Goal: Task Accomplishment & Management: Manage account settings

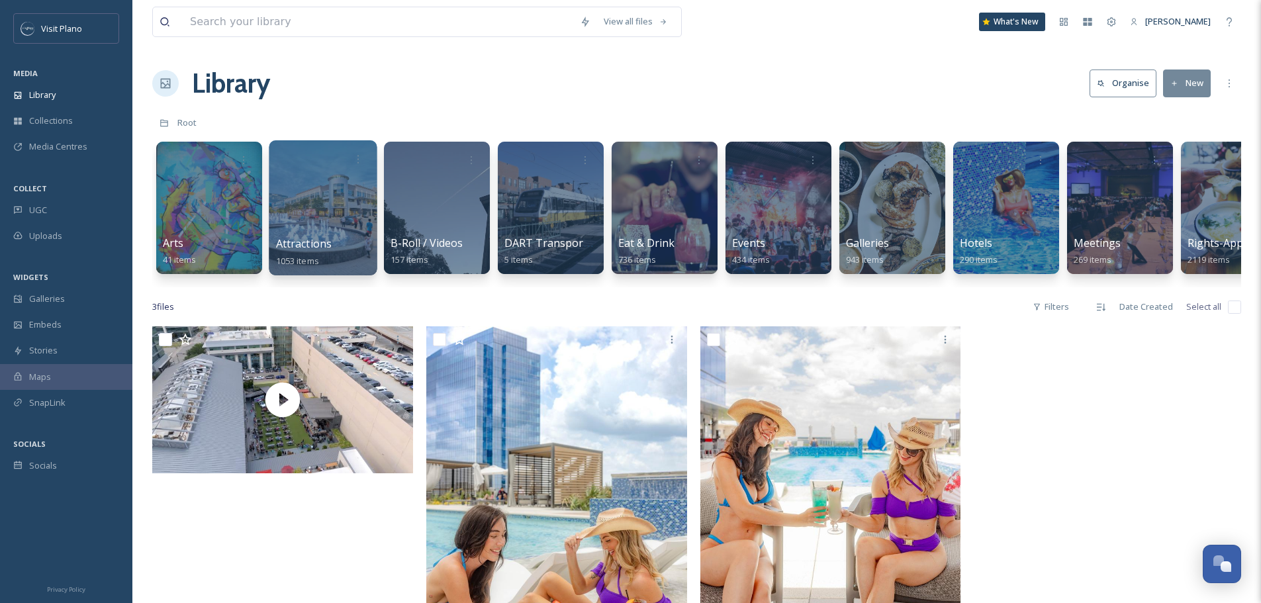
click at [318, 250] on span "Attractions" at bounding box center [304, 243] width 56 height 15
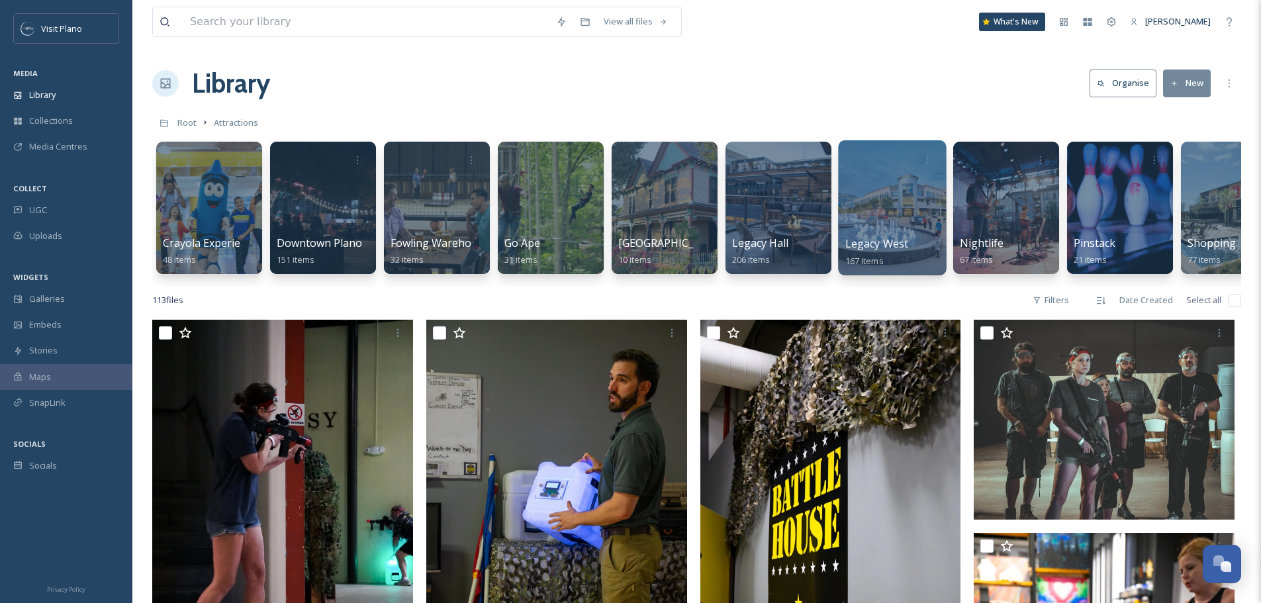
click at [872, 251] on span "Legacy West" at bounding box center [877, 243] width 64 height 15
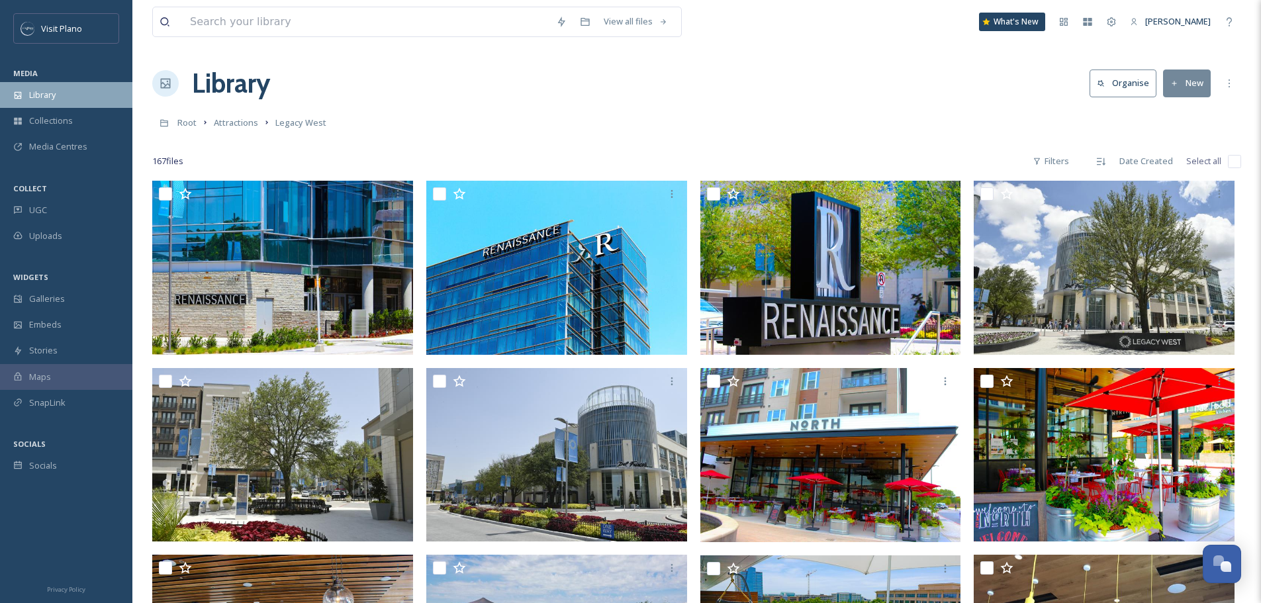
click at [45, 95] on span "Library" at bounding box center [42, 95] width 26 height 13
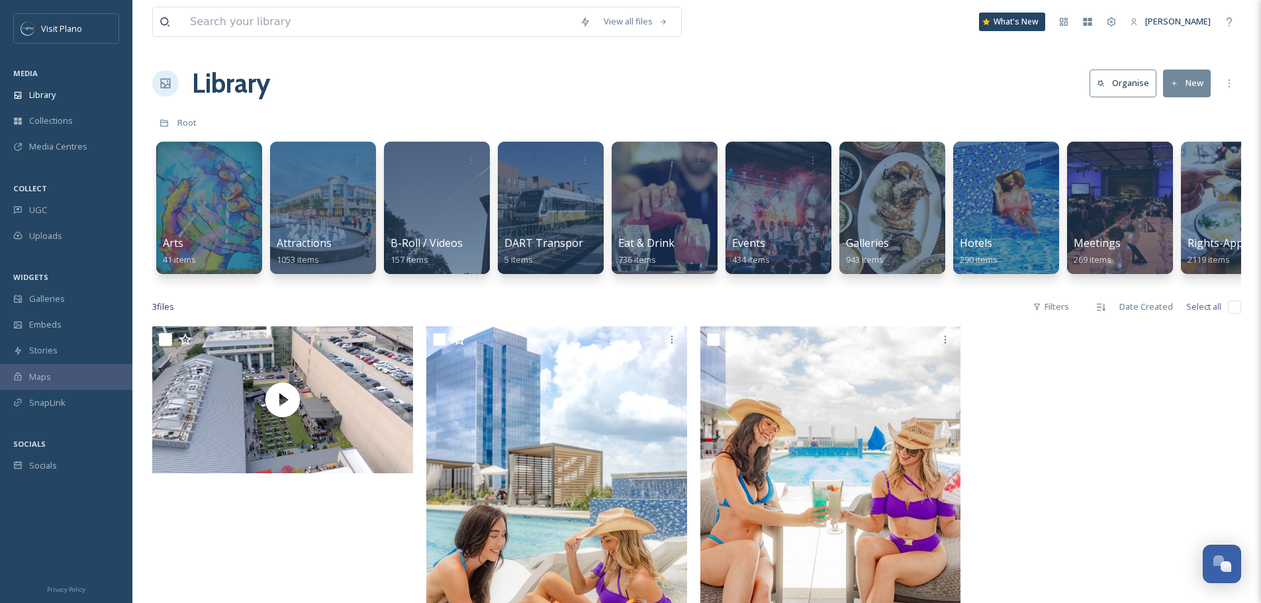
click at [1188, 85] on button "New" at bounding box center [1187, 83] width 48 height 27
click at [1186, 167] on div "Folder" at bounding box center [1172, 166] width 75 height 26
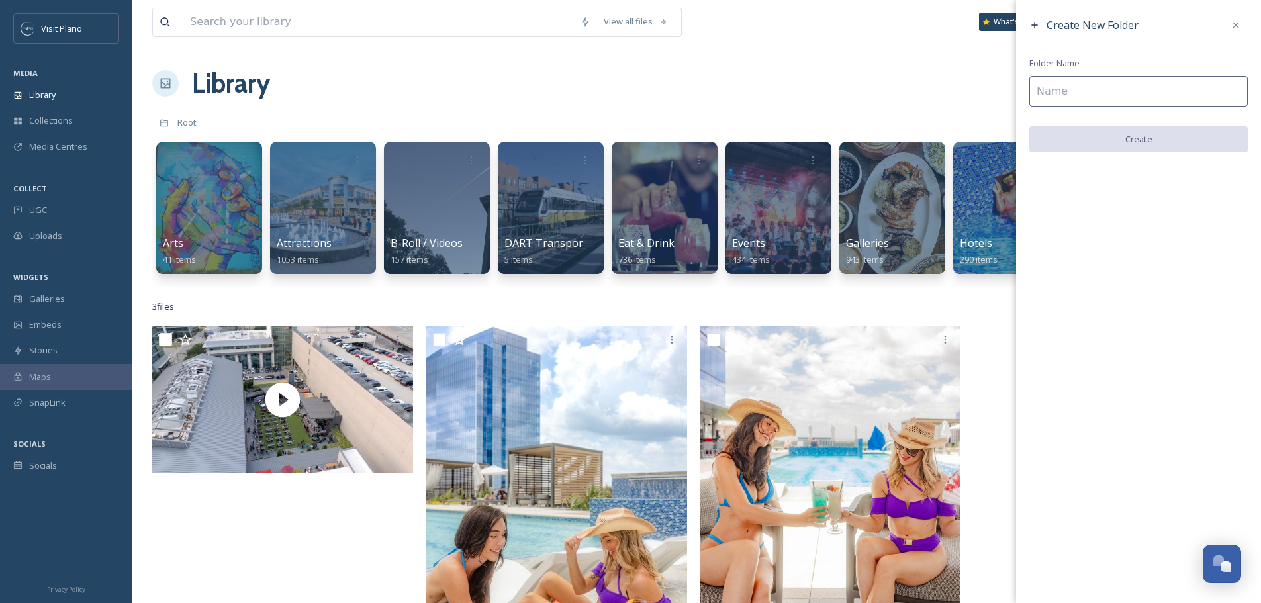
click at [1037, 21] on icon at bounding box center [1034, 25] width 11 height 11
click at [1036, 24] on icon at bounding box center [1034, 25] width 11 height 11
click at [1243, 25] on div at bounding box center [1236, 25] width 24 height 24
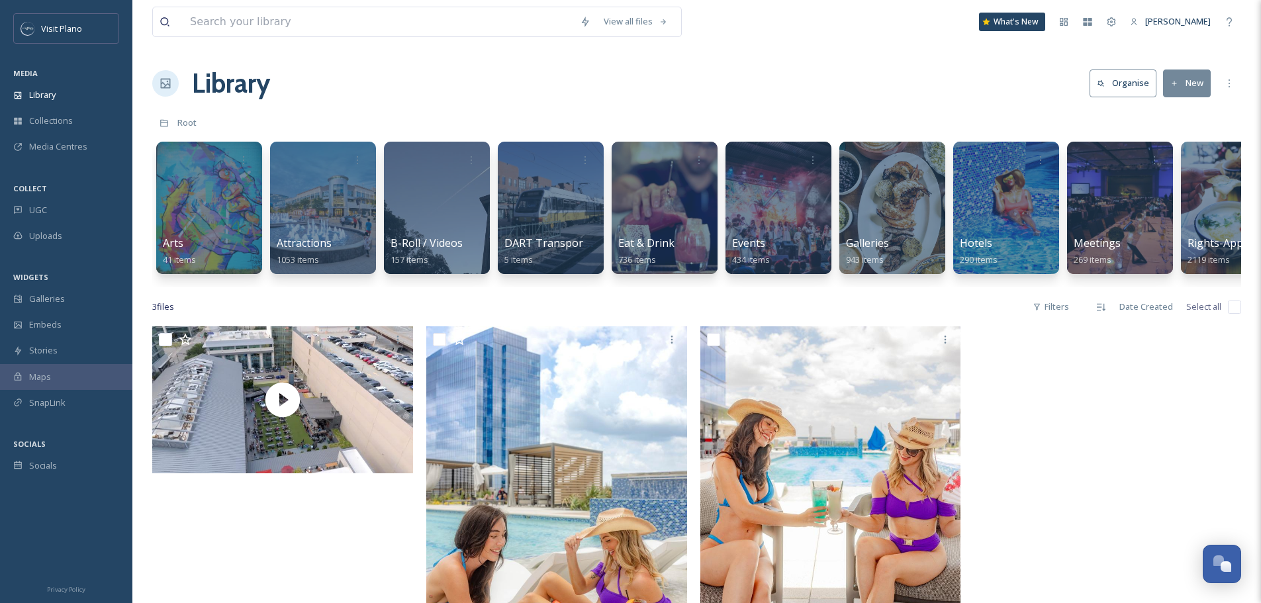
click at [1187, 81] on button "New" at bounding box center [1187, 83] width 48 height 27
click at [1185, 108] on span "File Upload" at bounding box center [1181, 114] width 44 height 13
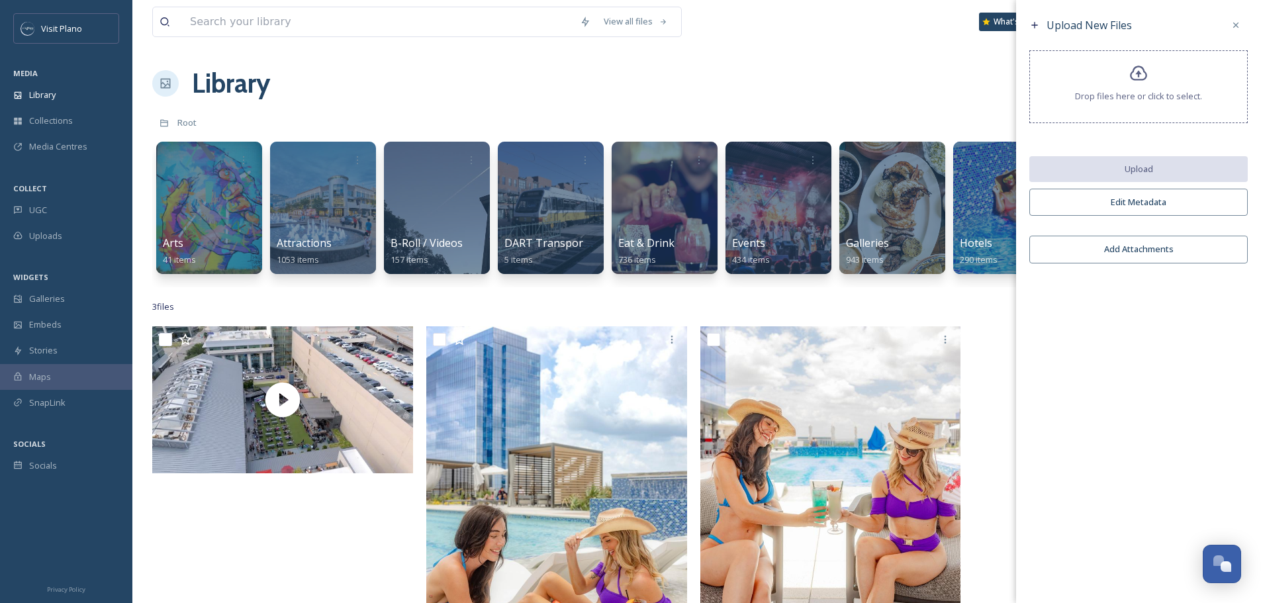
click at [1127, 85] on div "Drop files here or click to select." at bounding box center [1138, 86] width 218 height 73
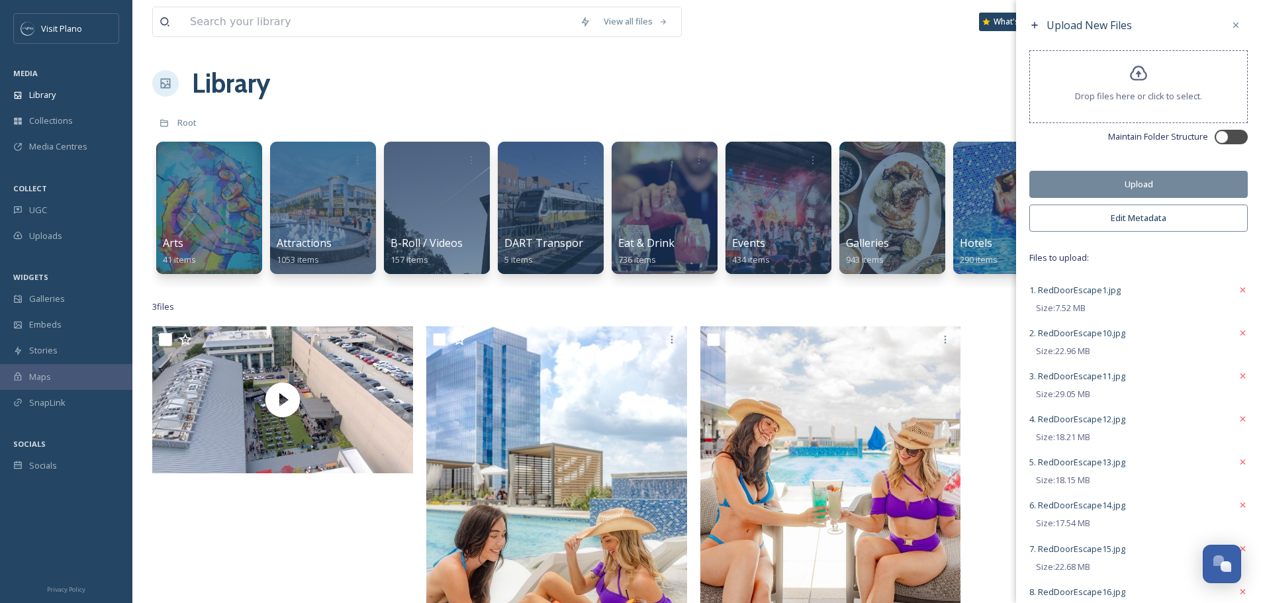
click at [1060, 224] on button "Edit Metadata" at bounding box center [1138, 218] width 218 height 27
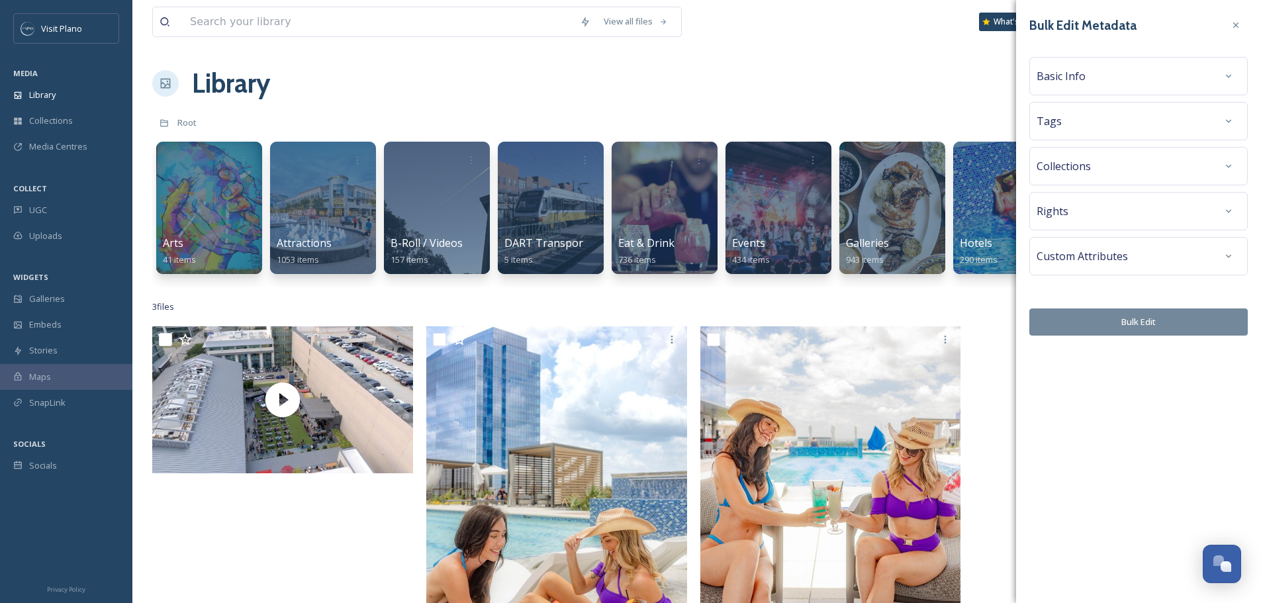
click at [1120, 166] on div "Collections" at bounding box center [1139, 166] width 204 height 24
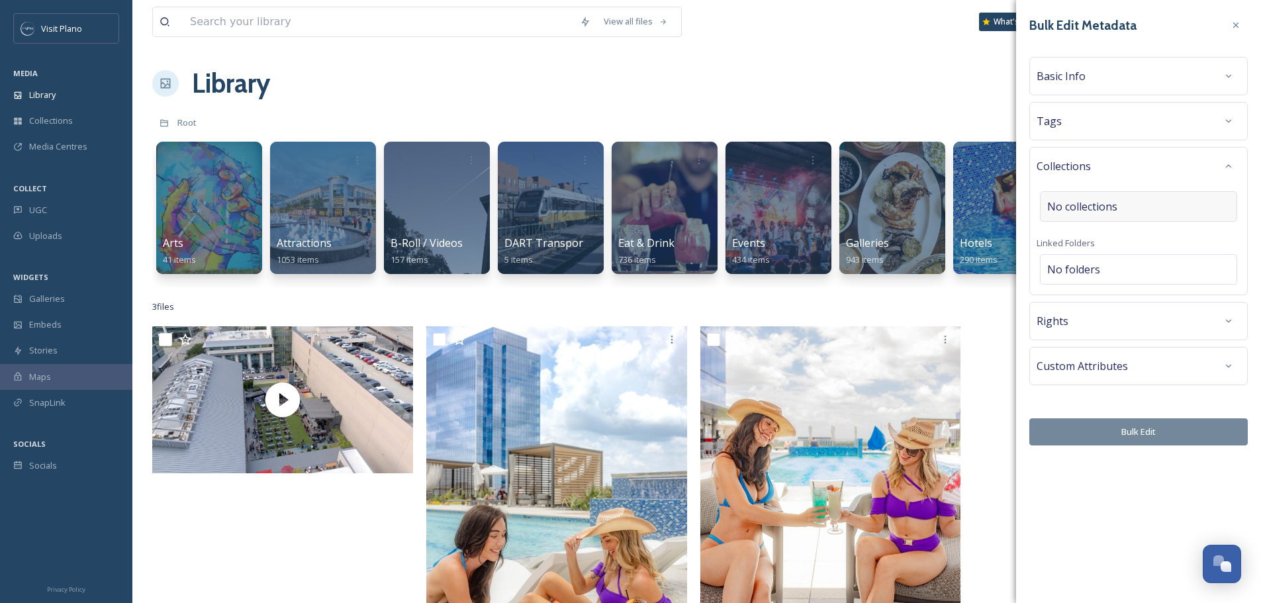
click at [1134, 204] on div "No collections" at bounding box center [1138, 206] width 197 height 30
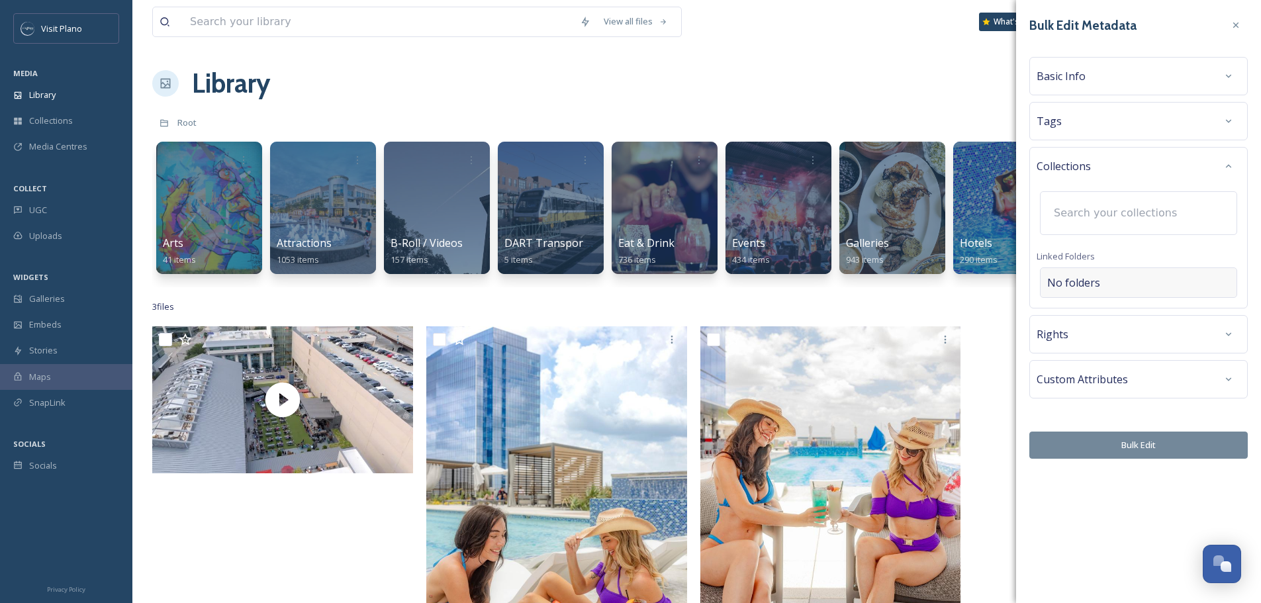
click at [1113, 281] on div "No folders" at bounding box center [1138, 282] width 197 height 30
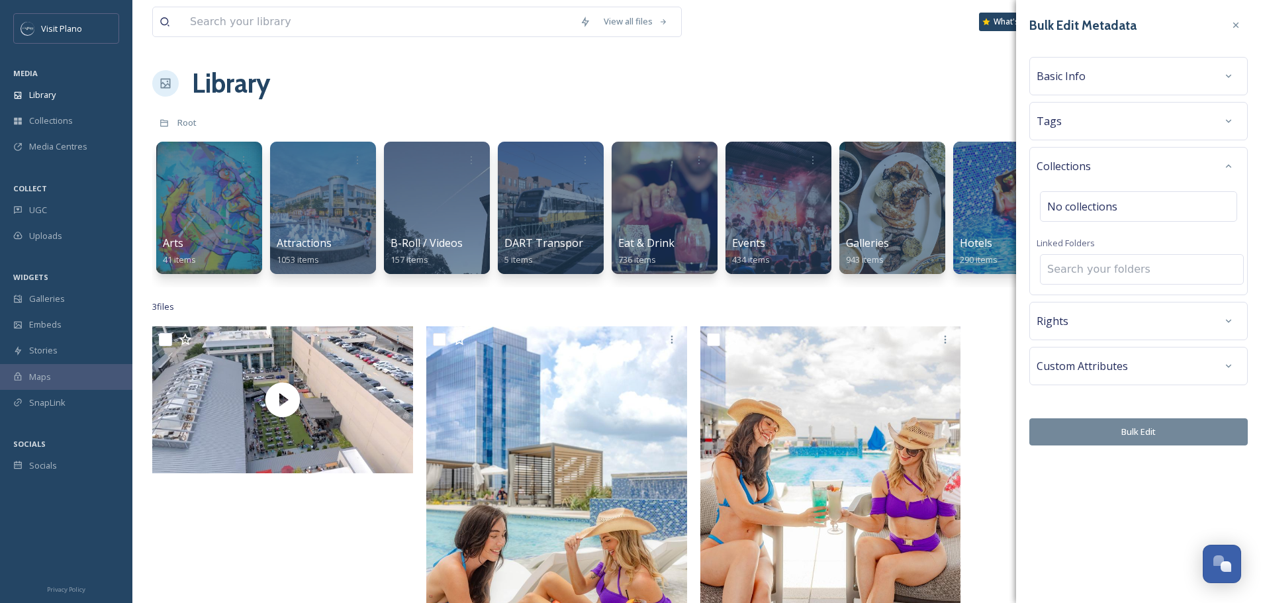
click at [1113, 274] on input at bounding box center [1142, 269] width 203 height 29
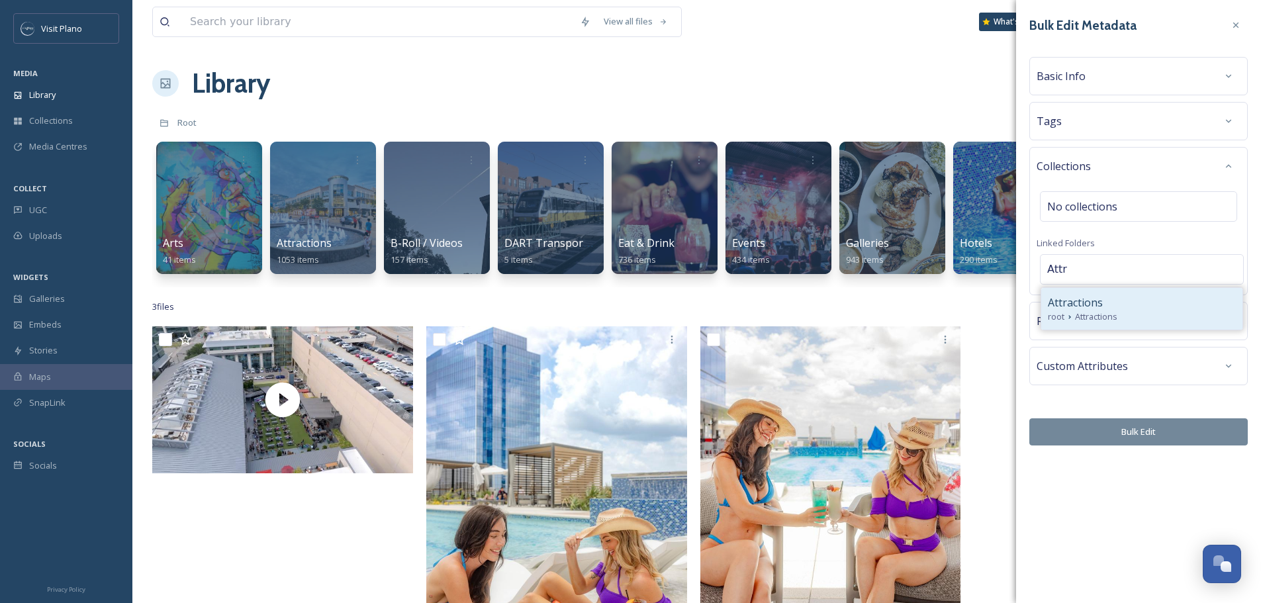
type input "Attr"
click at [1100, 303] on span "Attractions" at bounding box center [1075, 303] width 55 height 16
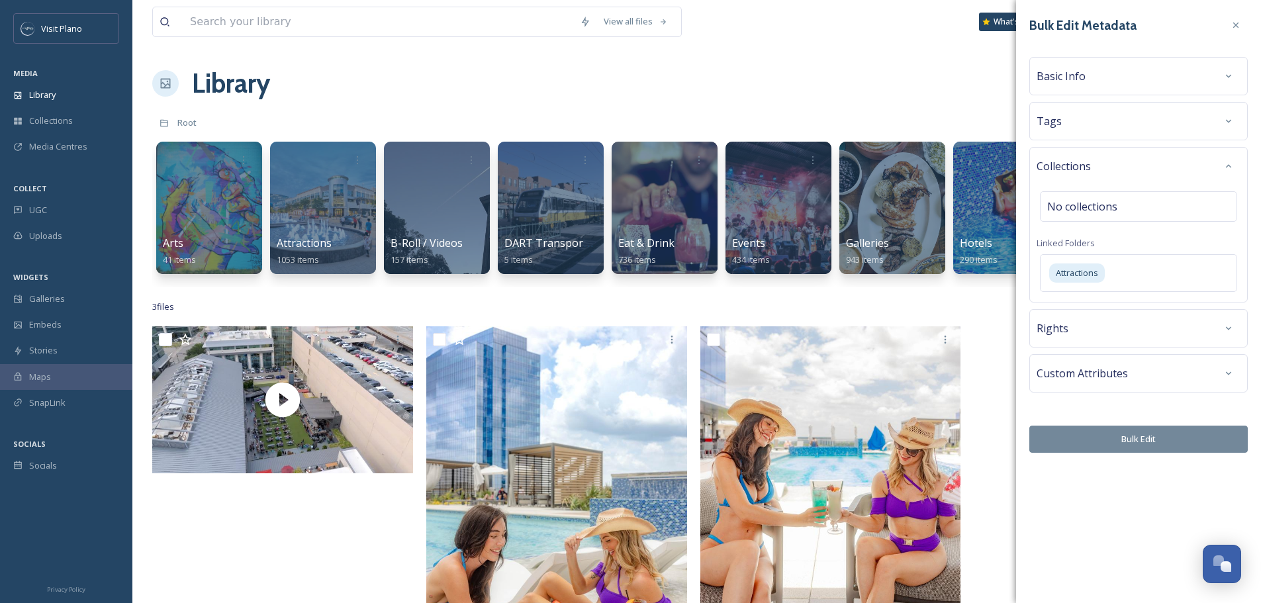
click at [1062, 340] on div "Rights" at bounding box center [1139, 328] width 204 height 24
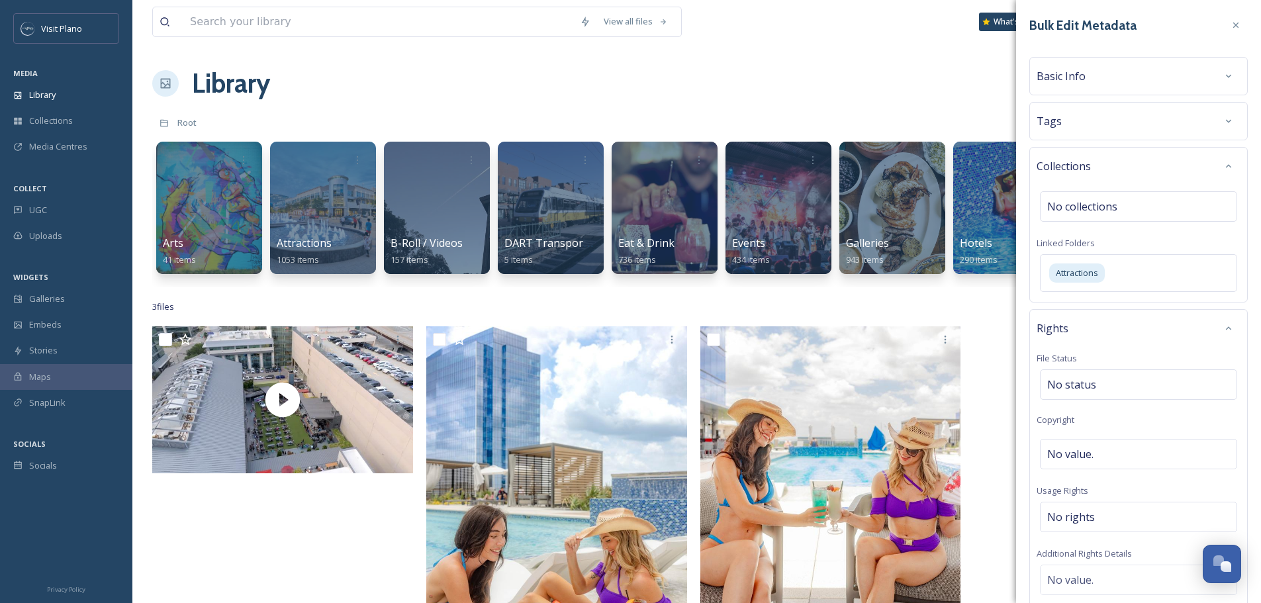
click at [1092, 71] on div "Basic Info" at bounding box center [1139, 76] width 204 height 24
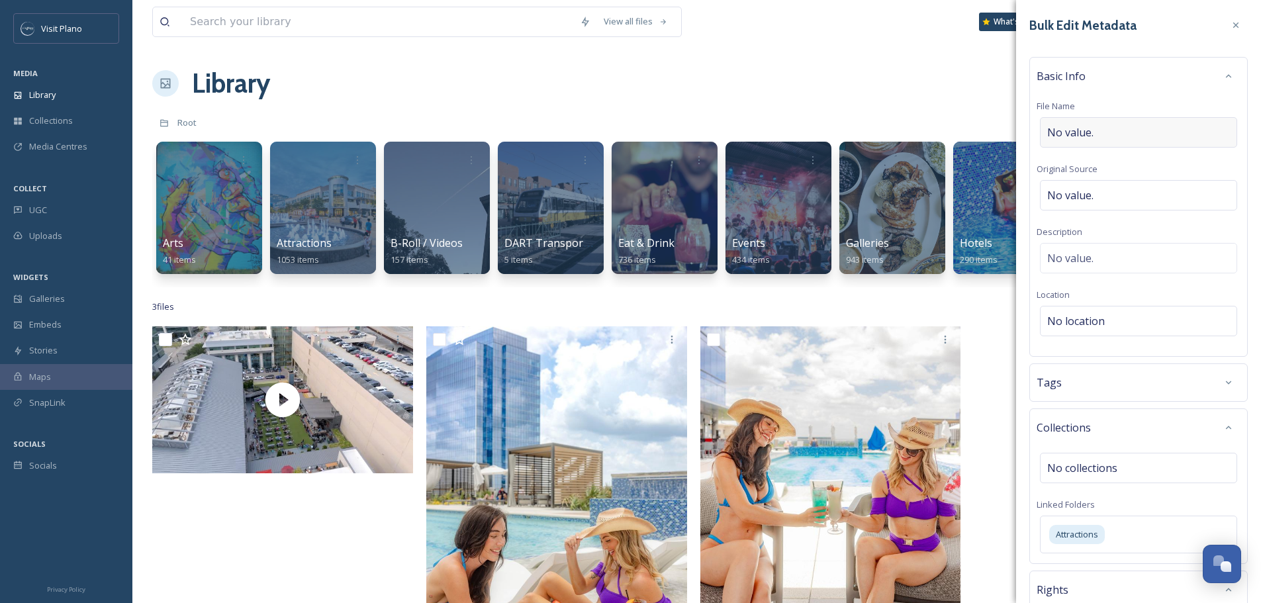
click at [1103, 136] on div "No value." at bounding box center [1138, 132] width 197 height 30
type input "Red Door Escape"
click at [1138, 138] on div "Red Door Escape" at bounding box center [1138, 132] width 197 height 30
type input "Red Door Escape Let's Go Video Shoot 2025"
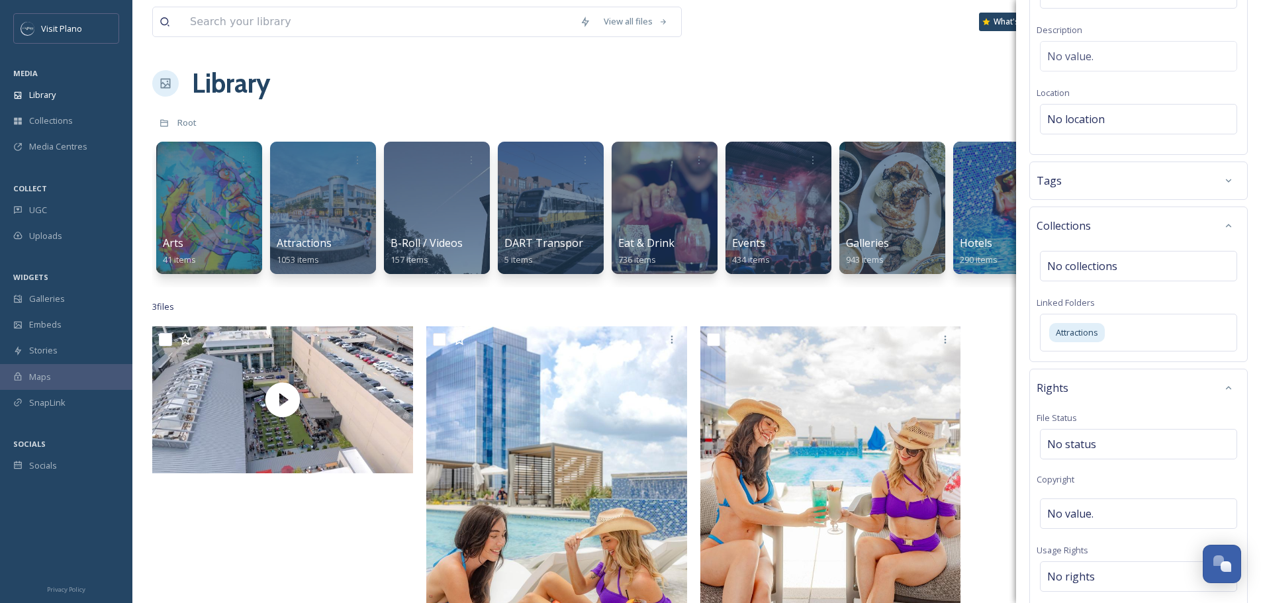
click at [1141, 186] on div "Tags" at bounding box center [1139, 181] width 204 height 24
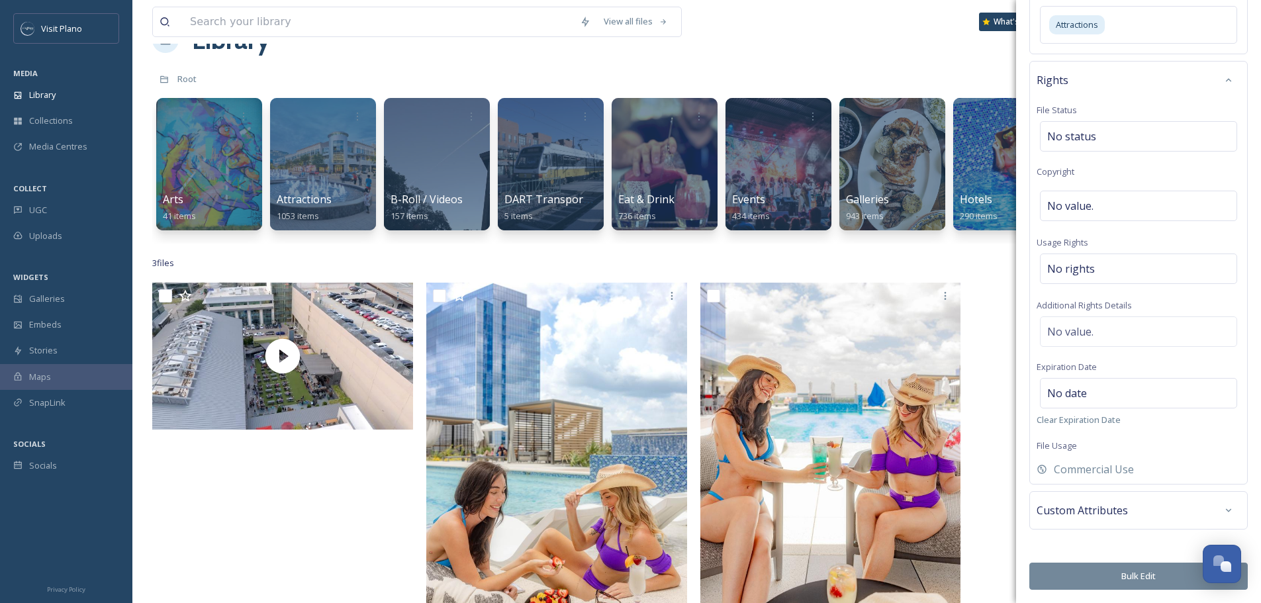
scroll to position [132, 0]
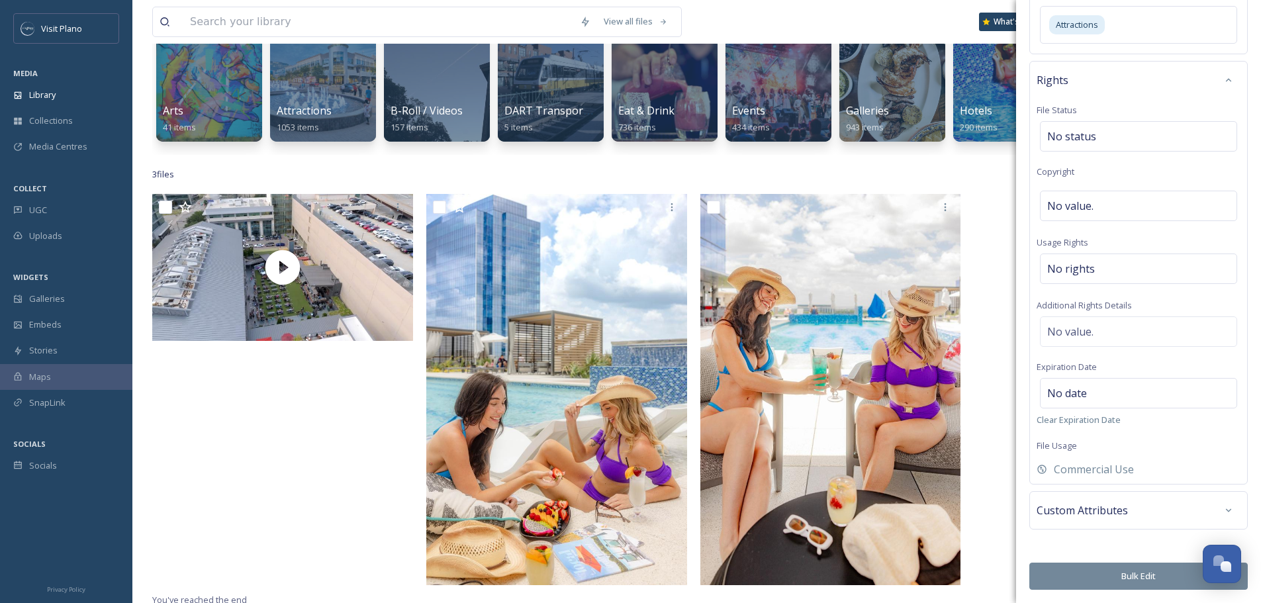
click at [1098, 506] on span "Custom Attributes" at bounding box center [1082, 510] width 91 height 16
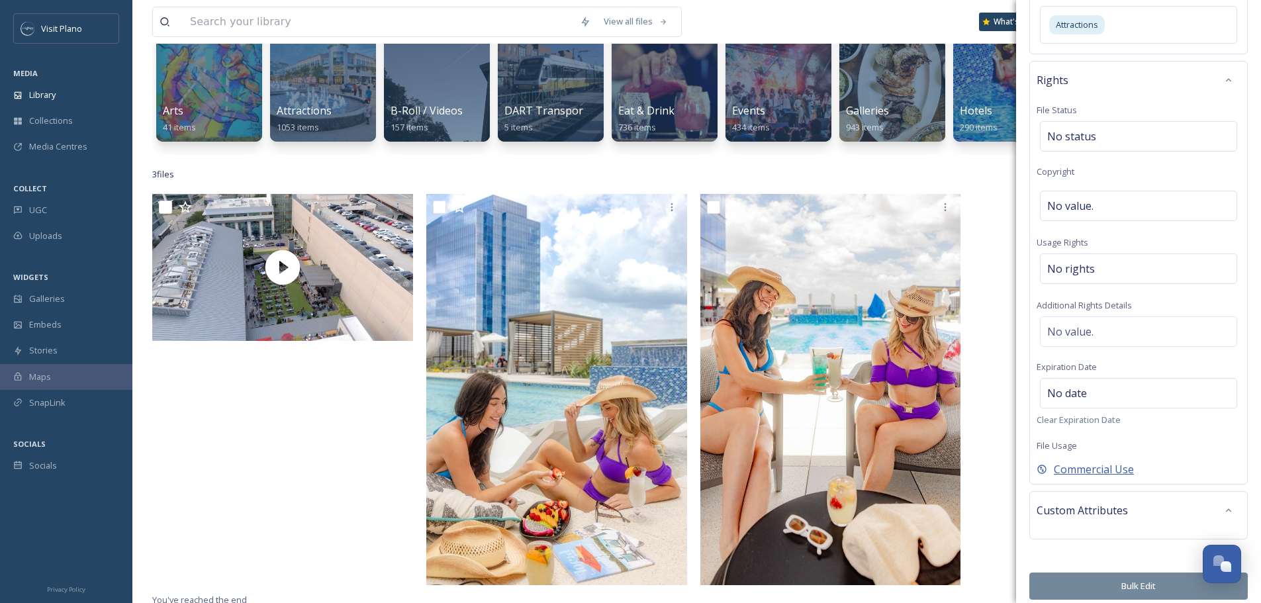
scroll to position [583, 0]
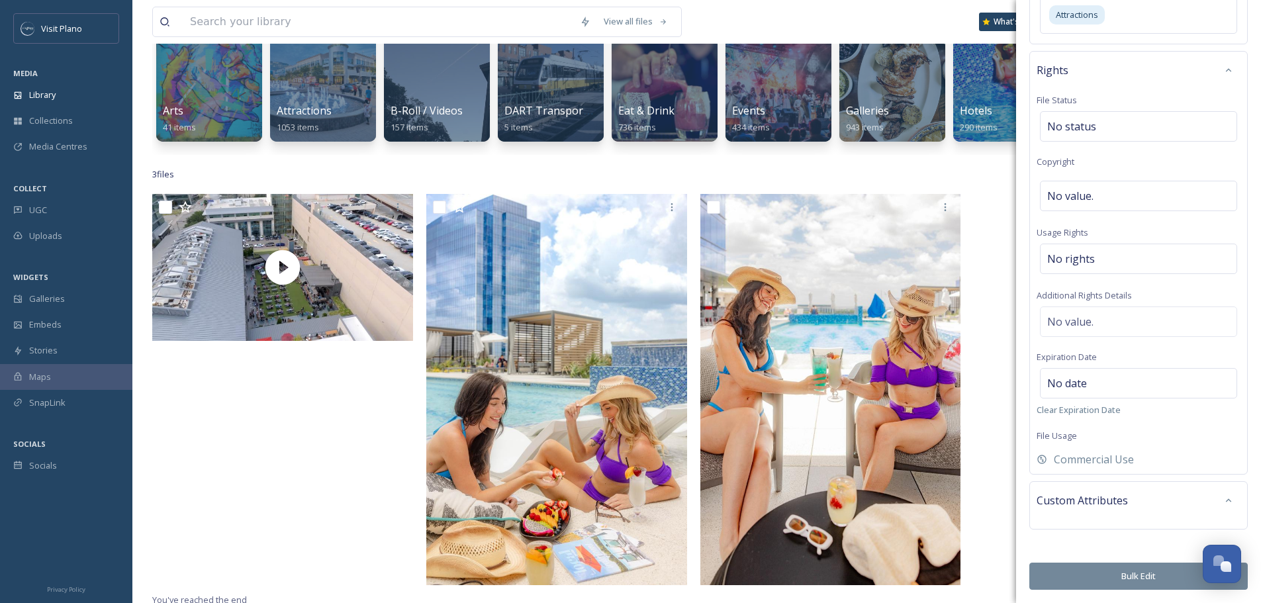
click at [1094, 576] on button "Bulk Edit" at bounding box center [1138, 576] width 218 height 27
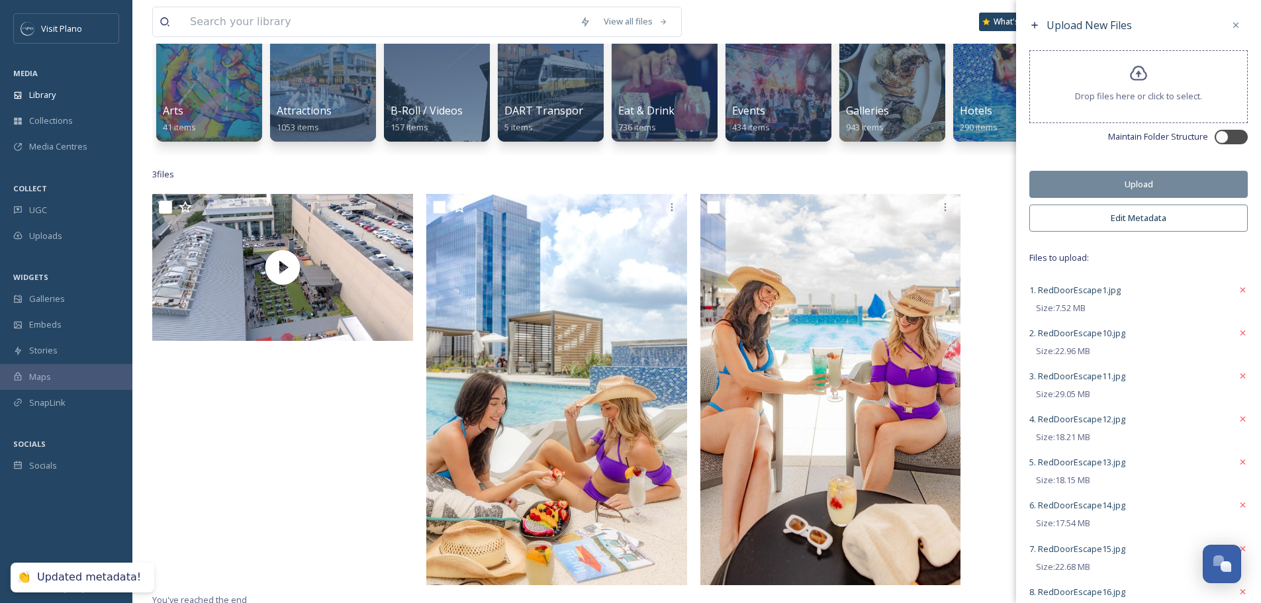
click at [1114, 182] on button "Upload" at bounding box center [1138, 184] width 218 height 27
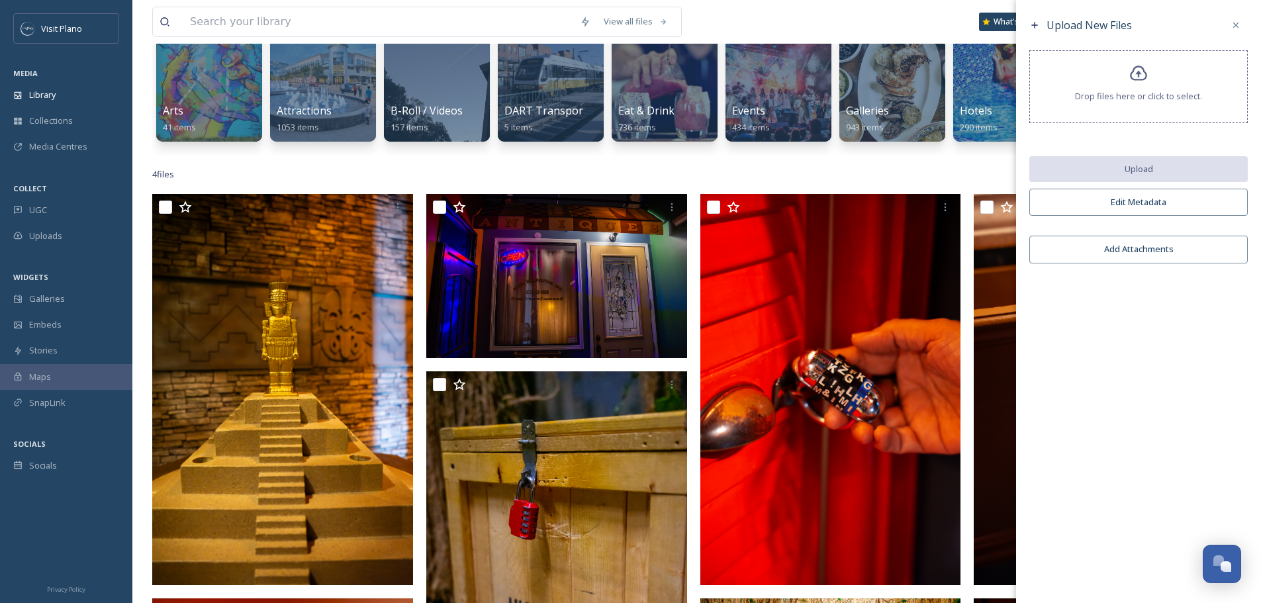
click at [1241, 23] on div at bounding box center [1236, 25] width 24 height 24
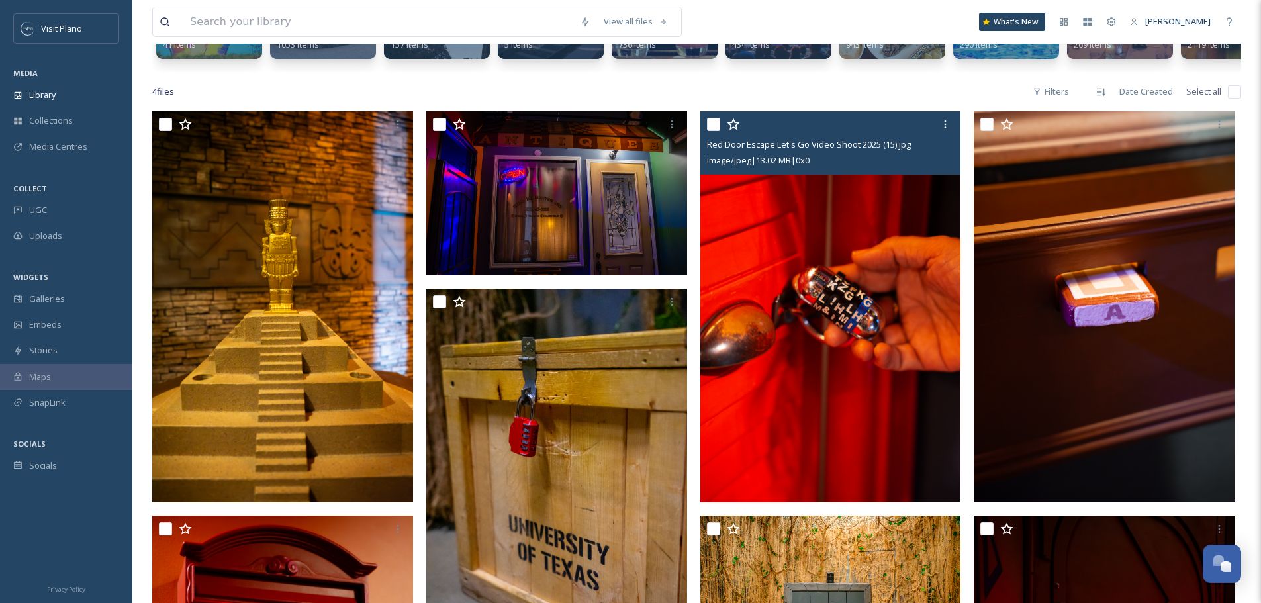
scroll to position [0, 0]
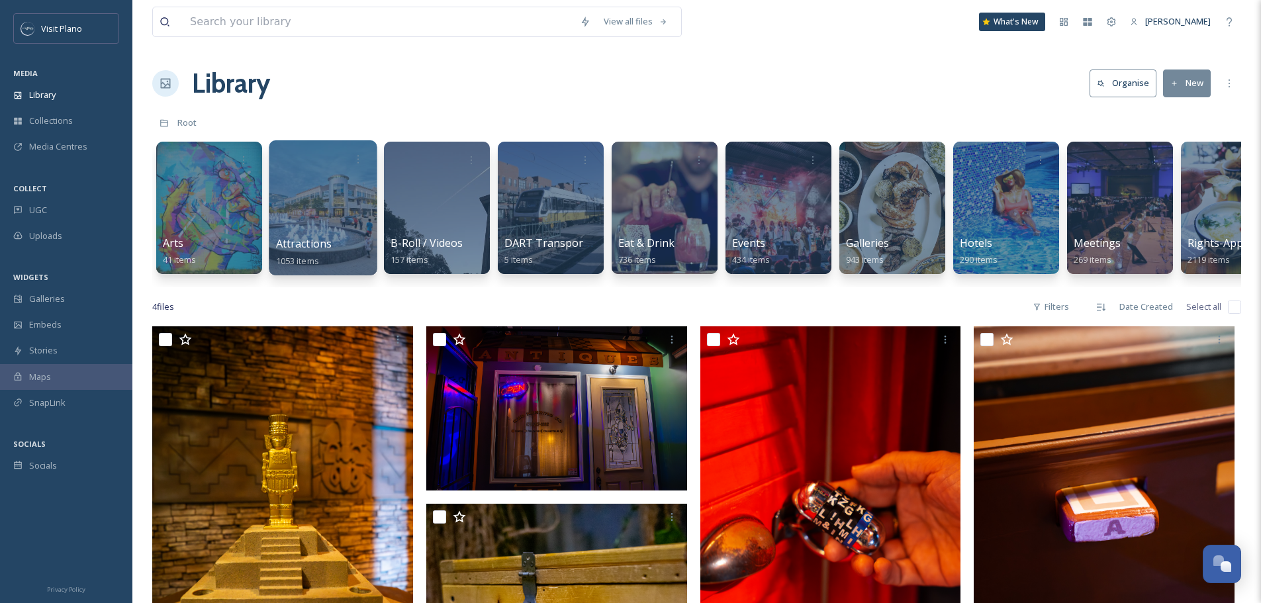
click at [344, 238] on div "Attractions 1053 items" at bounding box center [323, 252] width 95 height 33
click at [336, 232] on div at bounding box center [323, 207] width 108 height 135
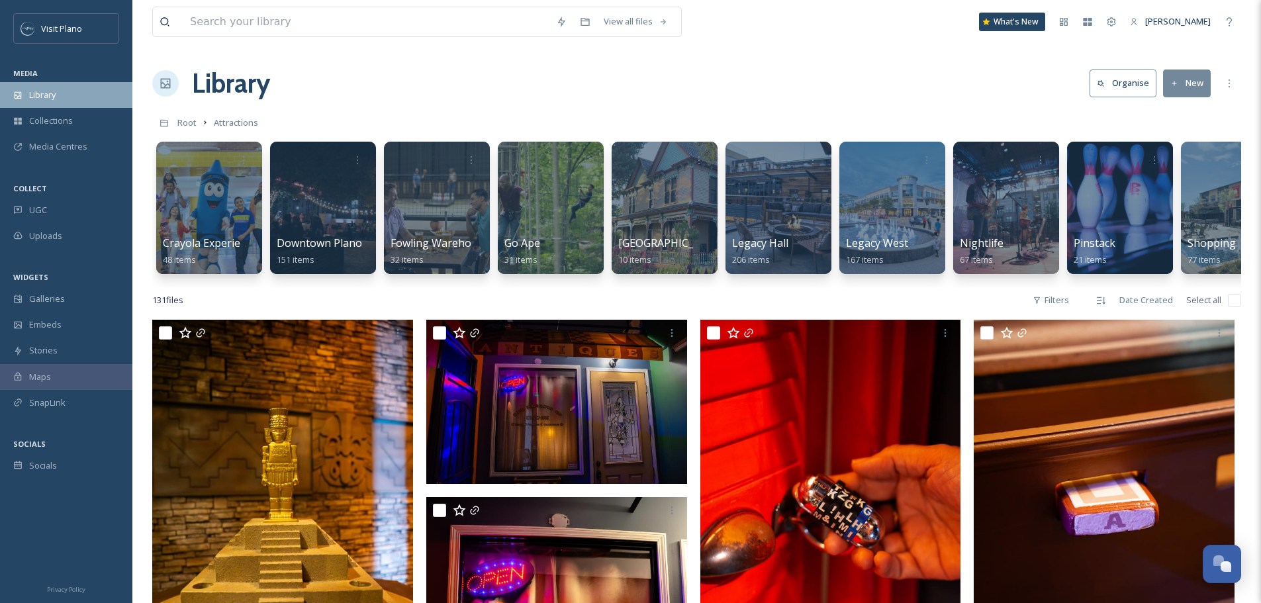
click at [67, 104] on div "Library" at bounding box center [66, 95] width 132 height 26
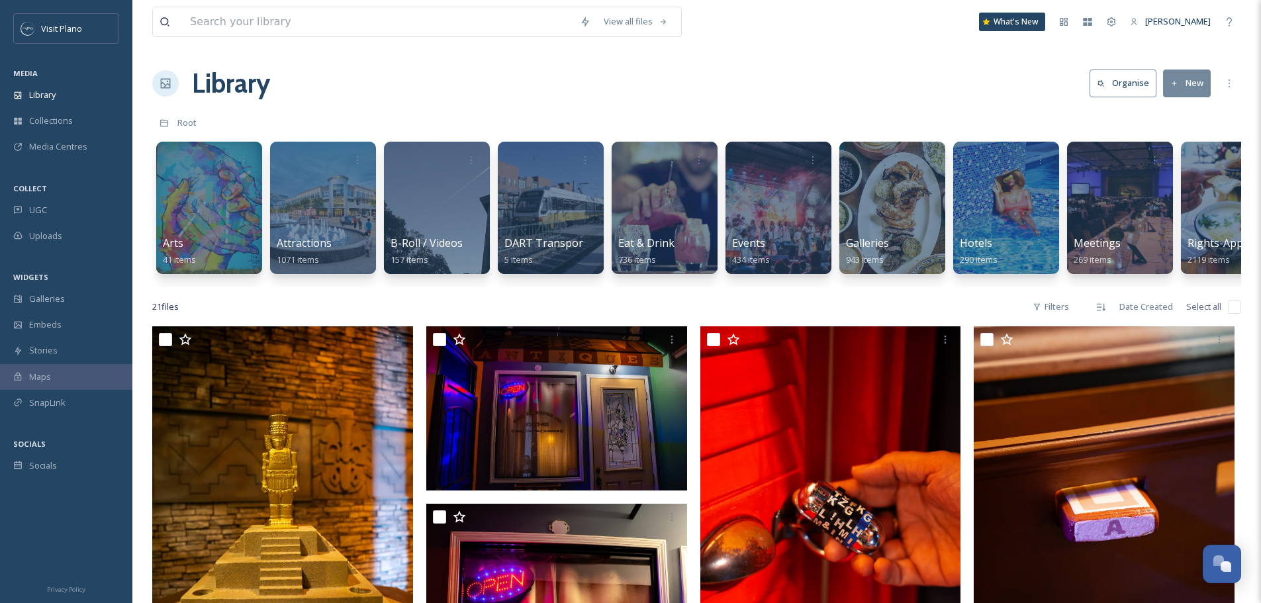
click at [1172, 87] on icon at bounding box center [1174, 83] width 9 height 9
click at [1172, 111] on span "File Upload" at bounding box center [1181, 114] width 44 height 13
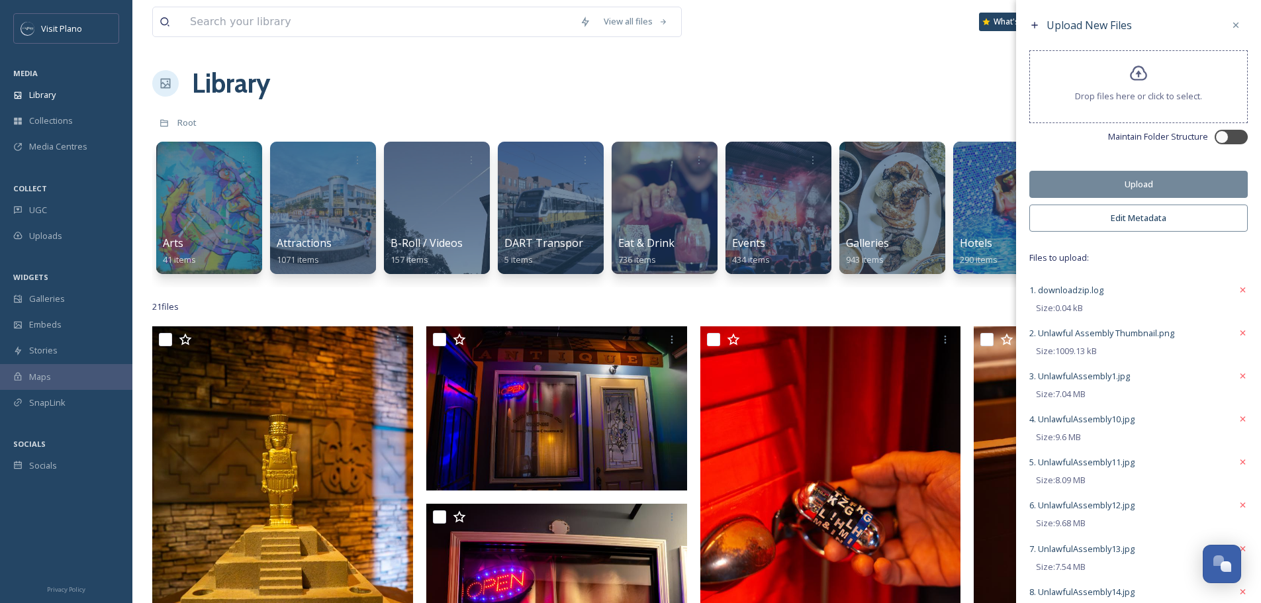
click at [1093, 221] on button "Edit Metadata" at bounding box center [1138, 218] width 218 height 27
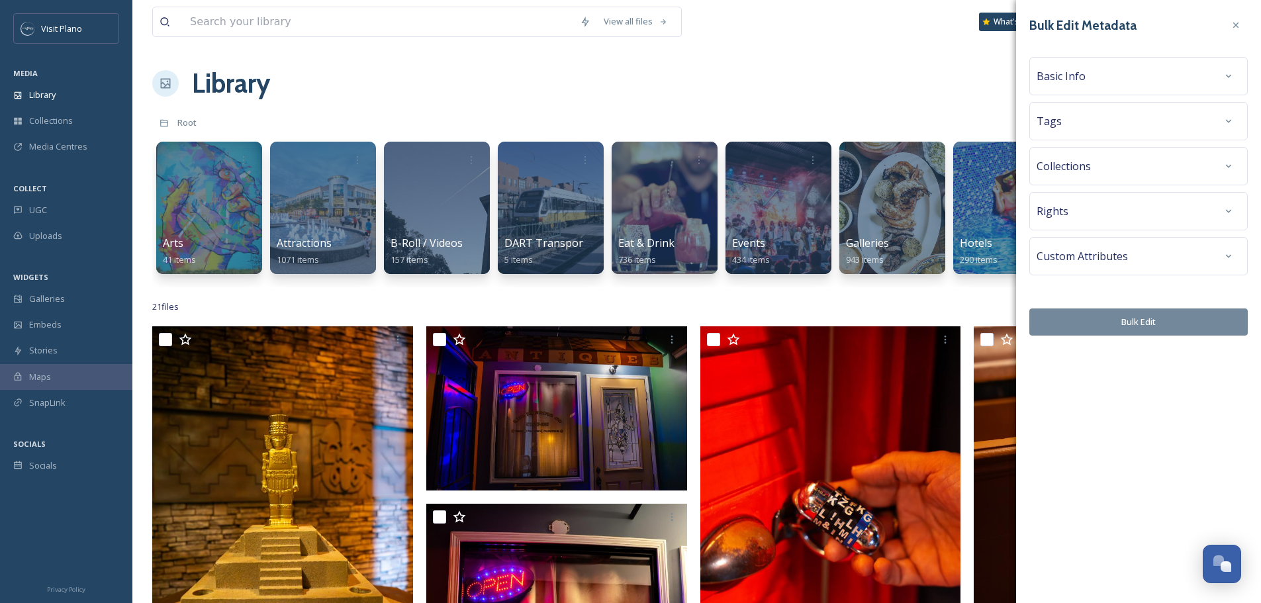
click at [1097, 84] on div "Basic Info" at bounding box center [1139, 76] width 204 height 24
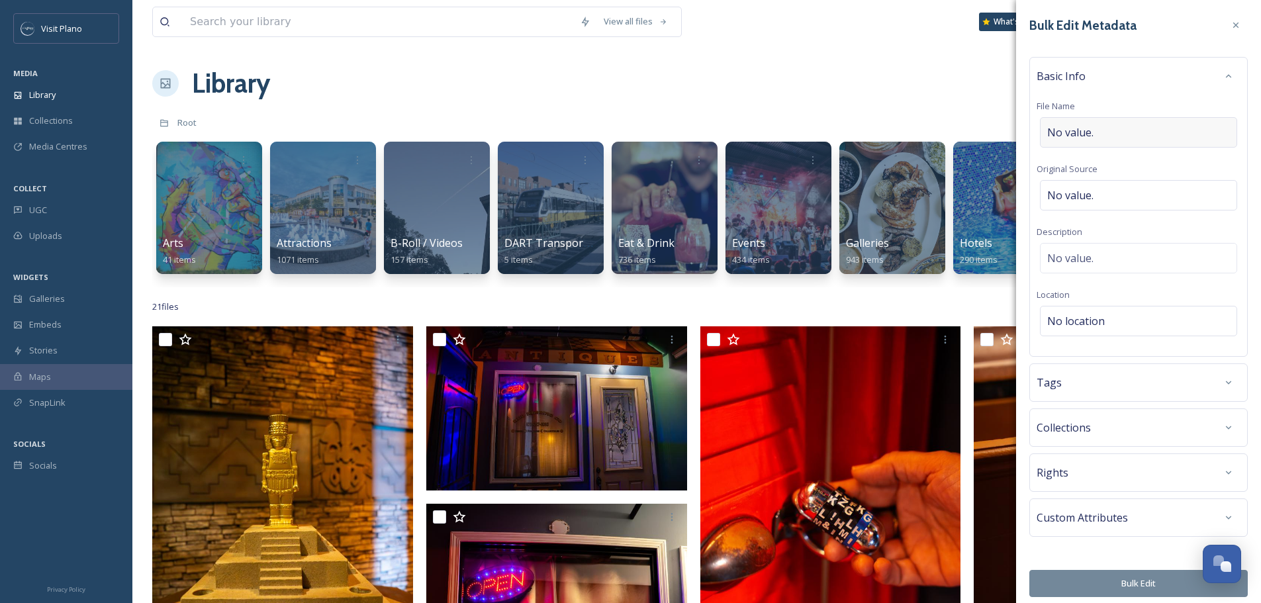
click at [1102, 132] on div "No value." at bounding box center [1138, 132] width 197 height 30
type input "Unlawful Assembly Let's Go 2025"
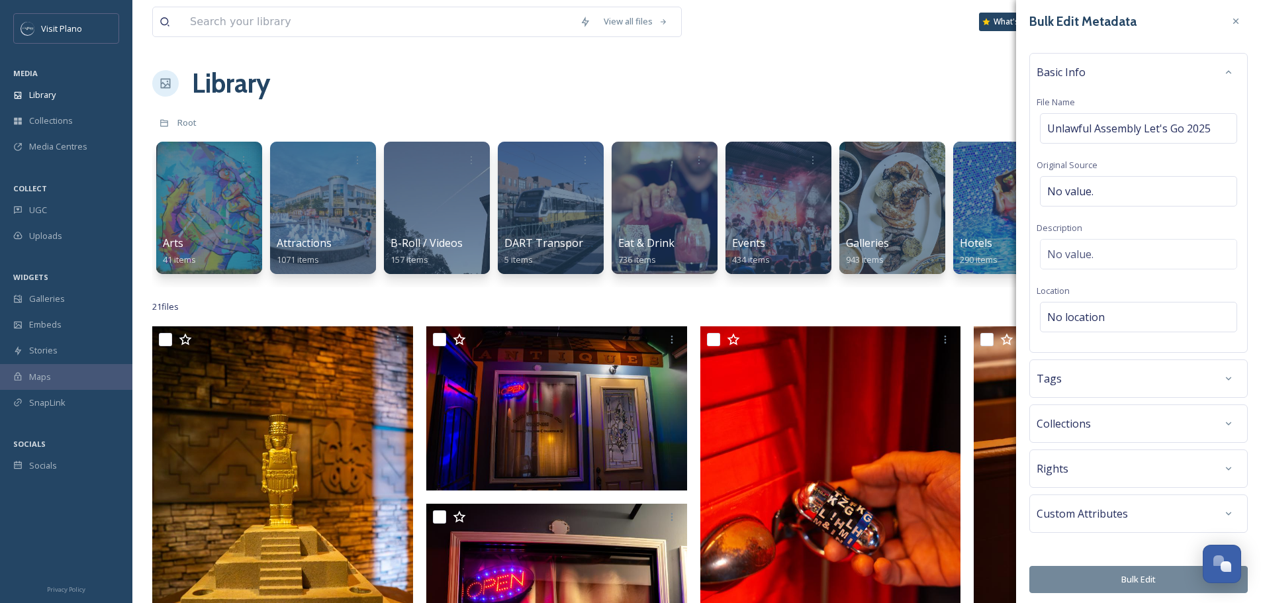
click at [1092, 584] on button "Bulk Edit" at bounding box center [1138, 579] width 218 height 27
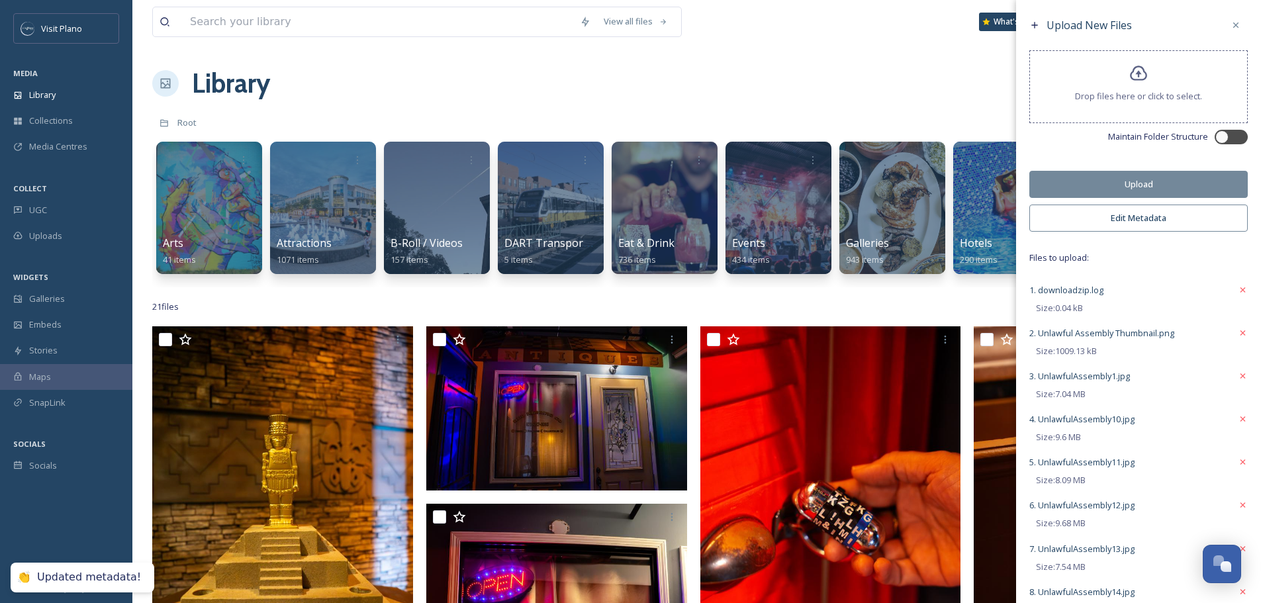
click at [1072, 176] on button "Upload" at bounding box center [1138, 184] width 218 height 27
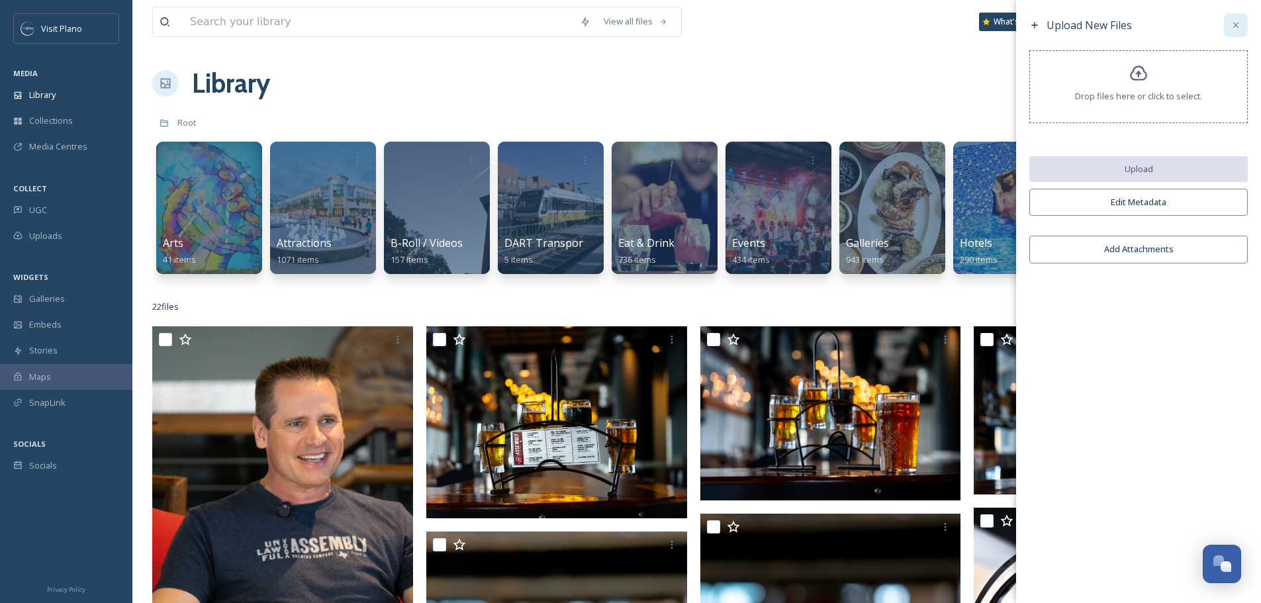
click at [1235, 23] on icon at bounding box center [1236, 25] width 11 height 11
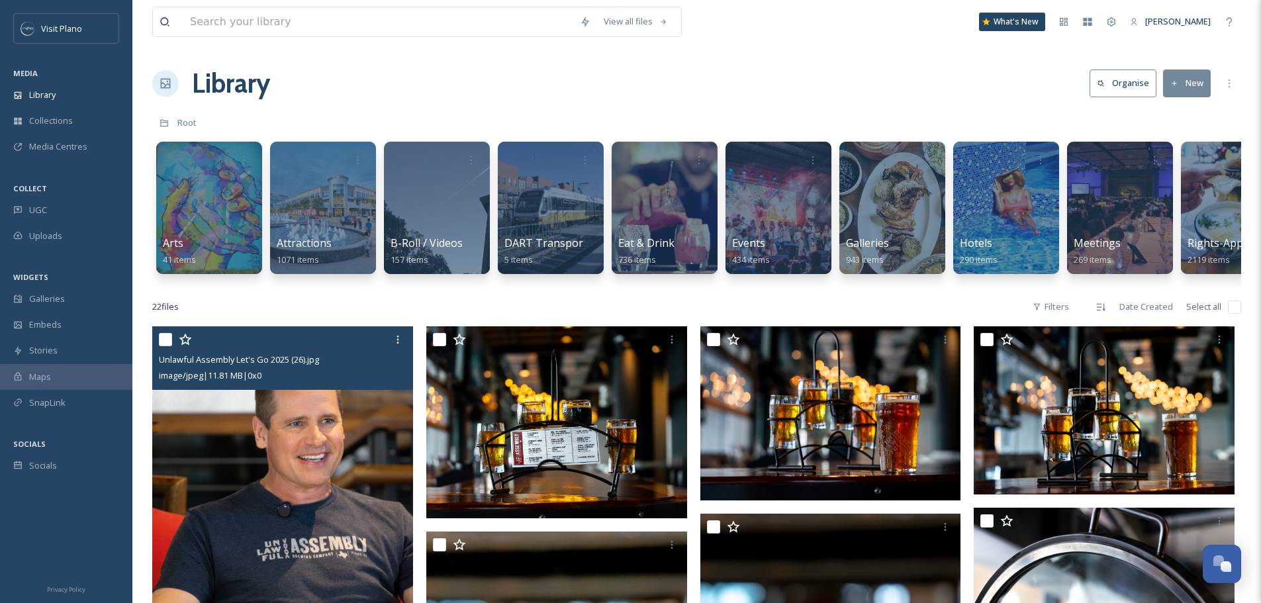
click at [165, 346] on input "checkbox" at bounding box center [165, 339] width 13 height 13
checkbox input "true"
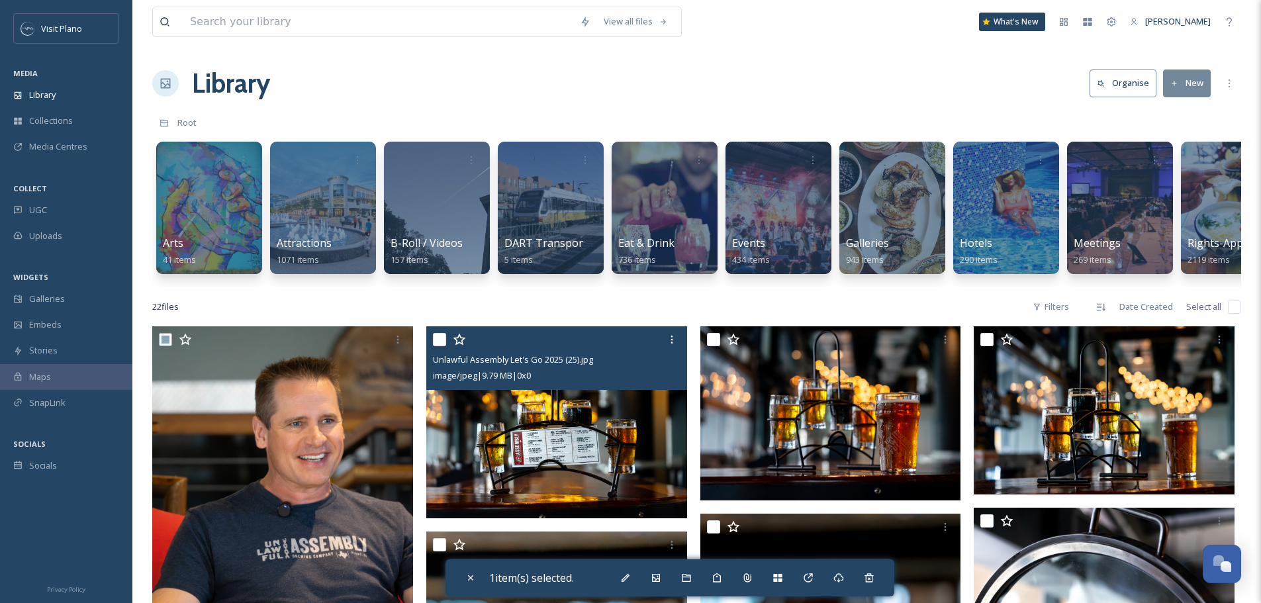
click at [434, 346] on input "checkbox" at bounding box center [439, 339] width 13 height 13
checkbox input "true"
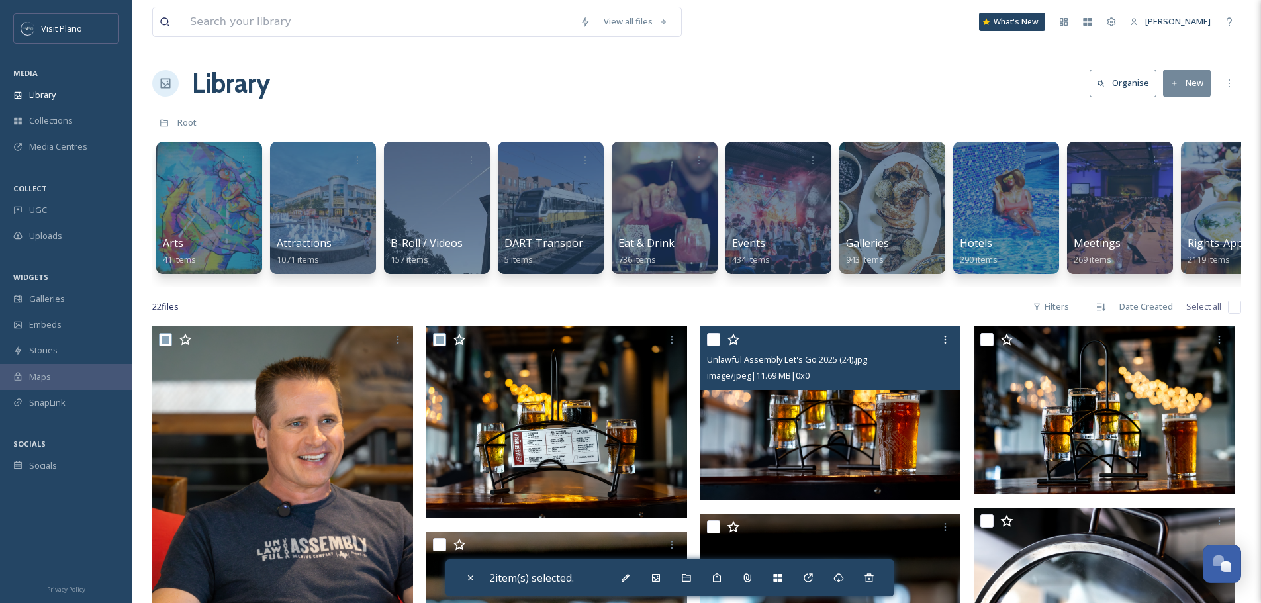
click at [714, 346] on input "checkbox" at bounding box center [713, 339] width 13 height 13
checkbox input "true"
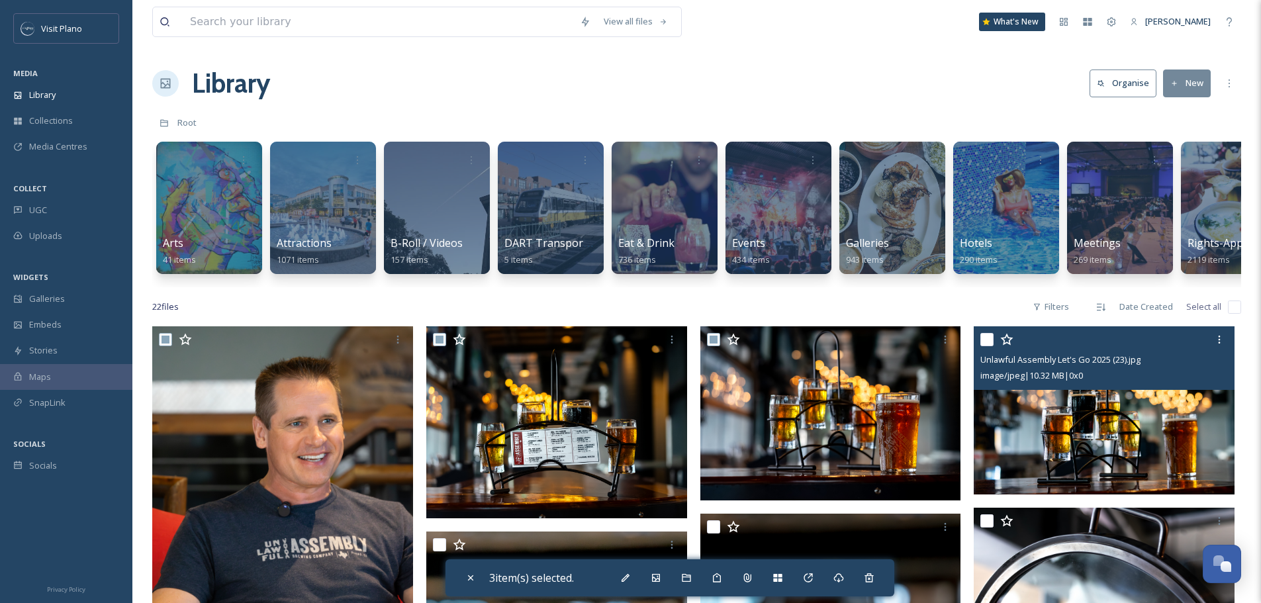
click at [986, 346] on input "checkbox" at bounding box center [986, 339] width 13 height 13
checkbox input "true"
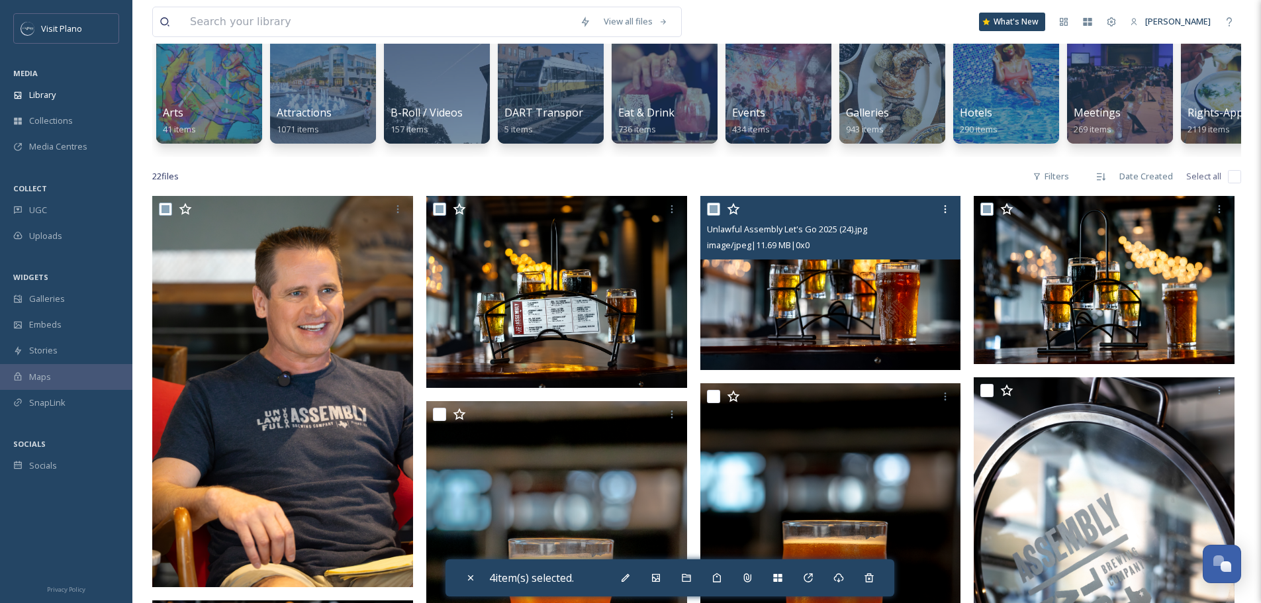
scroll to position [132, 0]
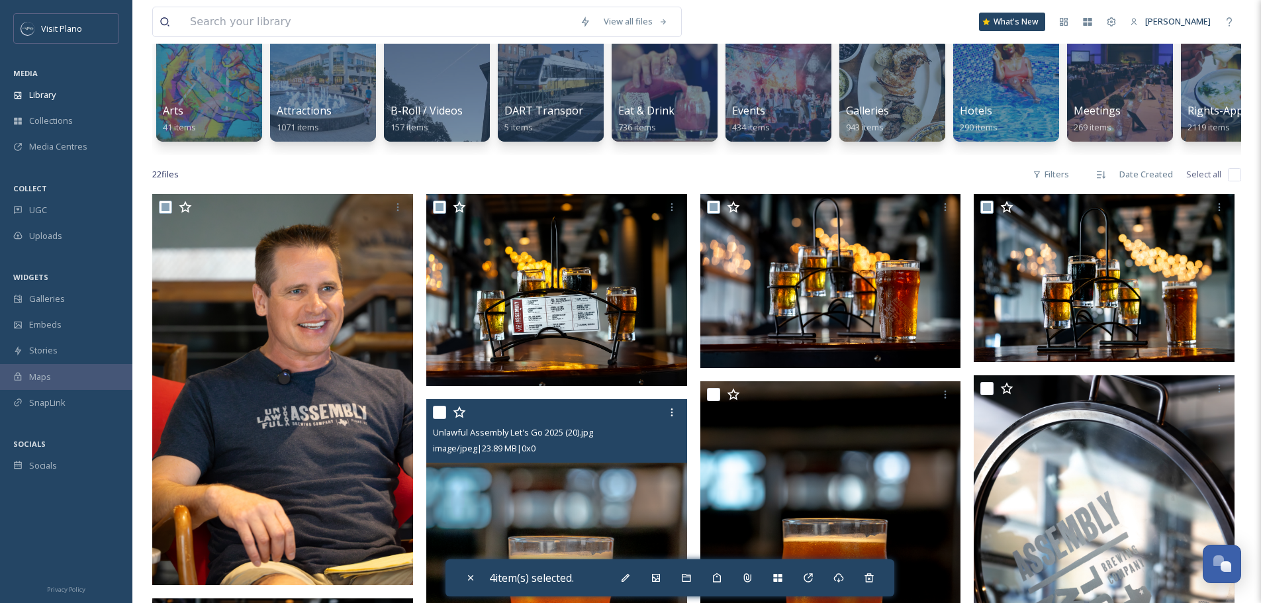
click at [436, 419] on input "checkbox" at bounding box center [439, 412] width 13 height 13
checkbox input "true"
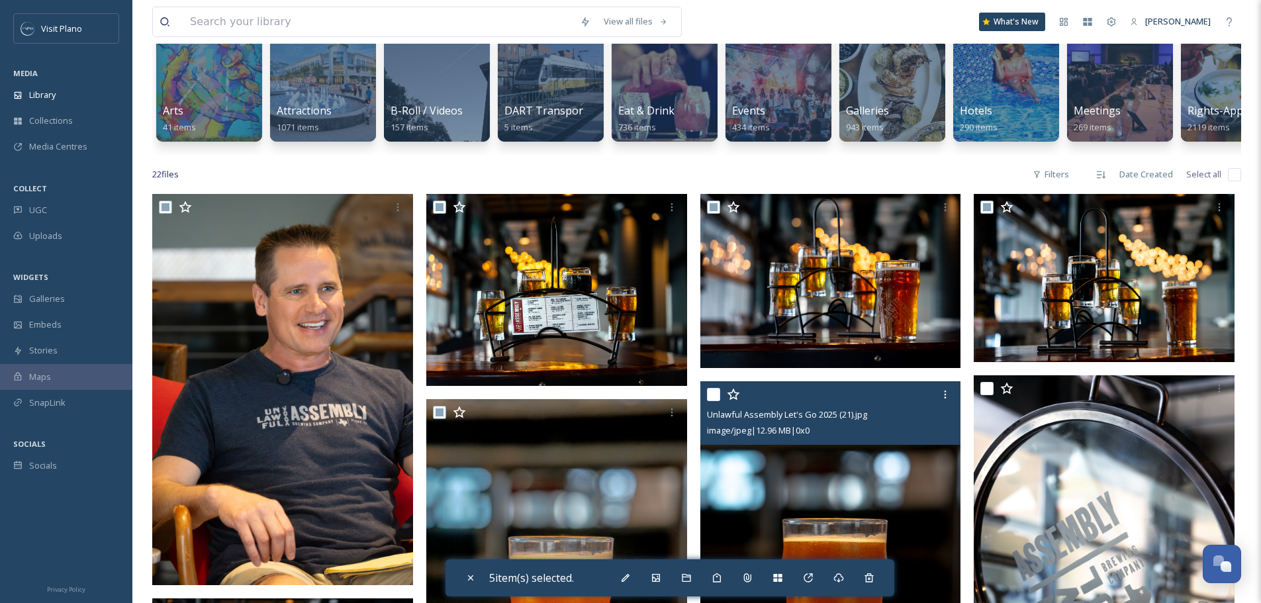
click at [714, 401] on input "checkbox" at bounding box center [713, 394] width 13 height 13
checkbox input "true"
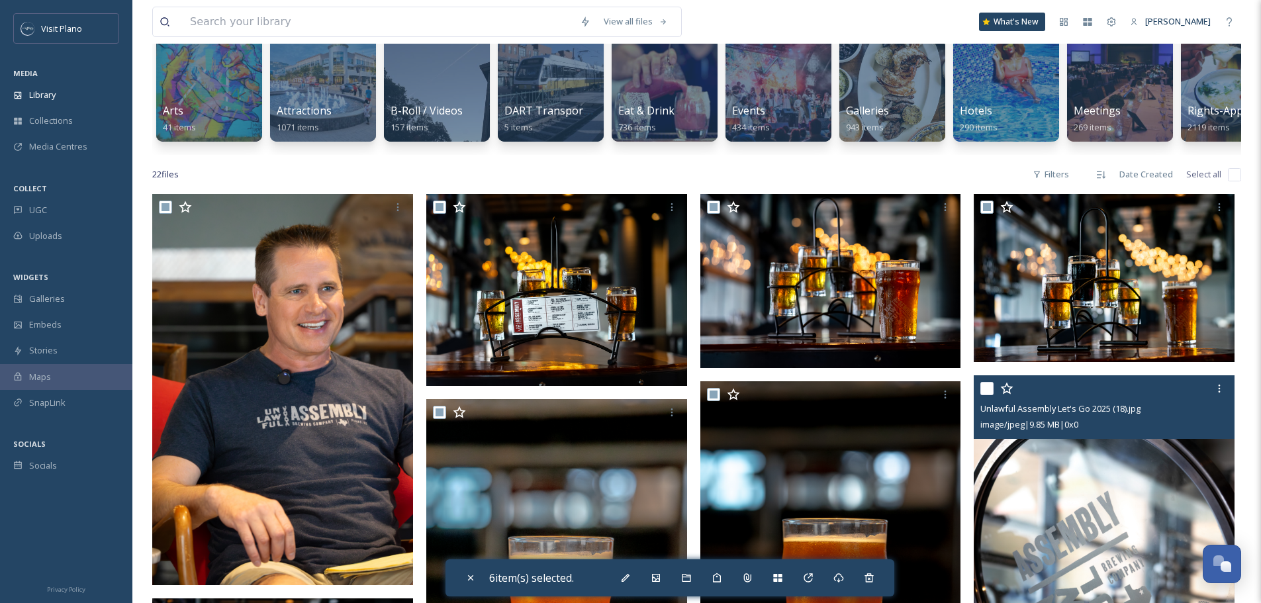
click at [988, 395] on input "checkbox" at bounding box center [986, 388] width 13 height 13
checkbox input "true"
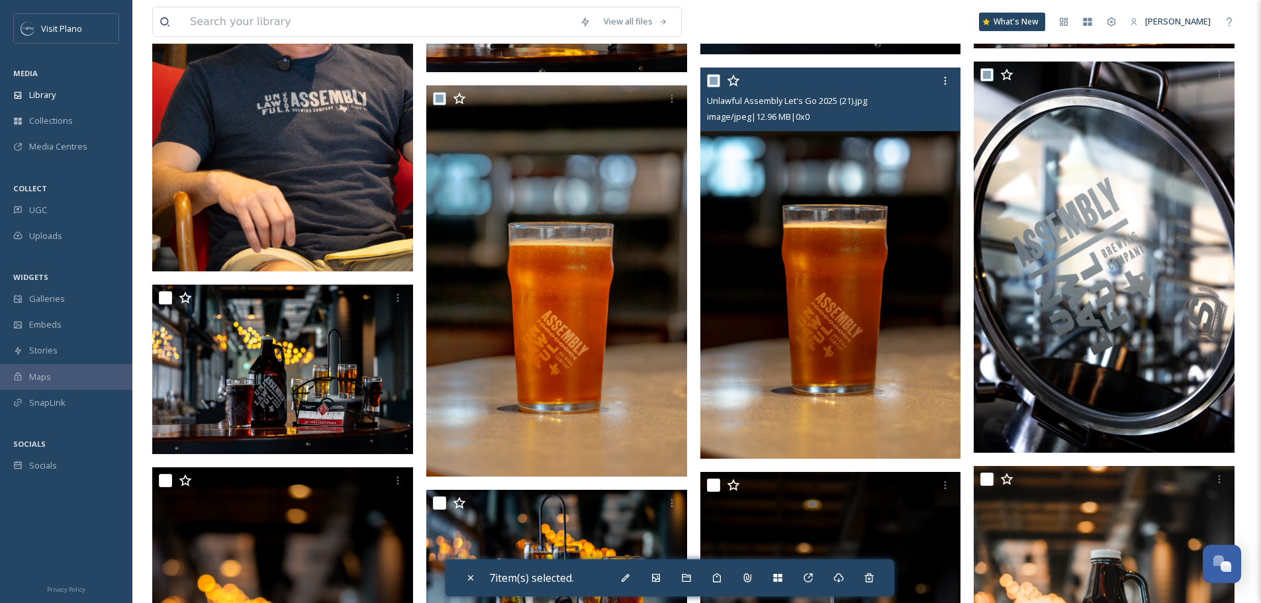
scroll to position [530, 0]
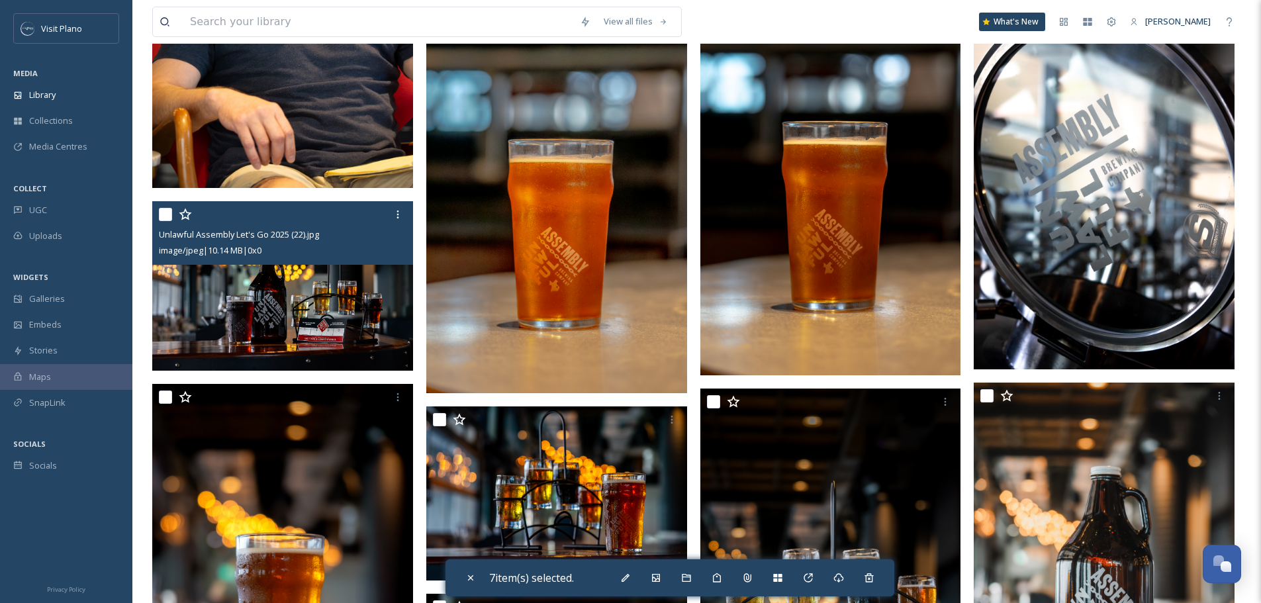
click at [160, 221] on input "checkbox" at bounding box center [165, 214] width 13 height 13
checkbox input "true"
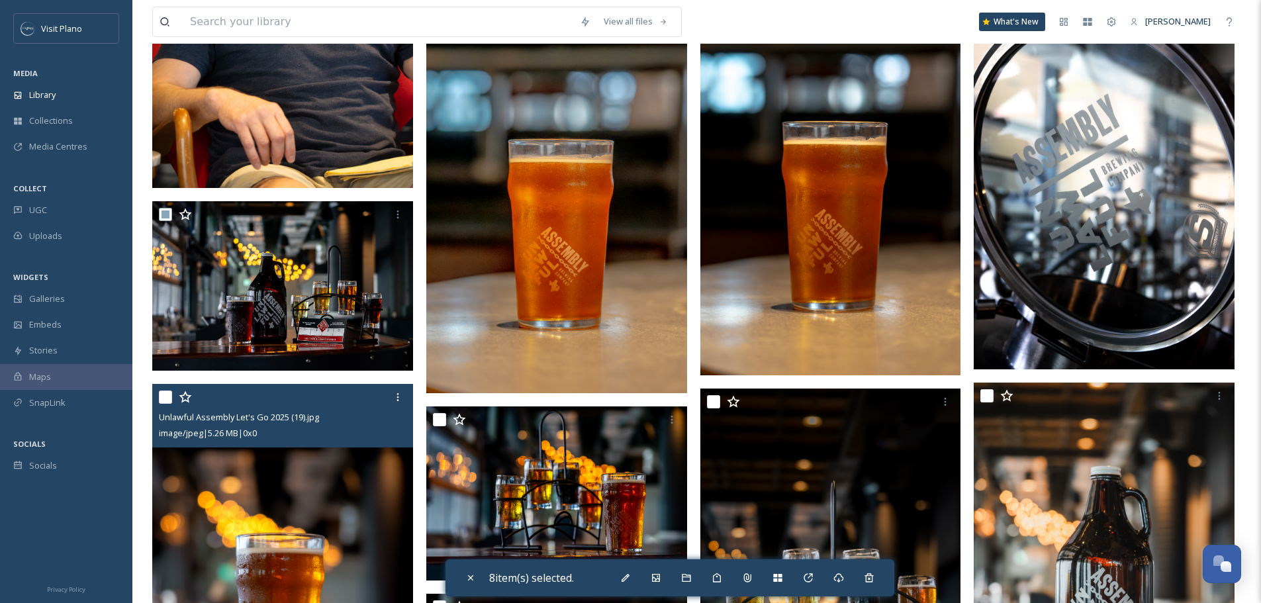
click at [164, 404] on input "checkbox" at bounding box center [165, 397] width 13 height 13
checkbox input "true"
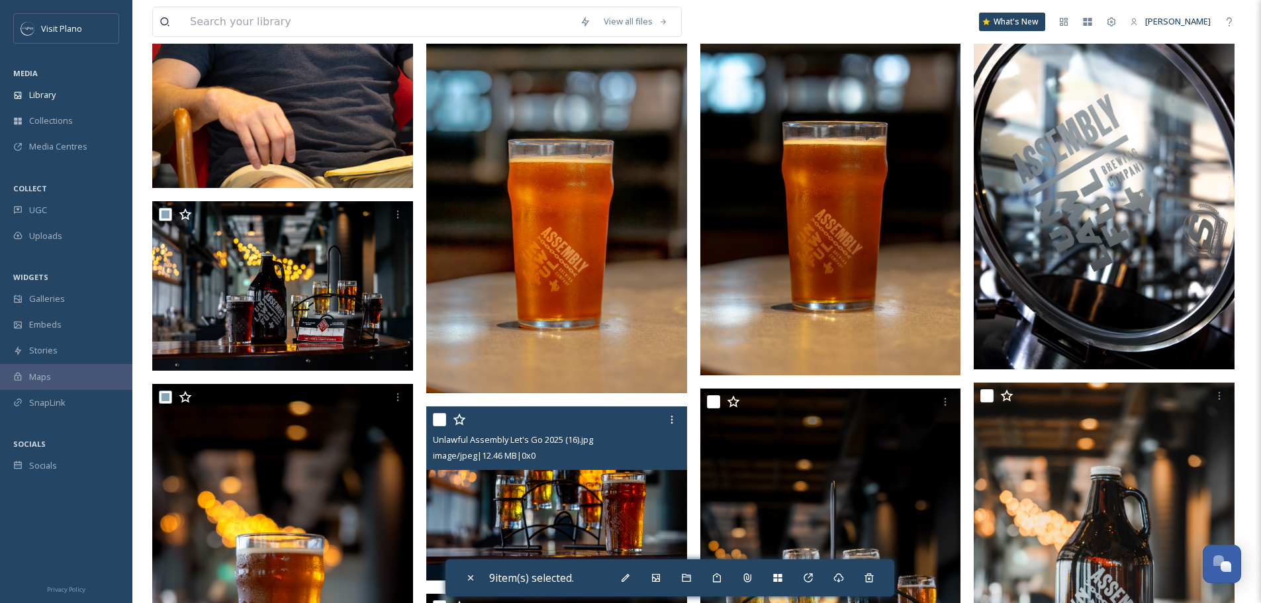
click at [437, 426] on input "checkbox" at bounding box center [439, 419] width 13 height 13
checkbox input "true"
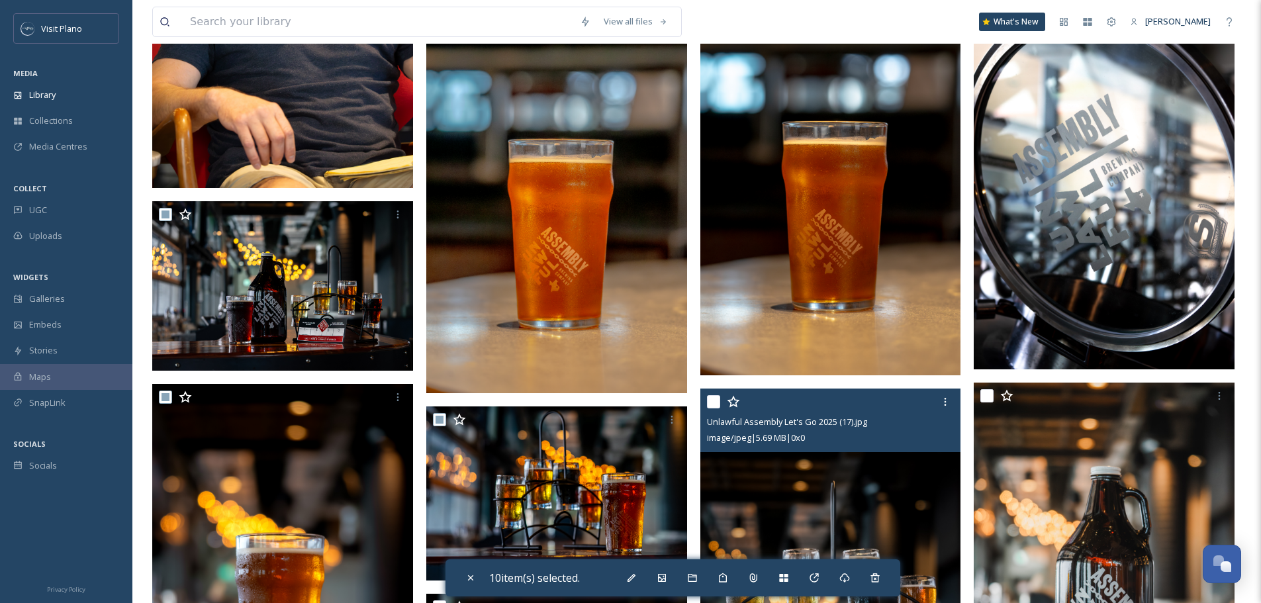
click at [709, 408] on input "checkbox" at bounding box center [713, 401] width 13 height 13
checkbox input "true"
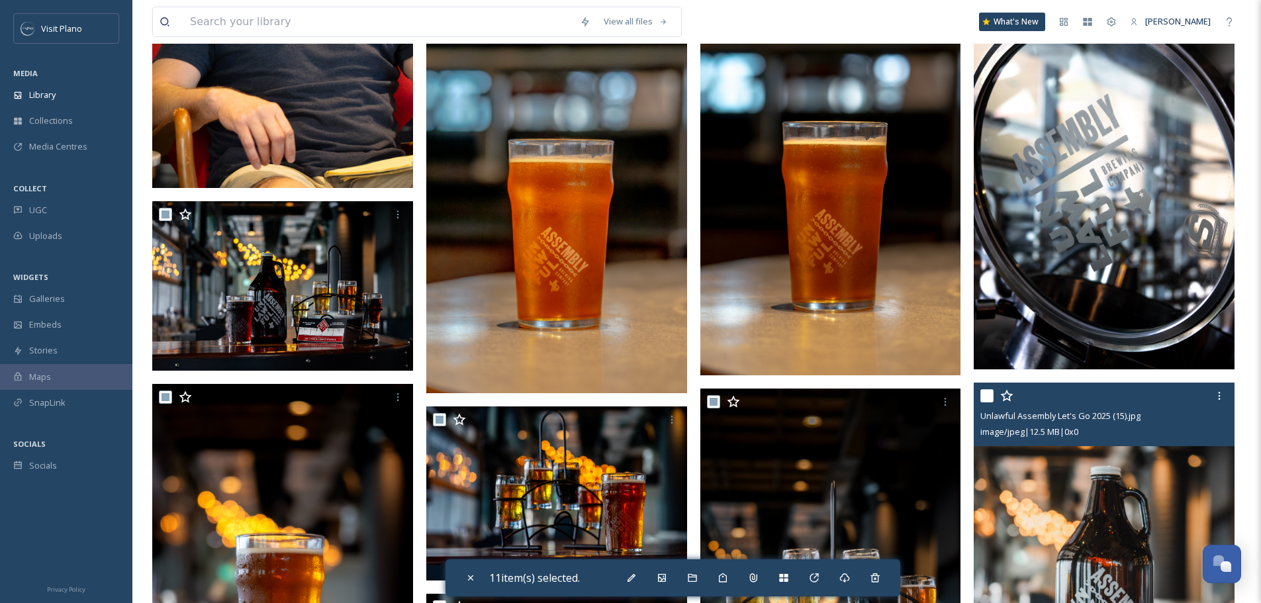
click at [989, 402] on input "checkbox" at bounding box center [986, 395] width 13 height 13
checkbox input "true"
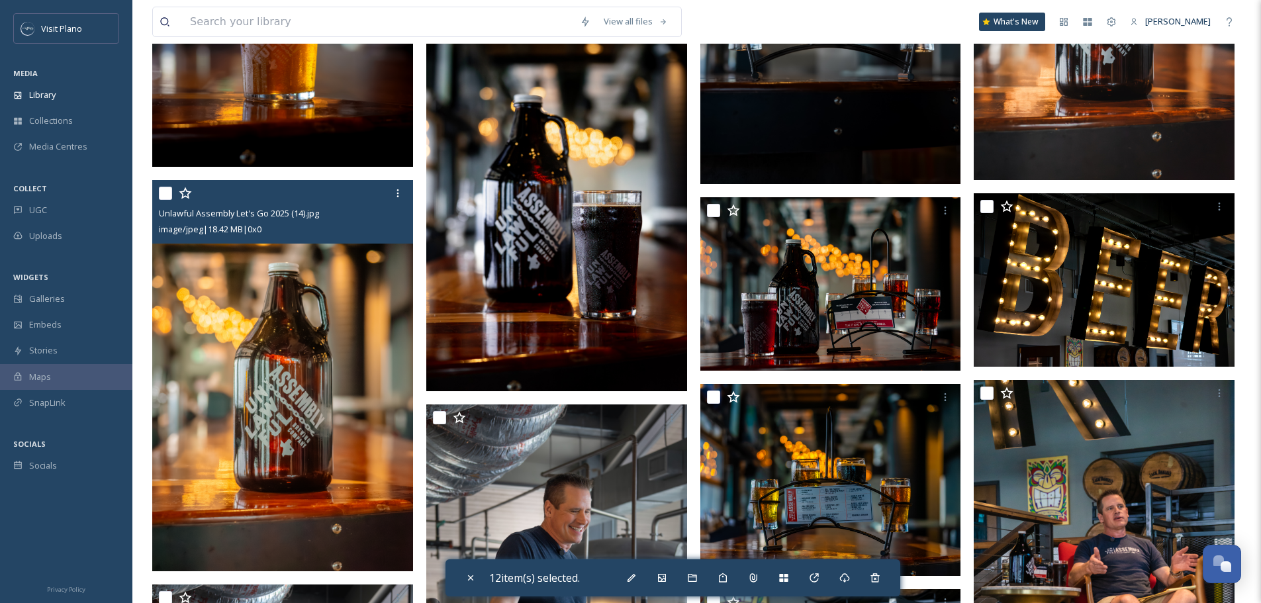
scroll to position [1125, 0]
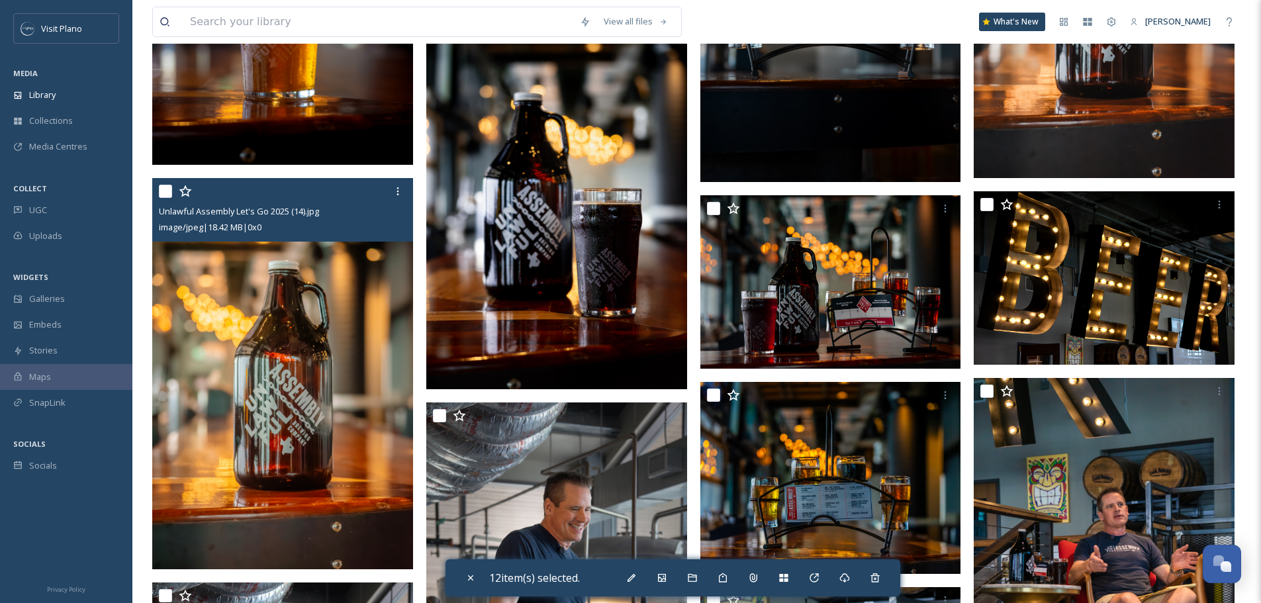
click at [167, 198] on input "checkbox" at bounding box center [165, 191] width 13 height 13
checkbox input "true"
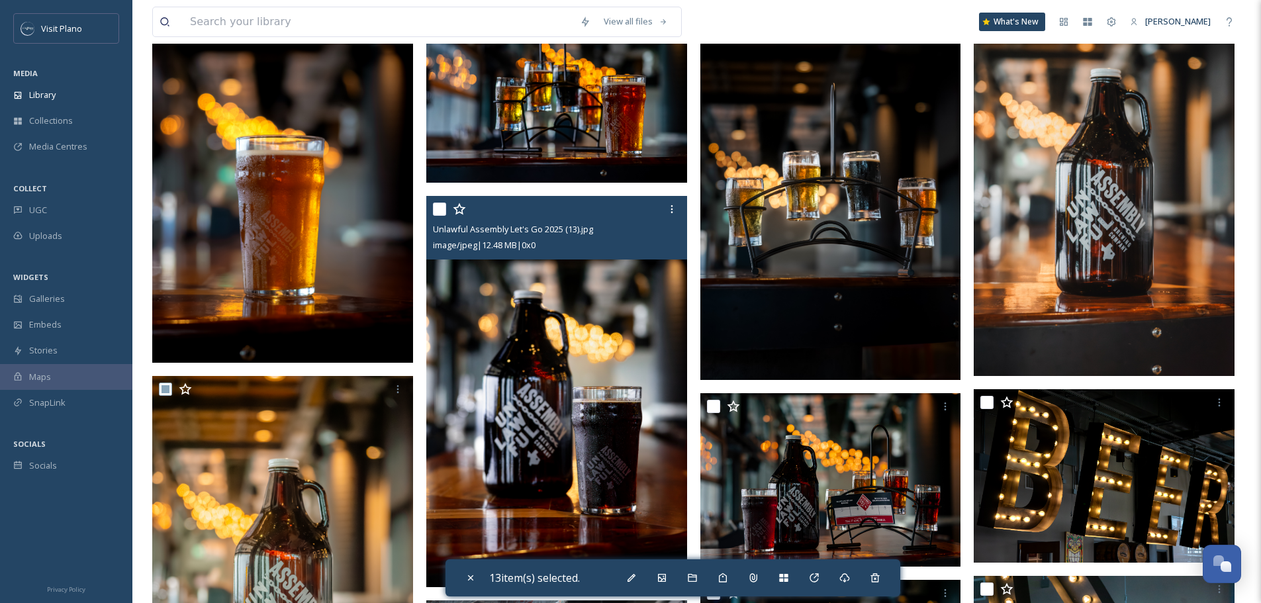
scroll to position [927, 0]
click at [436, 216] on input "checkbox" at bounding box center [439, 209] width 13 height 13
checkbox input "true"
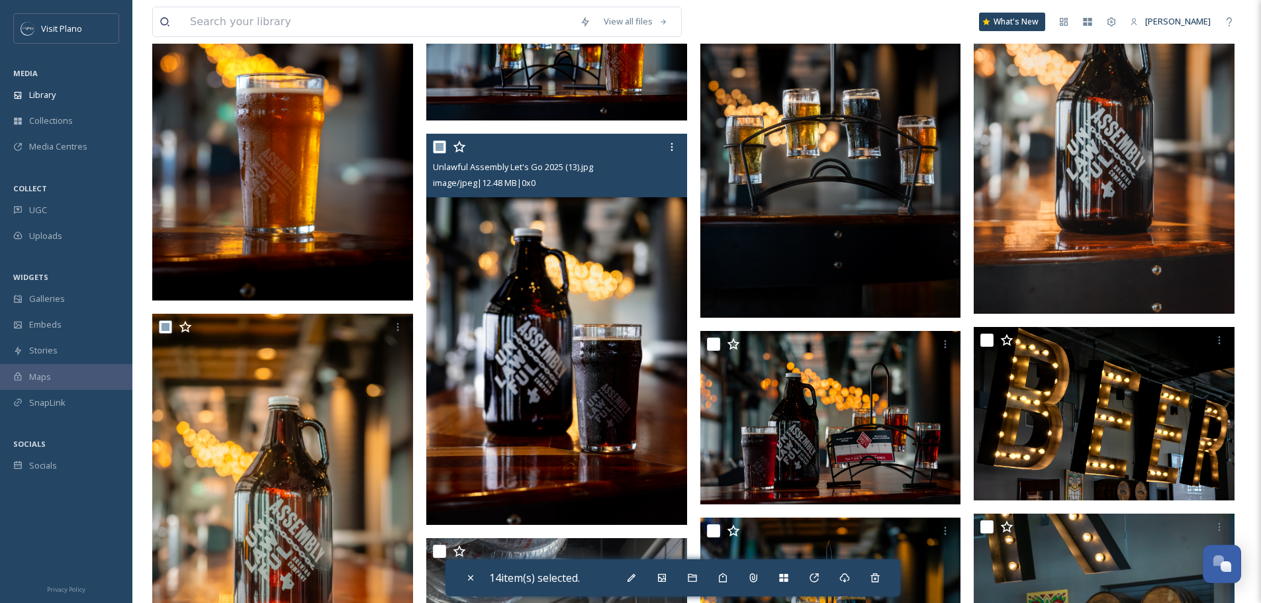
scroll to position [993, 0]
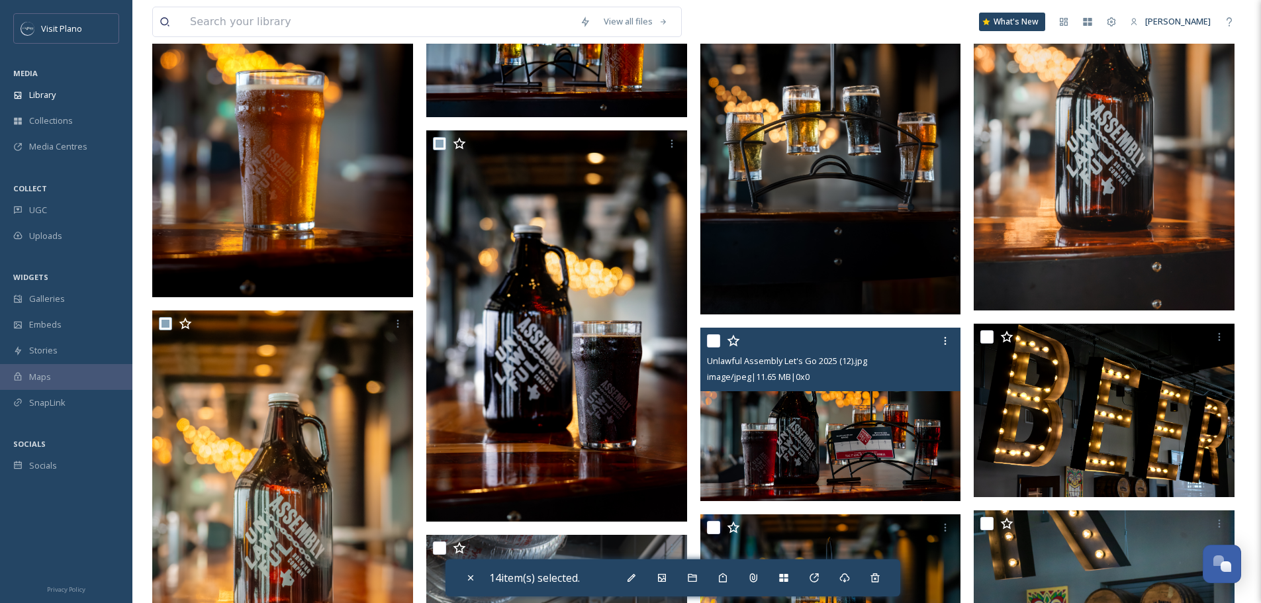
click at [714, 348] on input "checkbox" at bounding box center [713, 340] width 13 height 13
checkbox input "true"
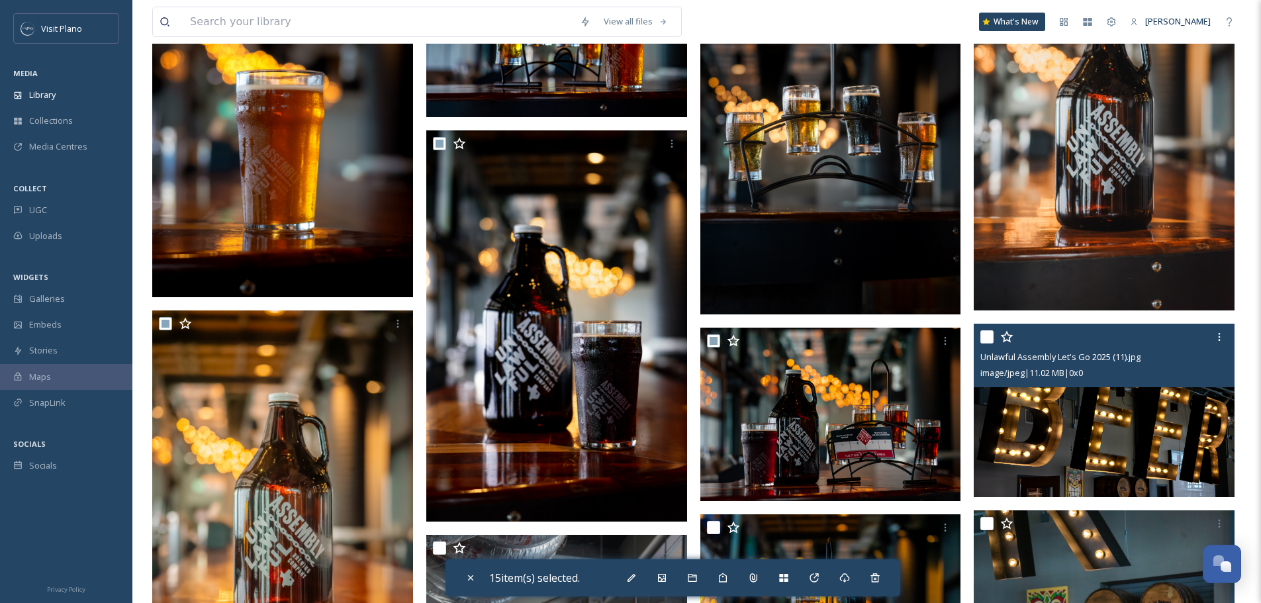
click at [984, 342] on input "checkbox" at bounding box center [986, 336] width 13 height 13
checkbox input "true"
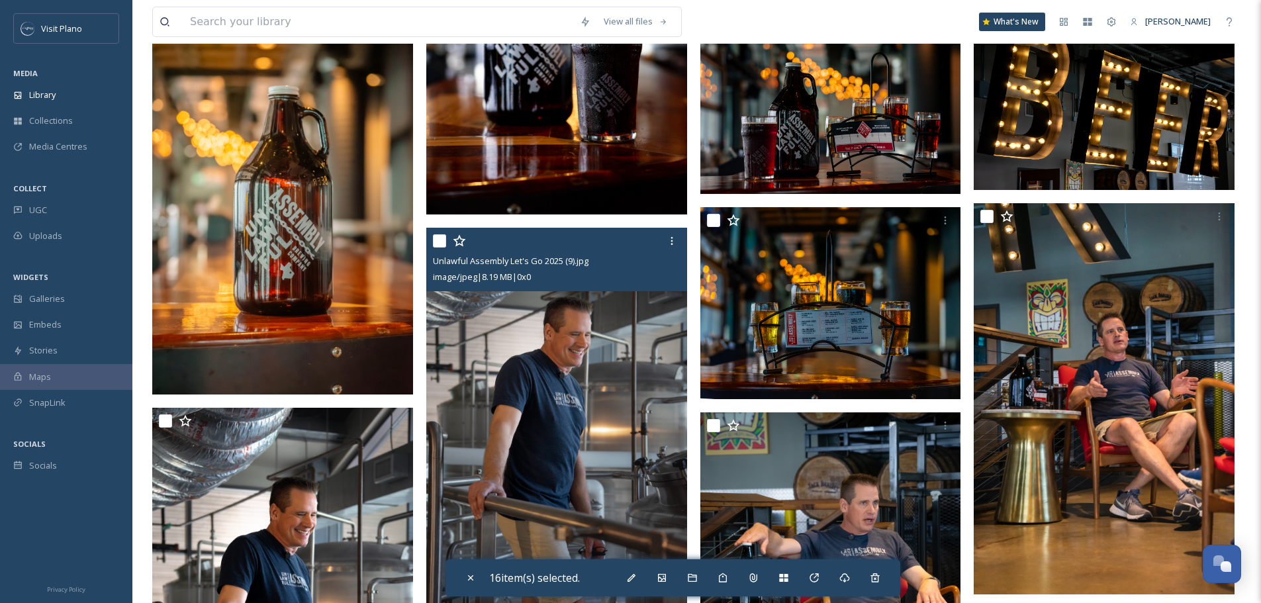
scroll to position [1324, 0]
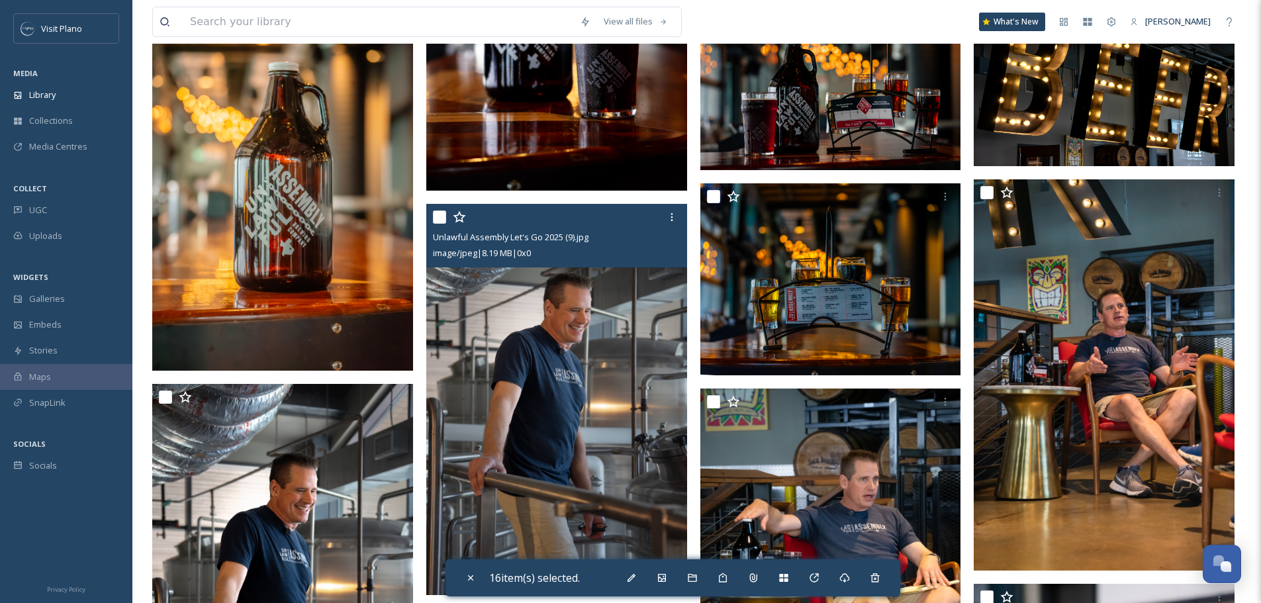
click at [442, 224] on input "checkbox" at bounding box center [439, 217] width 13 height 13
checkbox input "true"
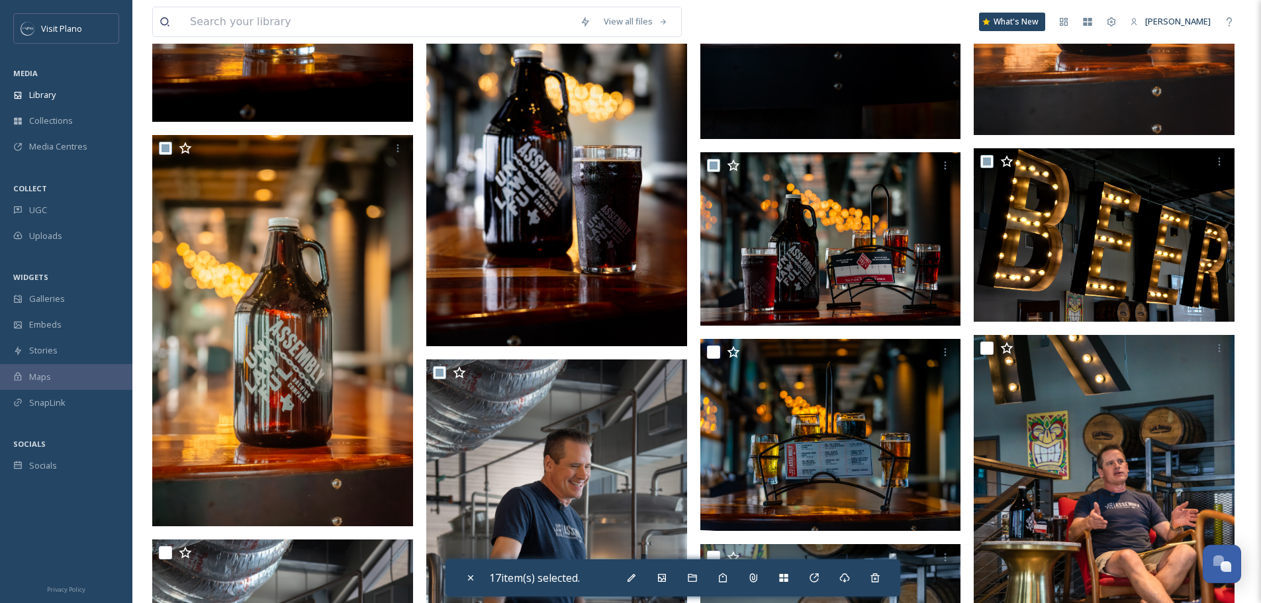
scroll to position [1192, 0]
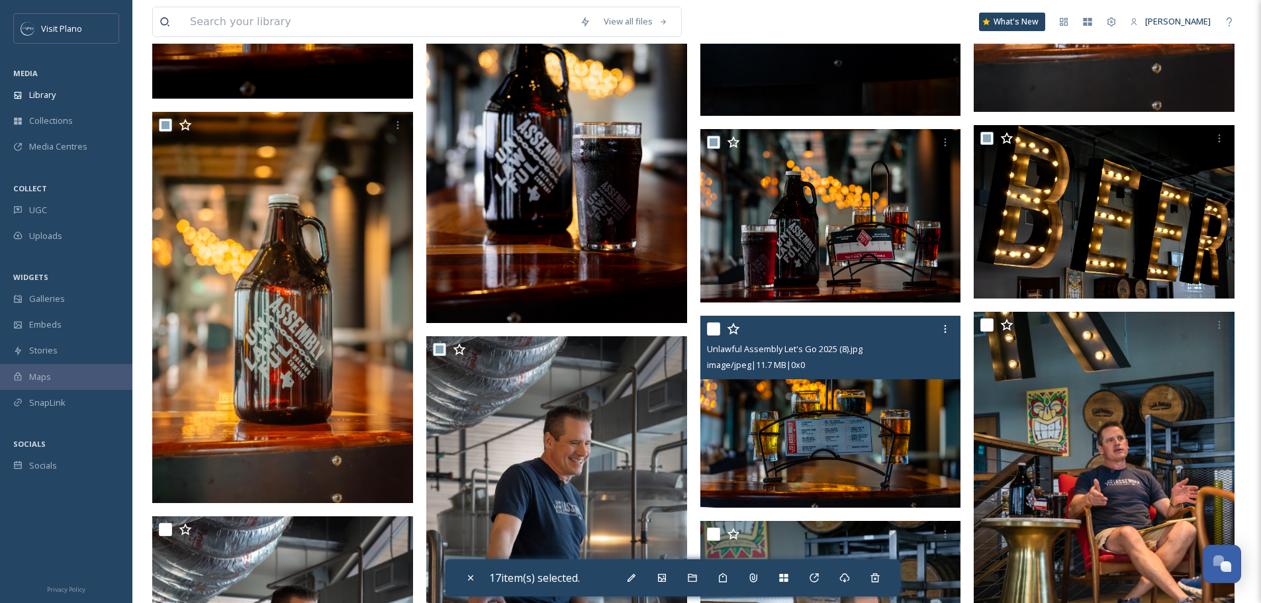
click at [716, 336] on input "checkbox" at bounding box center [713, 328] width 13 height 13
checkbox input "true"
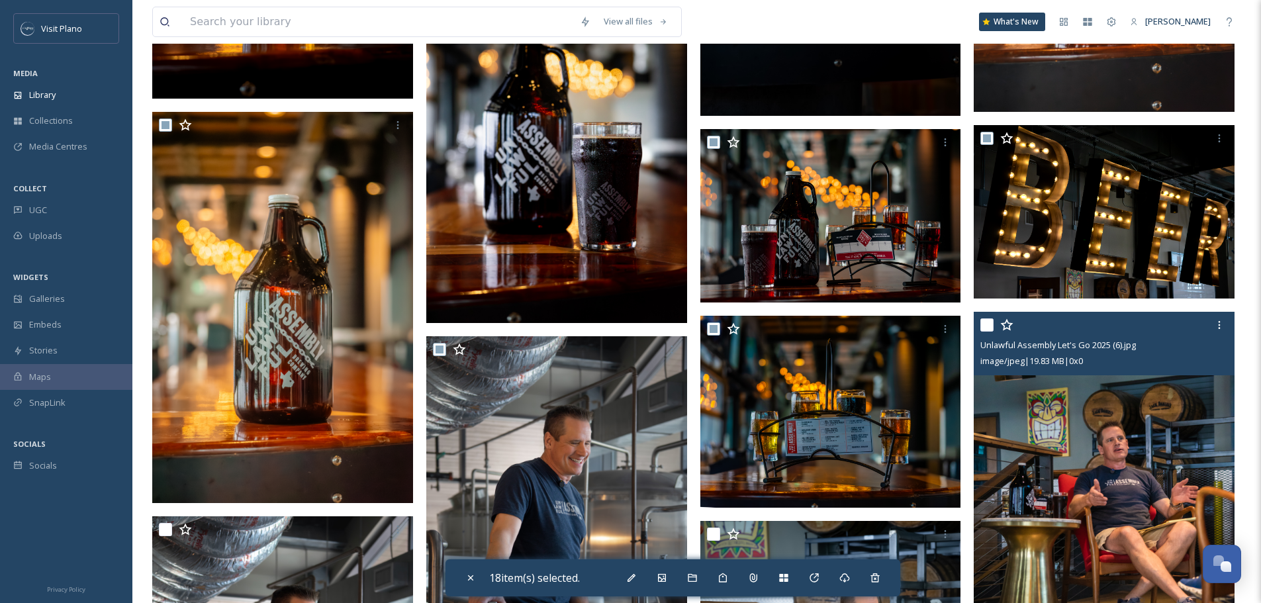
click at [988, 332] on input "checkbox" at bounding box center [986, 324] width 13 height 13
checkbox input "true"
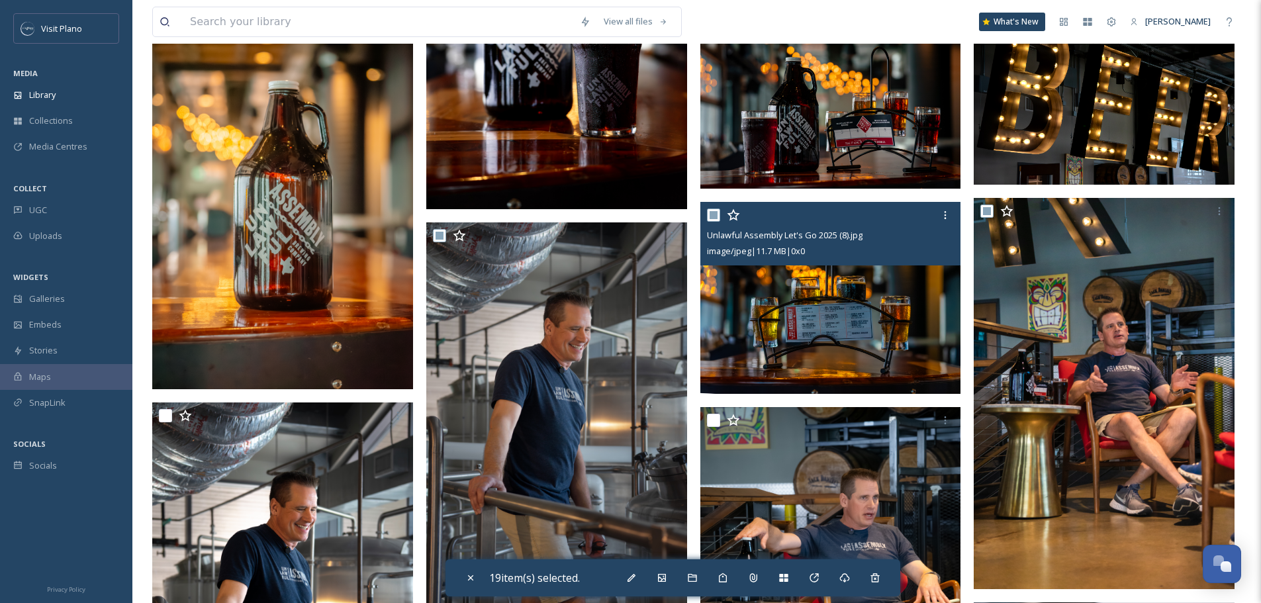
scroll to position [1324, 0]
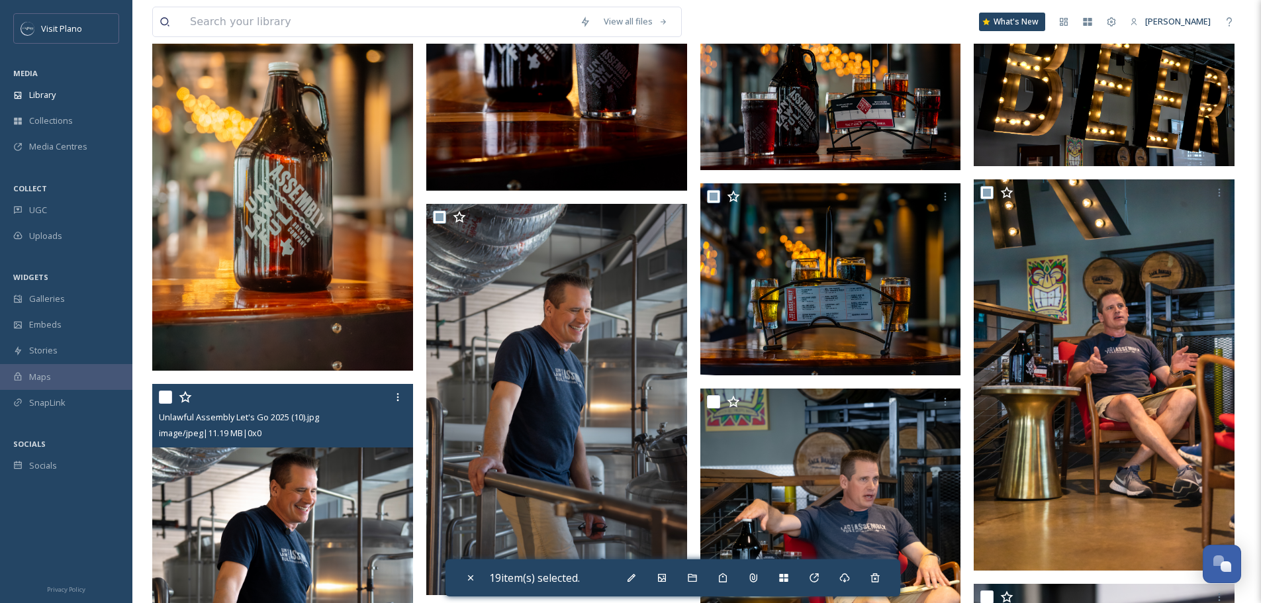
click at [159, 404] on input "checkbox" at bounding box center [165, 397] width 13 height 13
checkbox input "true"
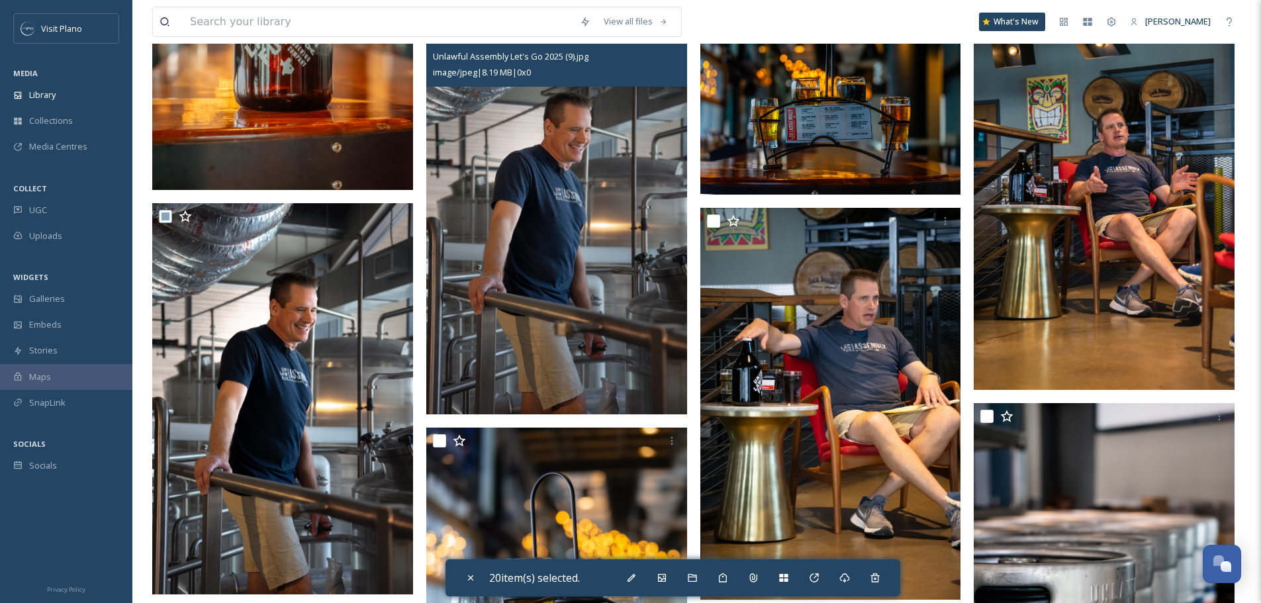
scroll to position [1523, 0]
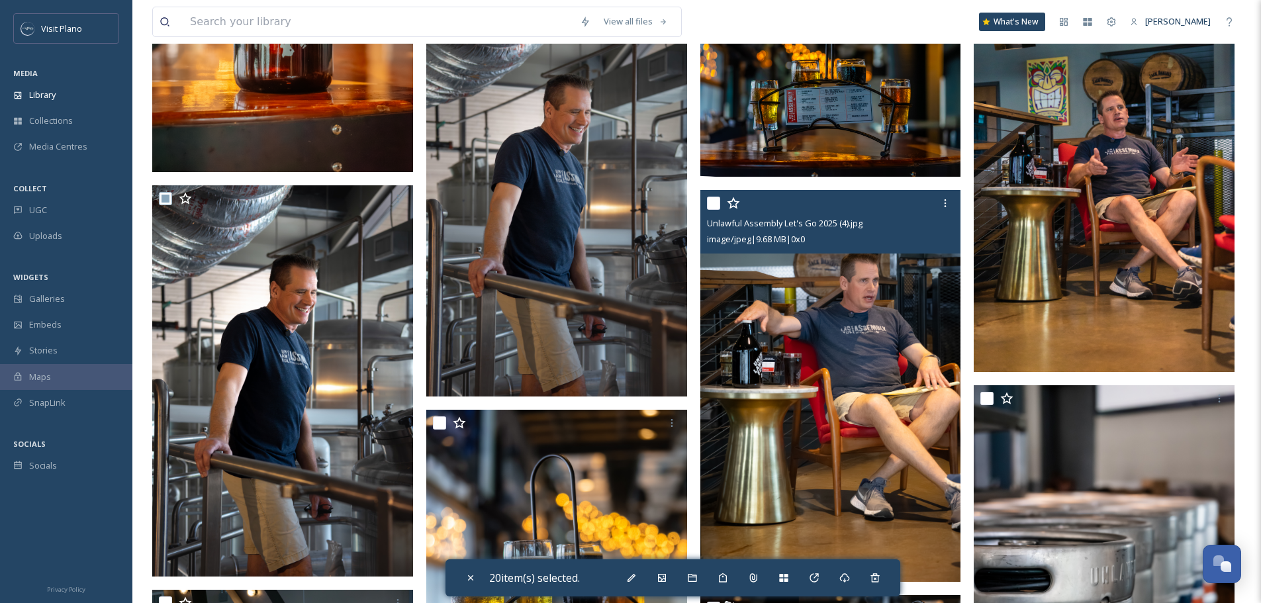
click at [712, 206] on div at bounding box center [832, 203] width 251 height 24
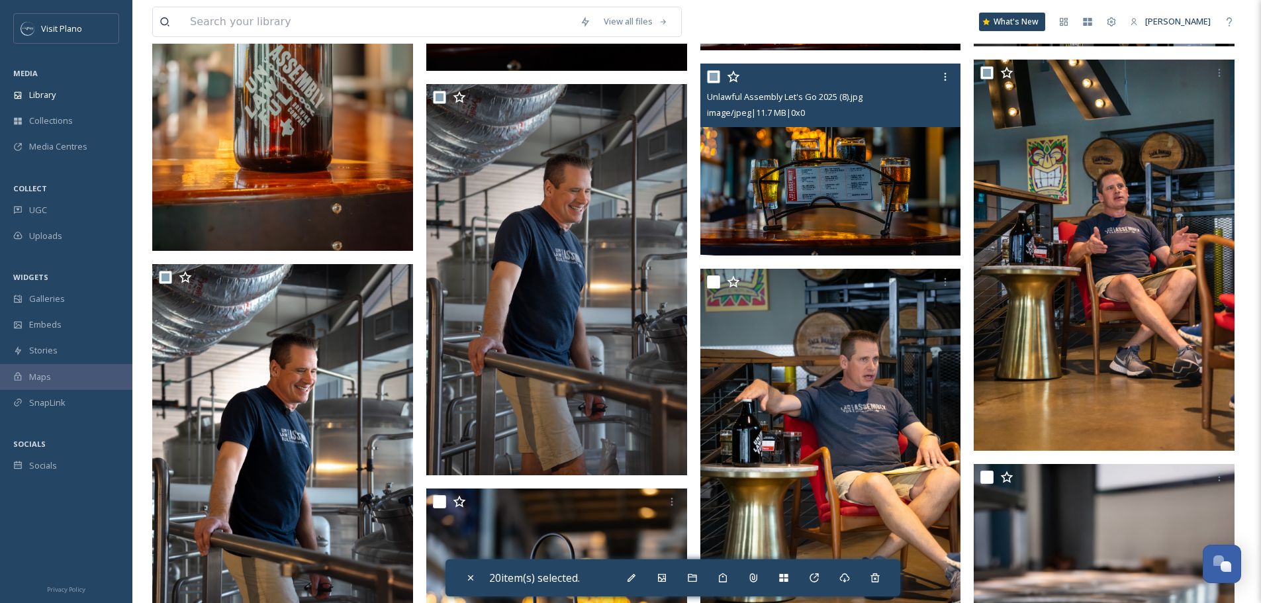
scroll to position [1324, 0]
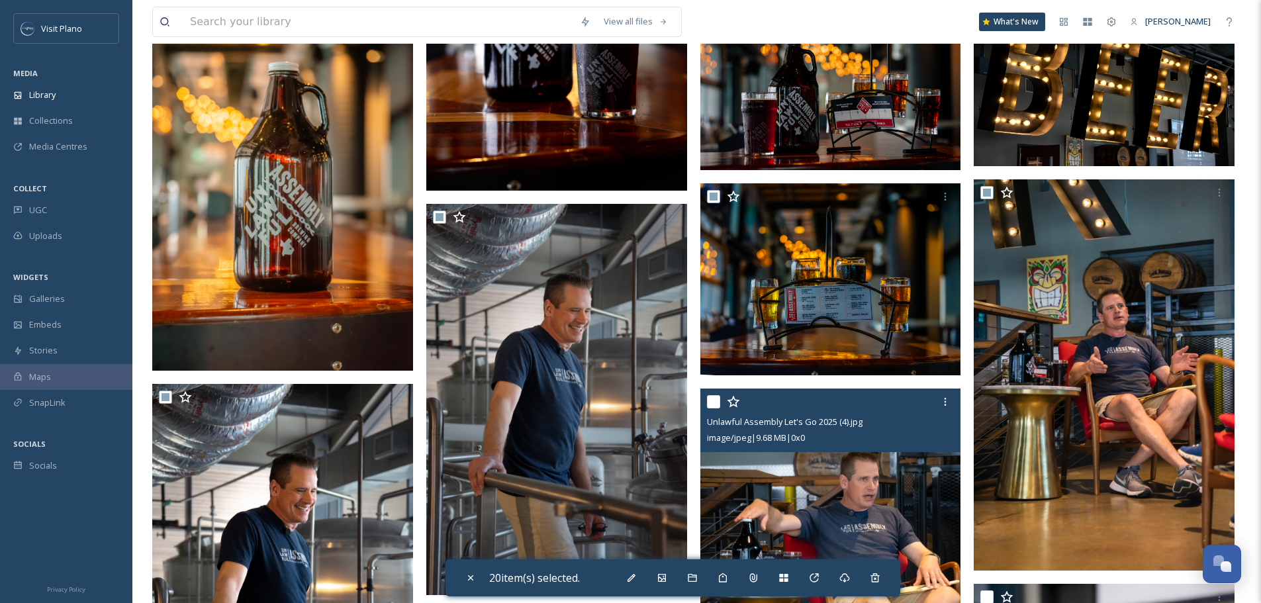
click at [712, 408] on input "checkbox" at bounding box center [713, 401] width 13 height 13
checkbox input "true"
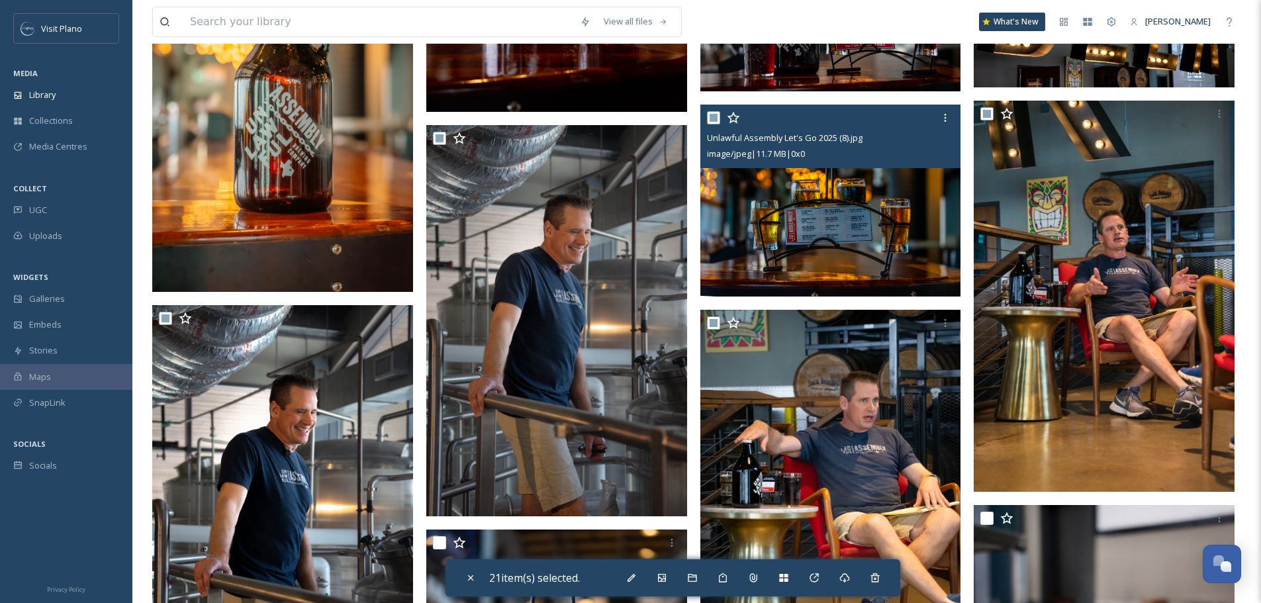
scroll to position [1655, 0]
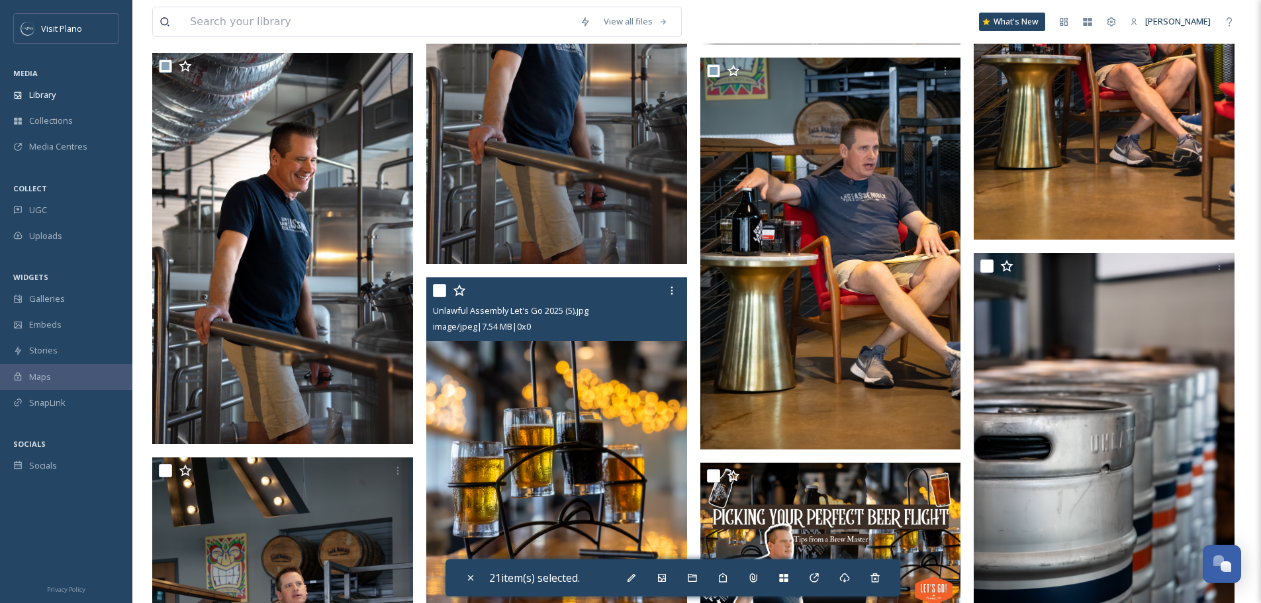
click at [432, 304] on div "Unlawful Assembly Let's Go 2025 (5).jpg image/jpeg | 7.54 MB | 0 x 0" at bounding box center [556, 309] width 261 height 64
click at [436, 297] on input "checkbox" at bounding box center [439, 290] width 13 height 13
checkbox input "true"
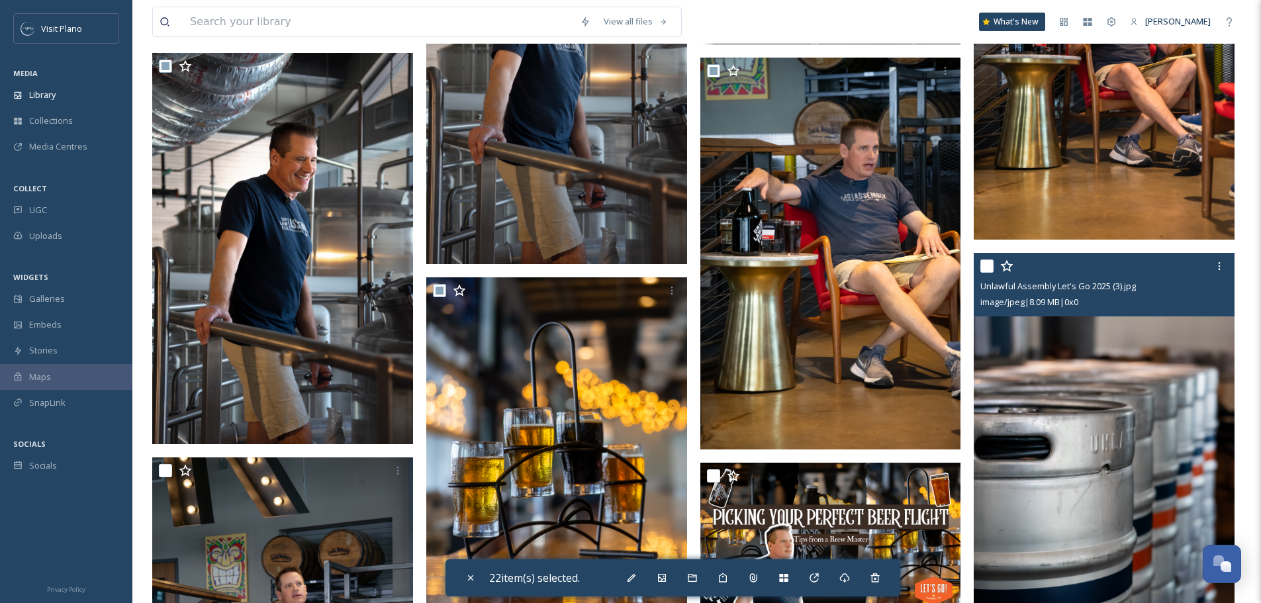
click at [985, 273] on input "checkbox" at bounding box center [986, 265] width 13 height 13
checkbox input "true"
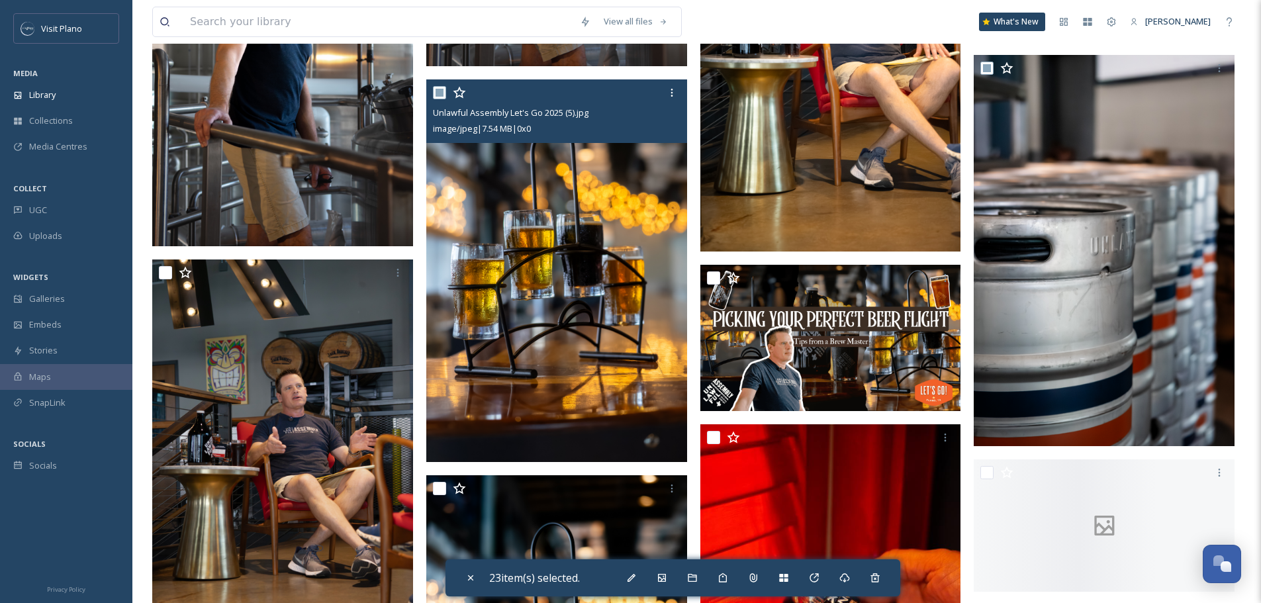
scroll to position [1854, 0]
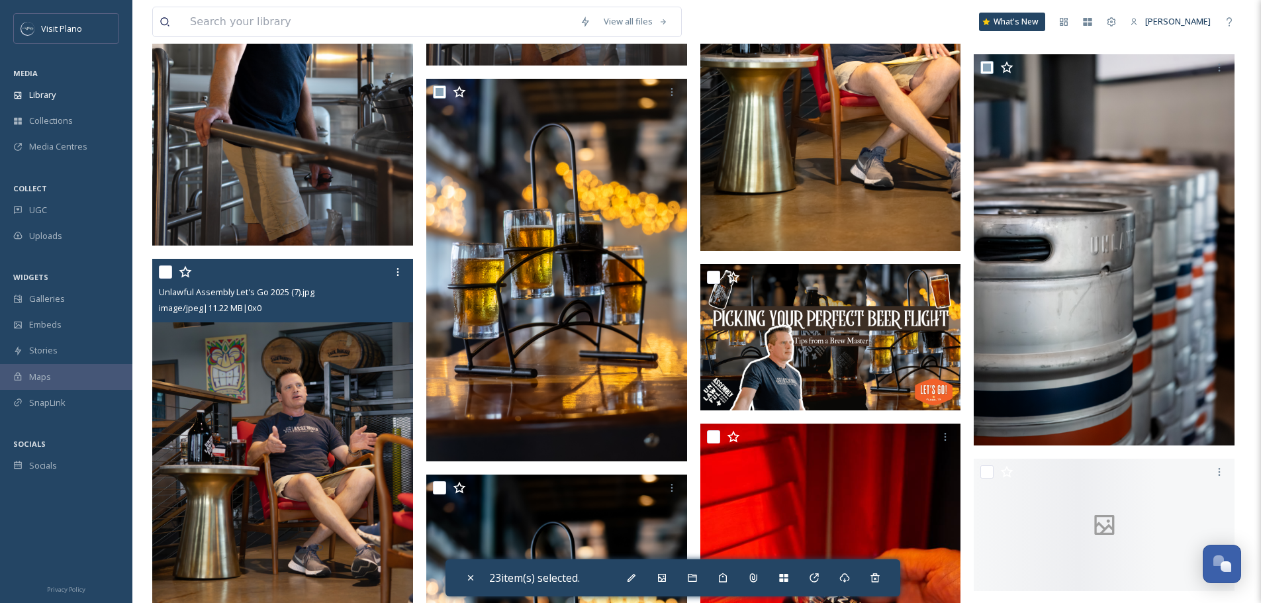
click at [164, 276] on input "checkbox" at bounding box center [165, 271] width 13 height 13
checkbox input "true"
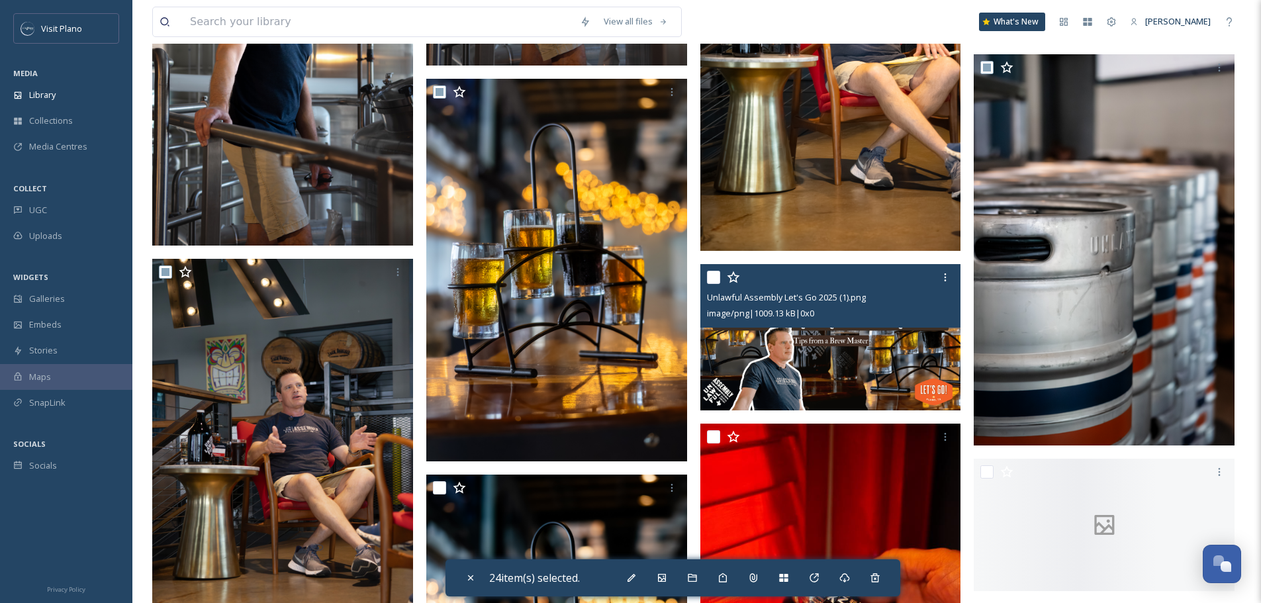
click at [705, 288] on div "Unlawful Assembly Let's Go 2025 (1).png image/png | 1009.13 kB | 0 x 0" at bounding box center [830, 296] width 261 height 64
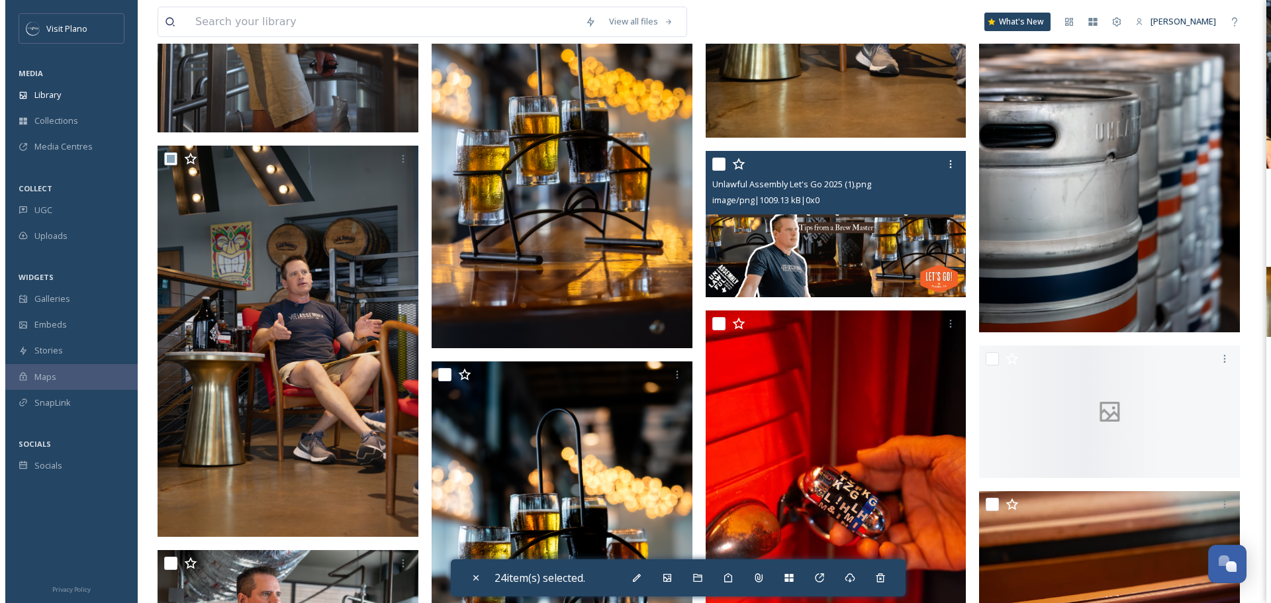
scroll to position [1986, 0]
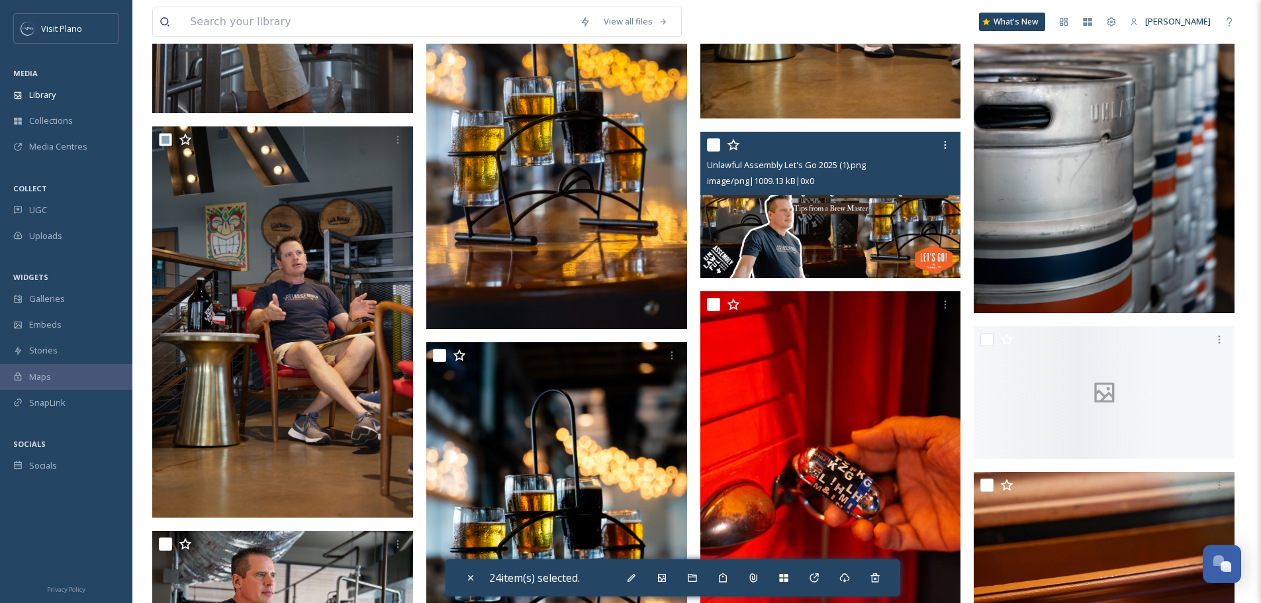
click at [712, 152] on input "checkbox" at bounding box center [713, 144] width 13 height 13
checkbox input "true"
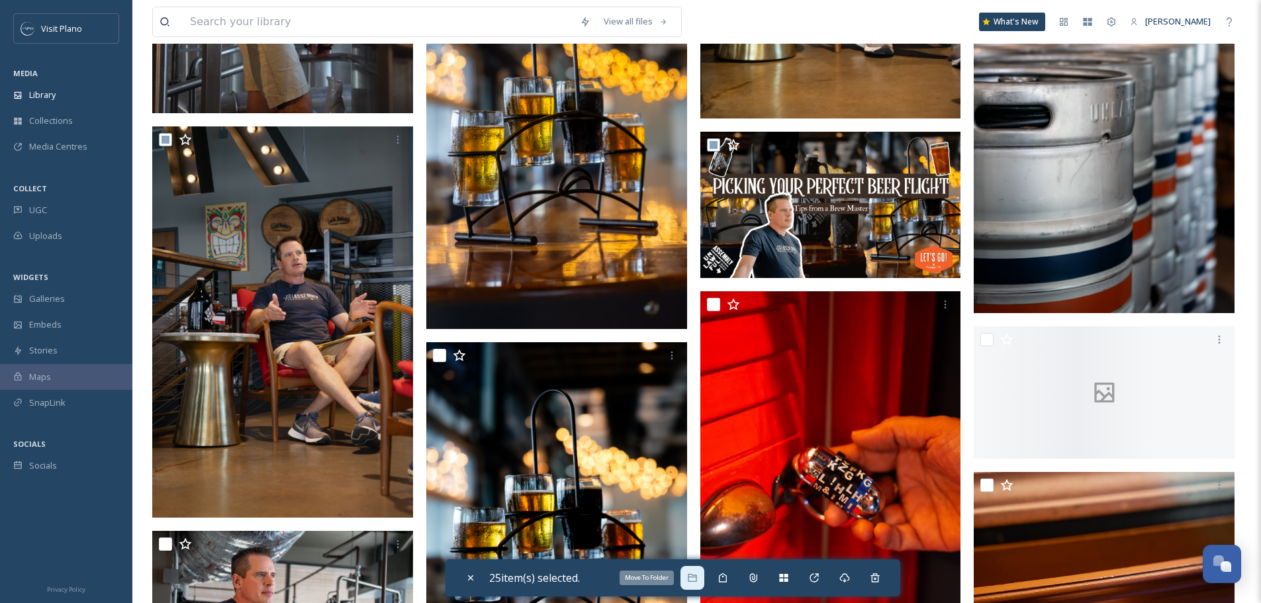
click at [696, 575] on icon at bounding box center [692, 578] width 9 height 8
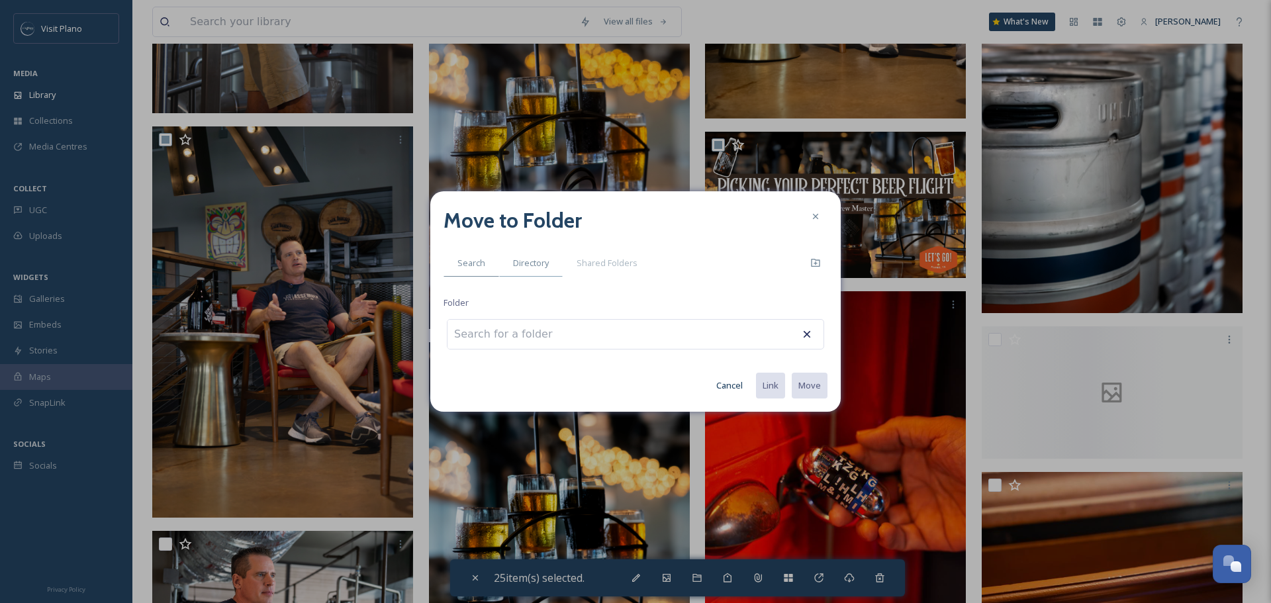
click at [536, 271] on div "Directory" at bounding box center [531, 263] width 64 height 27
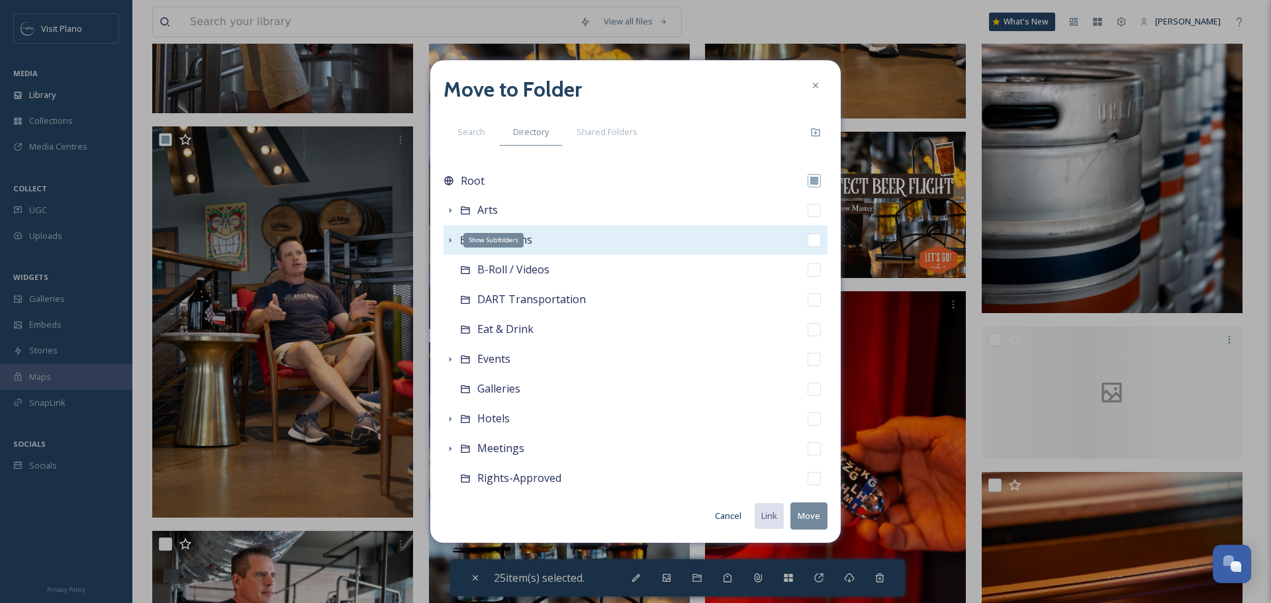
click at [452, 238] on icon at bounding box center [450, 240] width 11 height 11
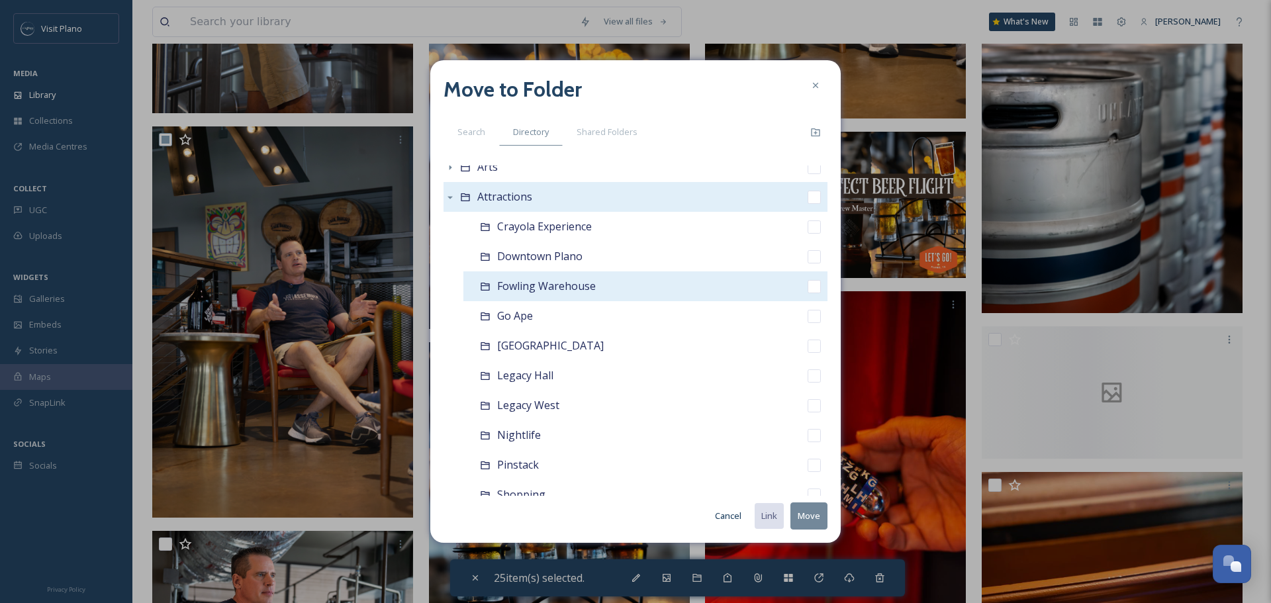
scroll to position [66, 0]
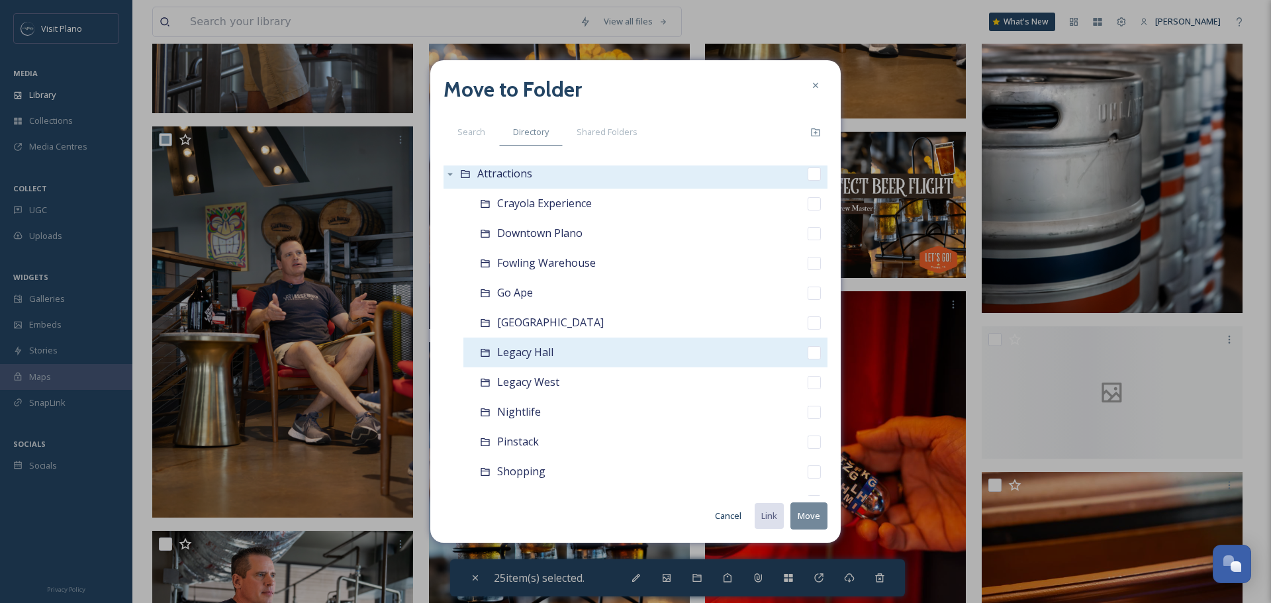
click at [541, 357] on span "Legacy Hall" at bounding box center [525, 352] width 56 height 15
checkbox input "false"
checkbox input "true"
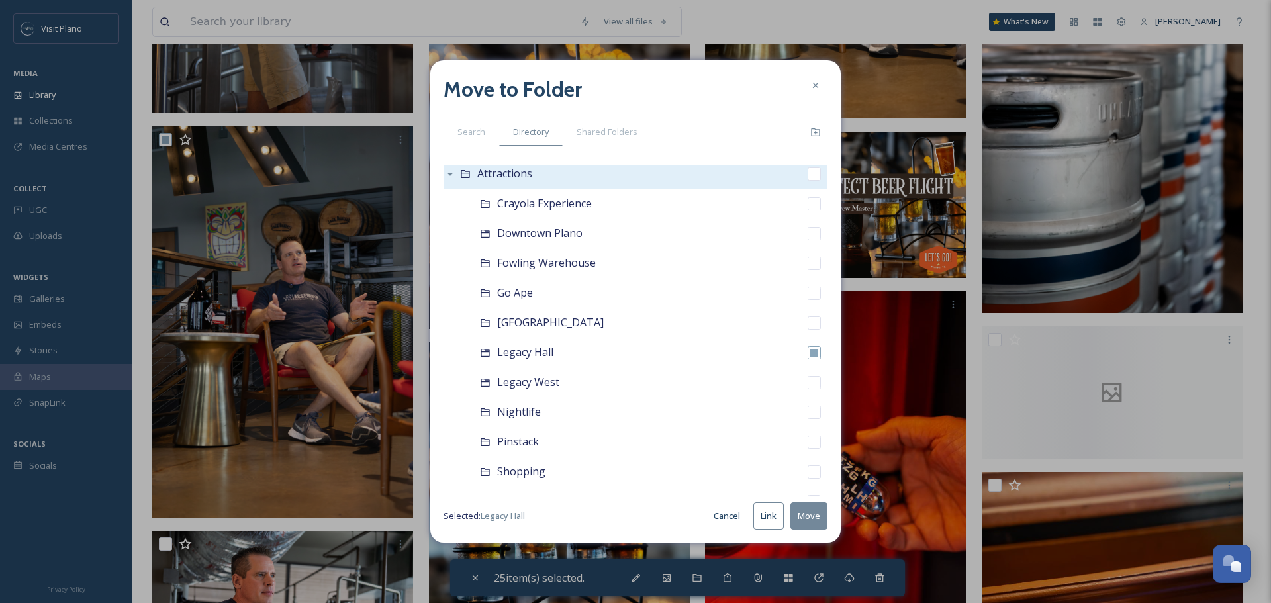
click at [808, 512] on button "Move" at bounding box center [808, 515] width 37 height 27
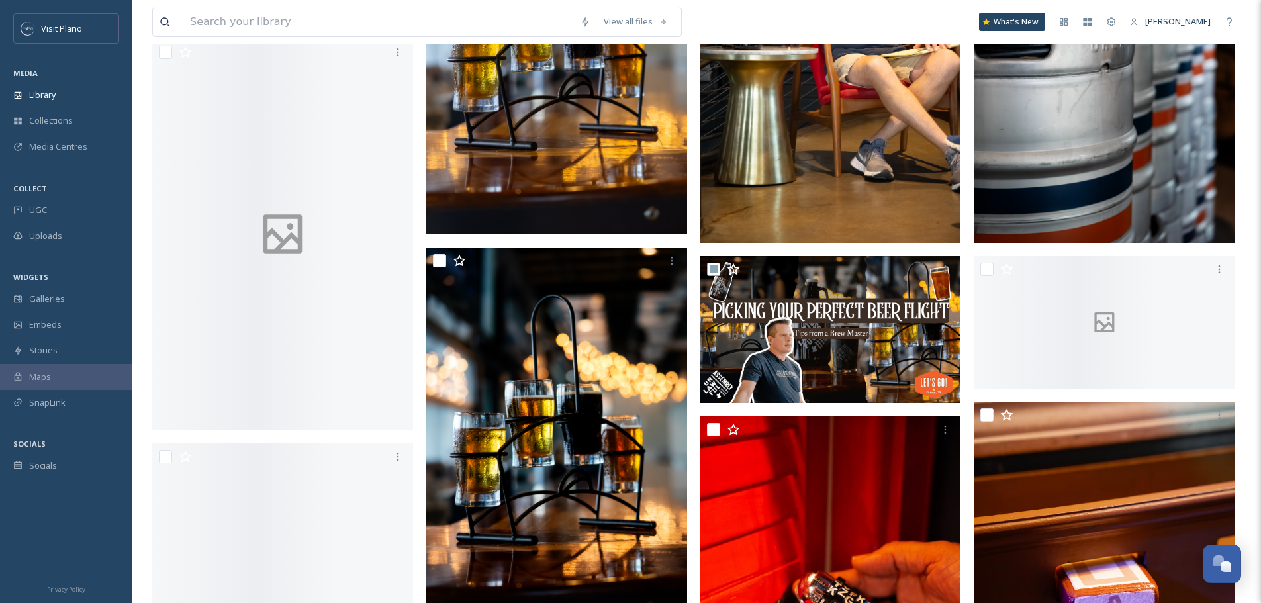
scroll to position [463, 0]
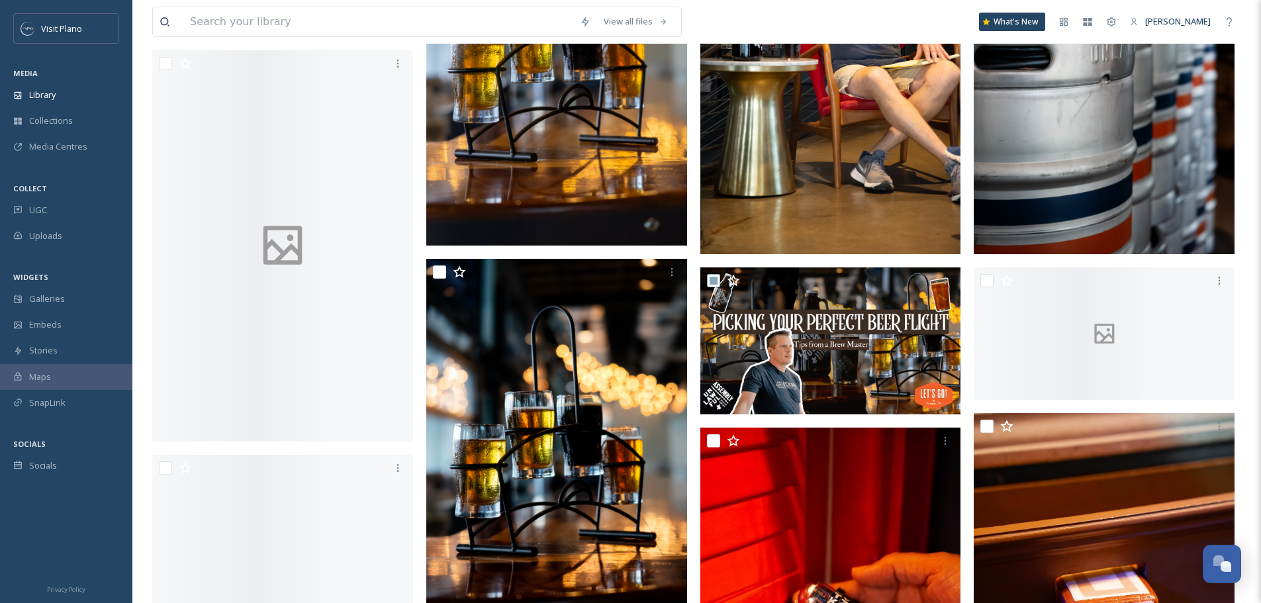
click at [437, 279] on input "checkbox" at bounding box center [439, 271] width 13 height 13
checkbox input "false"
checkbox input "true"
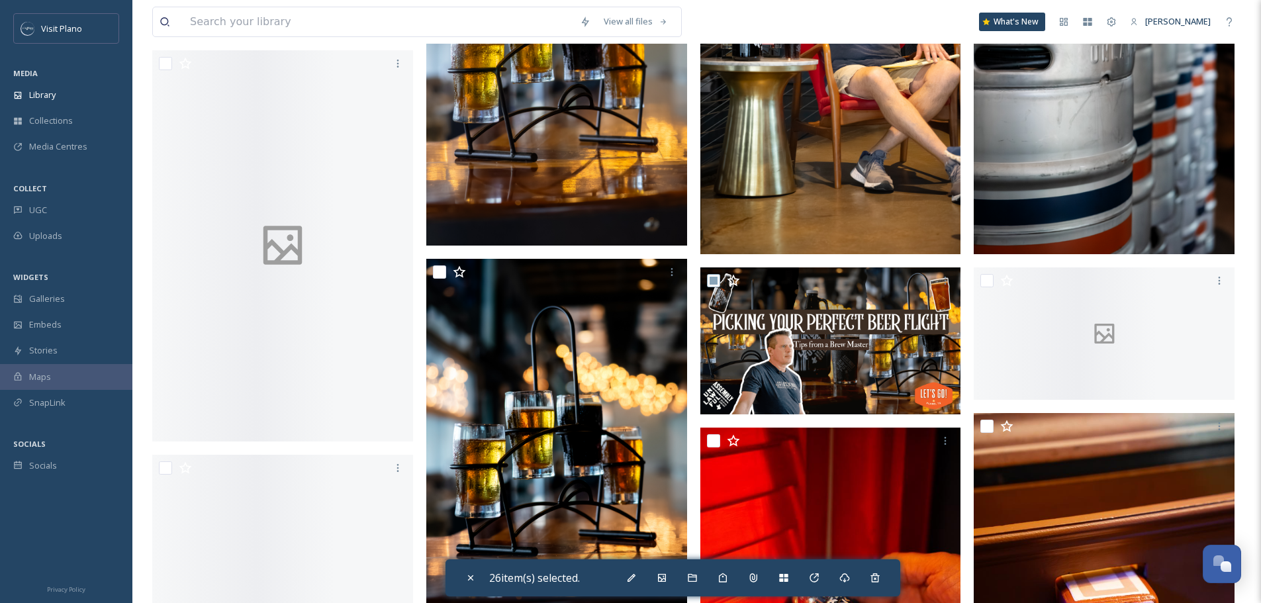
click at [442, 279] on input "checkbox" at bounding box center [439, 271] width 13 height 13
checkbox input "false"
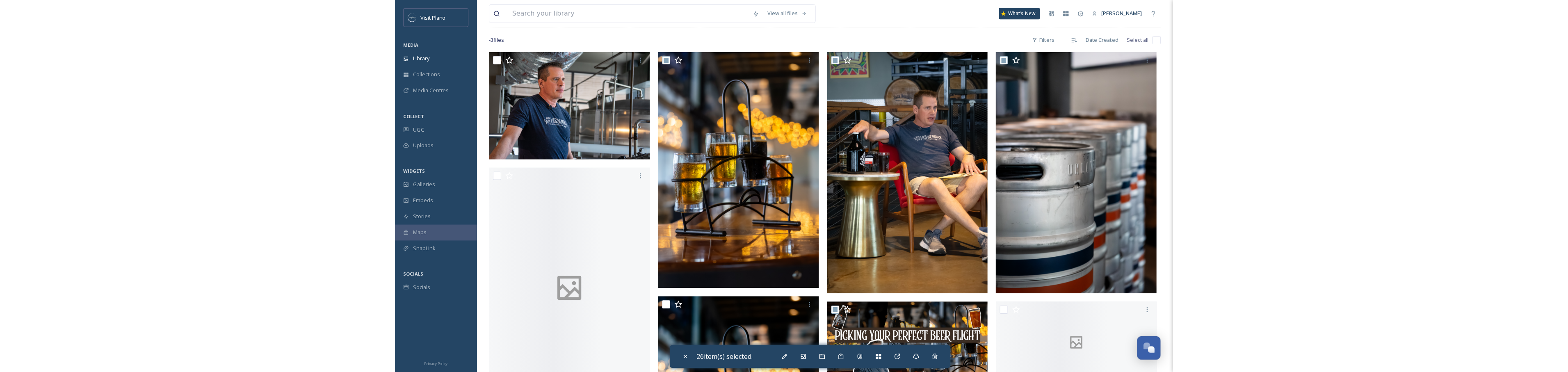
scroll to position [123, 0]
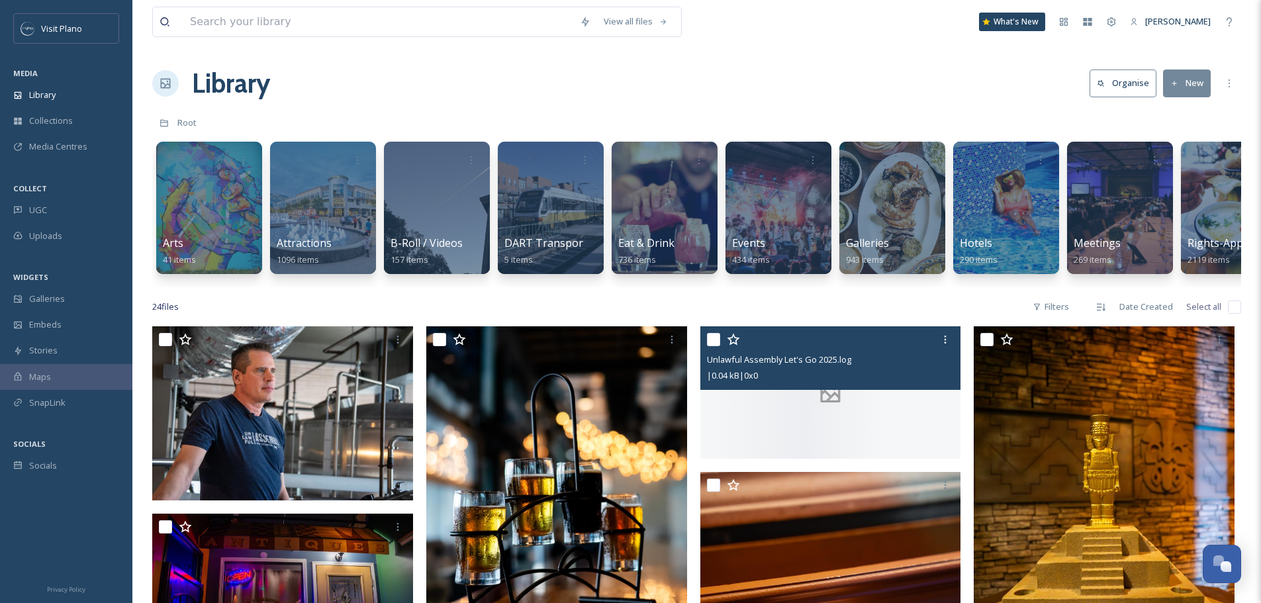
scroll to position [132, 0]
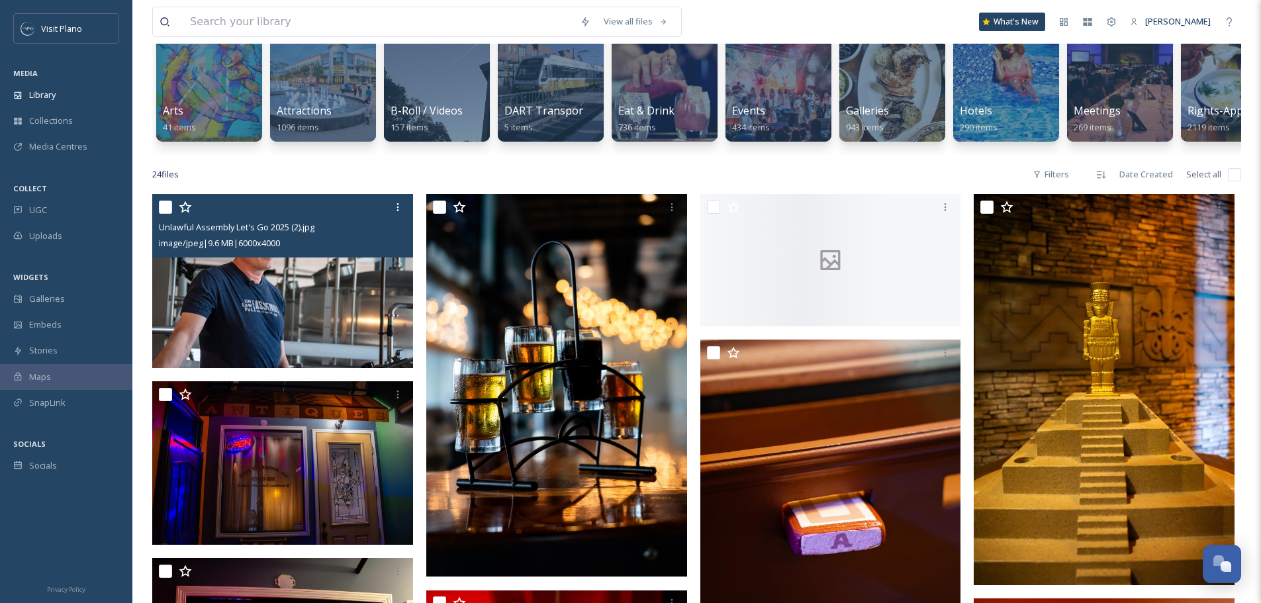
click at [158, 217] on div "Unlawful Assembly Let's Go 2025 (2).jpg image/jpeg | 9.6 MB | 6000 x 4000" at bounding box center [282, 226] width 261 height 64
click at [165, 214] on input "checkbox" at bounding box center [165, 207] width 13 height 13
checkbox input "true"
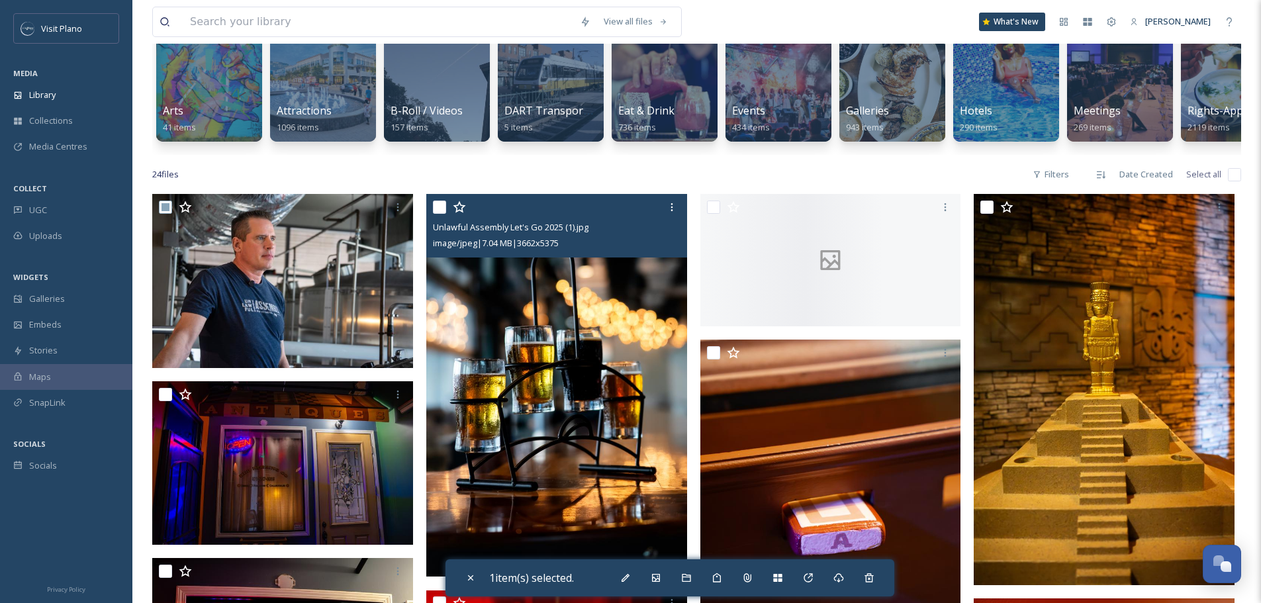
click at [438, 214] on input "checkbox" at bounding box center [439, 207] width 13 height 13
checkbox input "true"
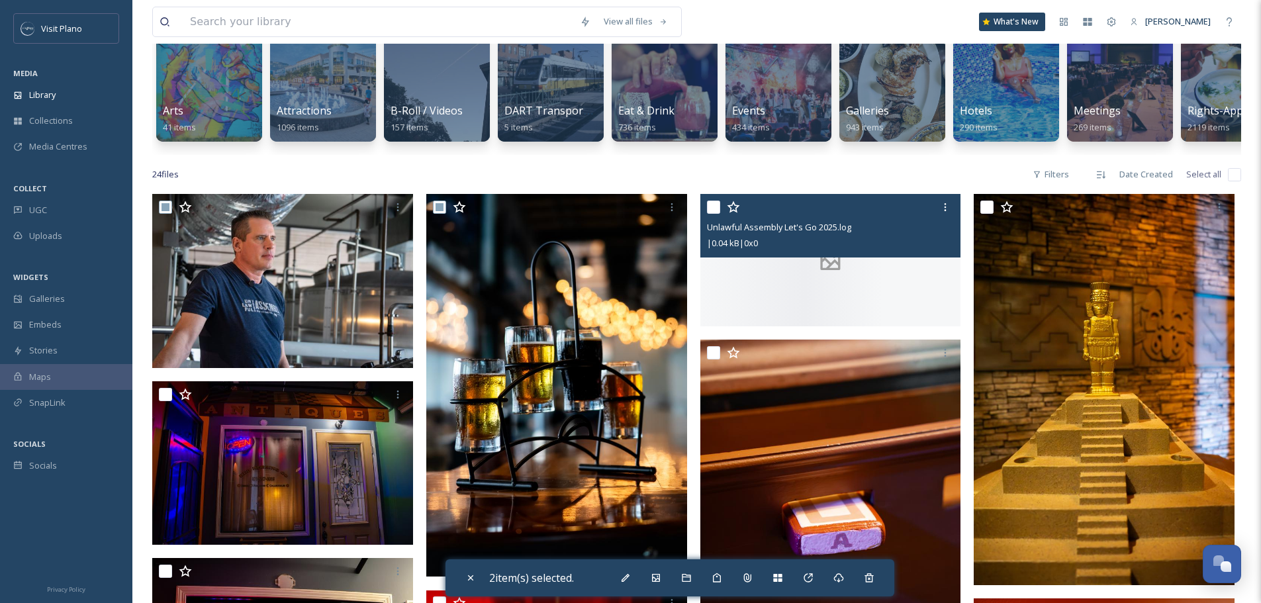
click at [710, 214] on input "checkbox" at bounding box center [713, 207] width 13 height 13
checkbox input "true"
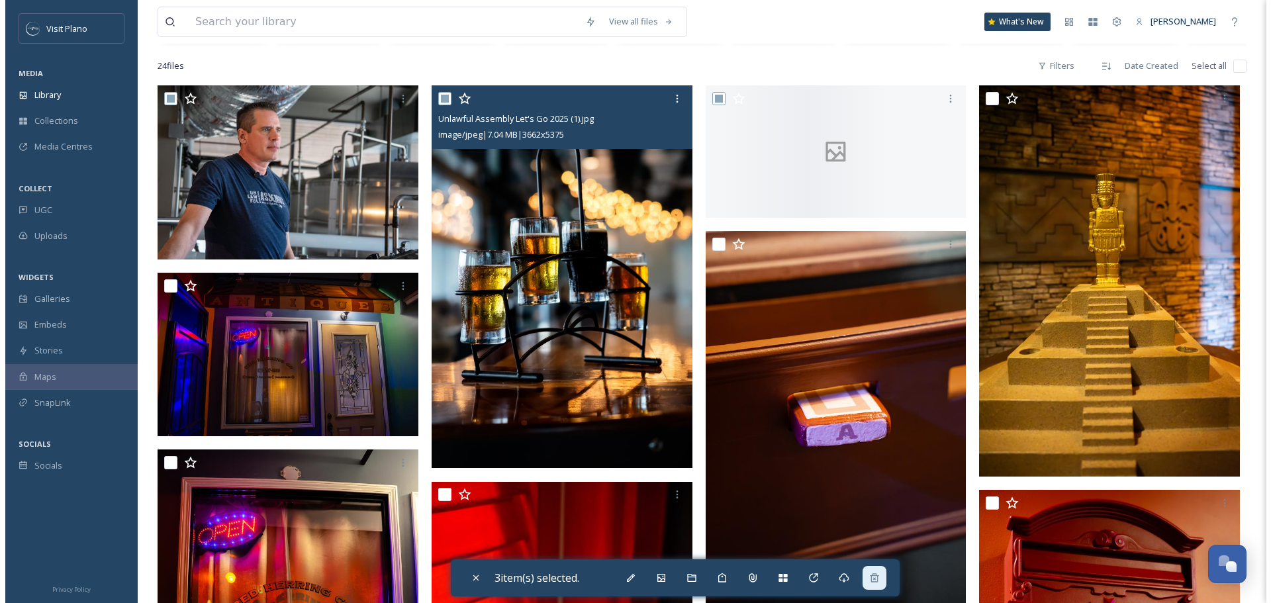
scroll to position [199, 0]
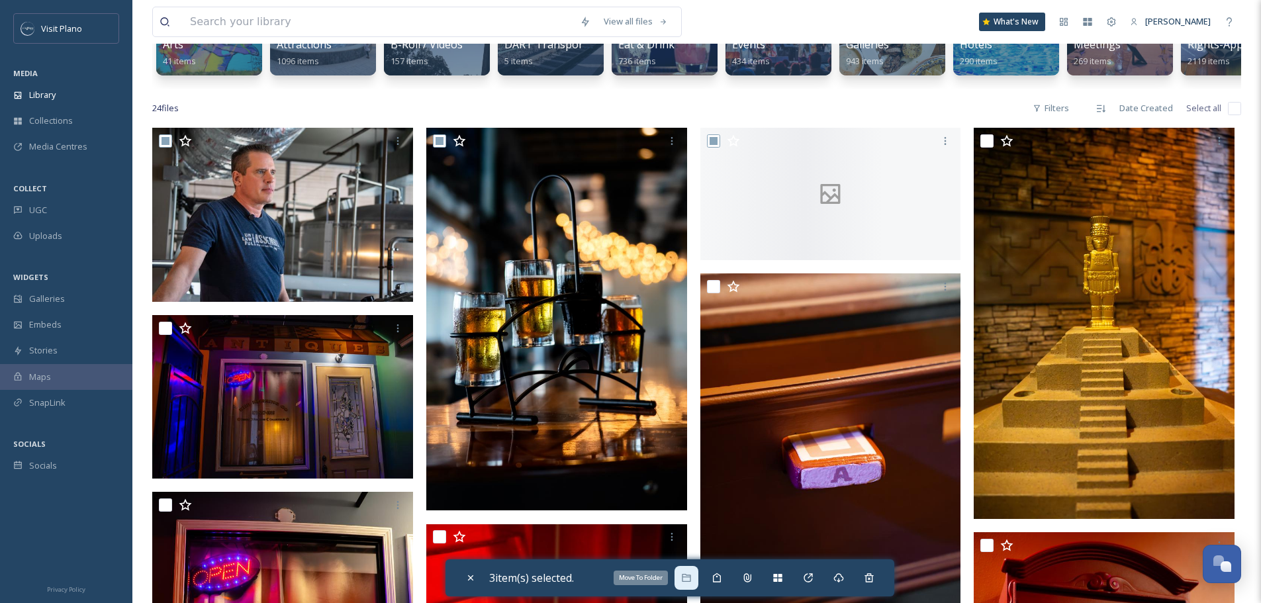
click at [682, 575] on div "Move To Folder" at bounding box center [687, 578] width 24 height 24
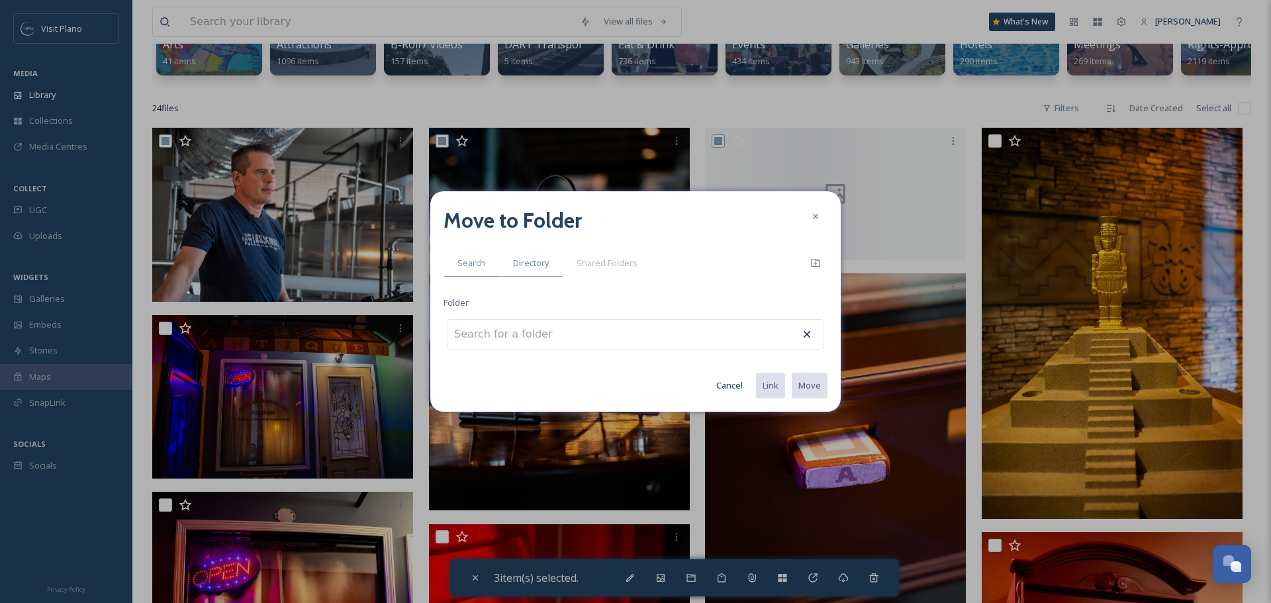
click at [542, 267] on span "Directory" at bounding box center [531, 263] width 36 height 13
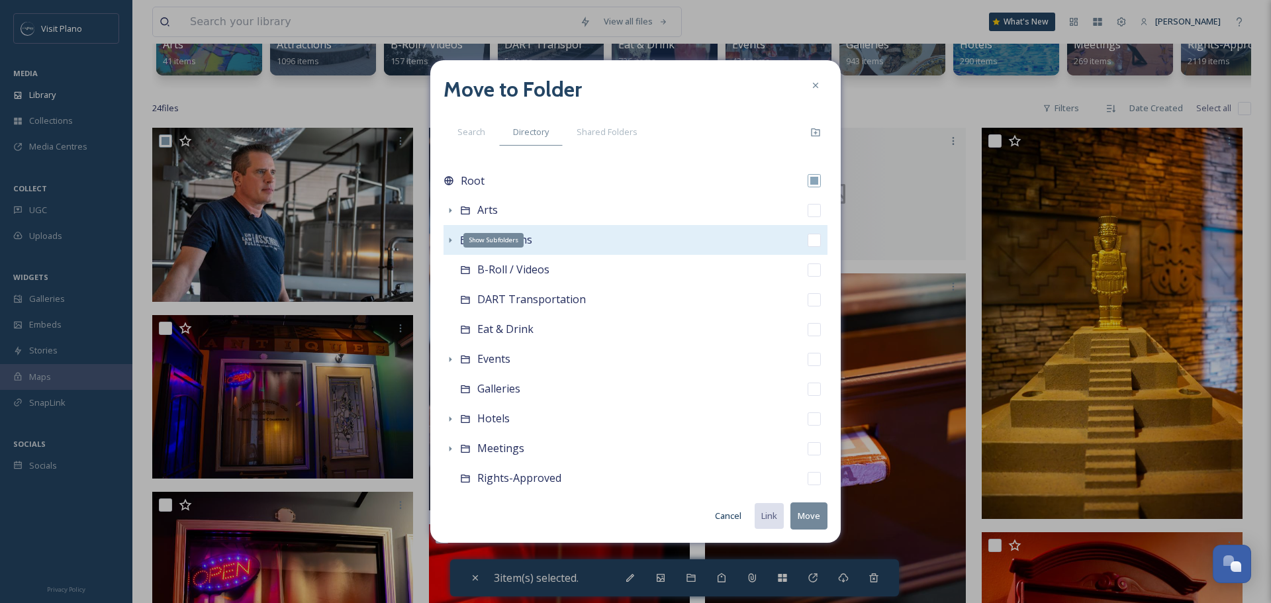
click at [450, 242] on icon at bounding box center [450, 240] width 11 height 11
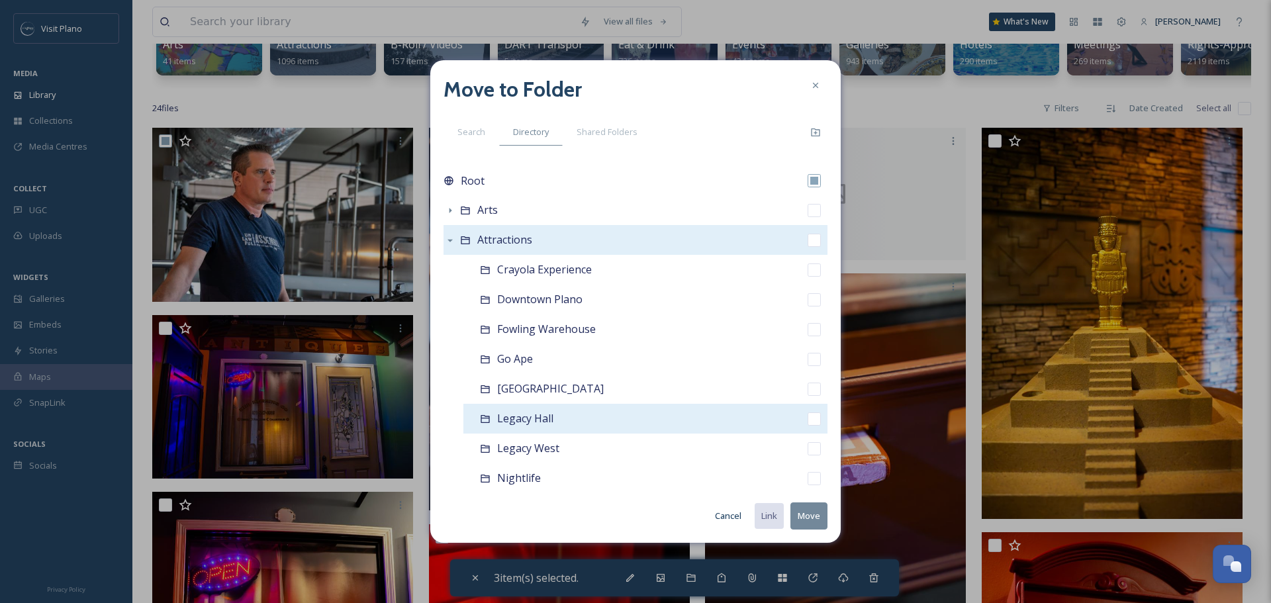
click at [520, 420] on span "Legacy Hall" at bounding box center [525, 418] width 56 height 15
checkbox input "false"
checkbox input "true"
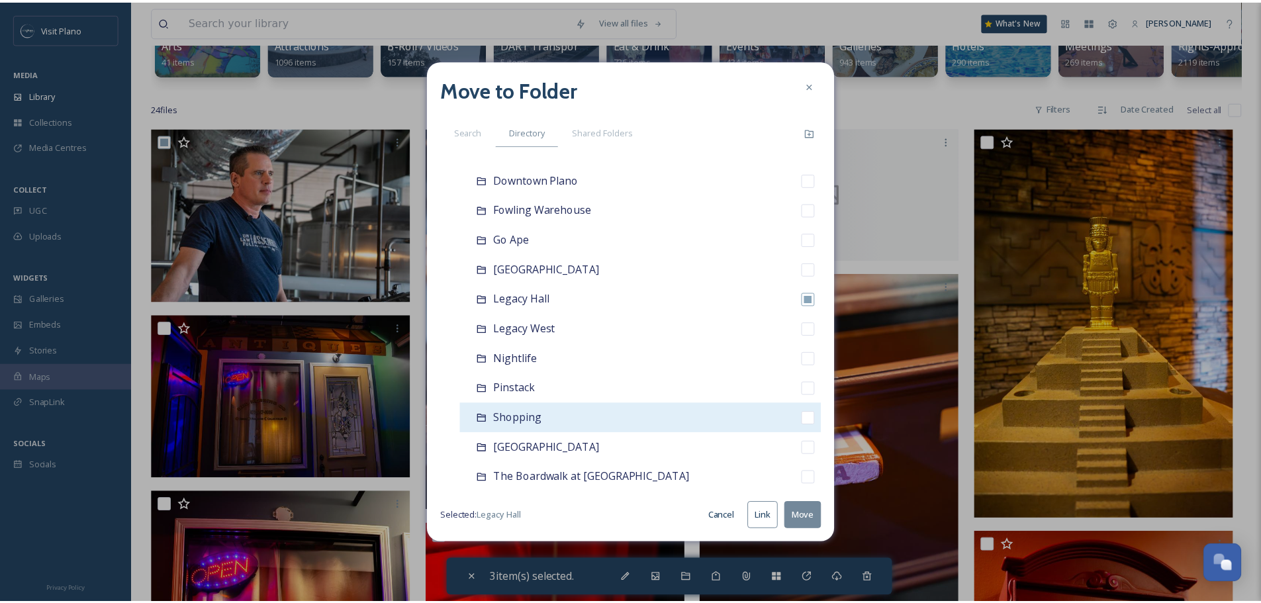
scroll to position [132, 0]
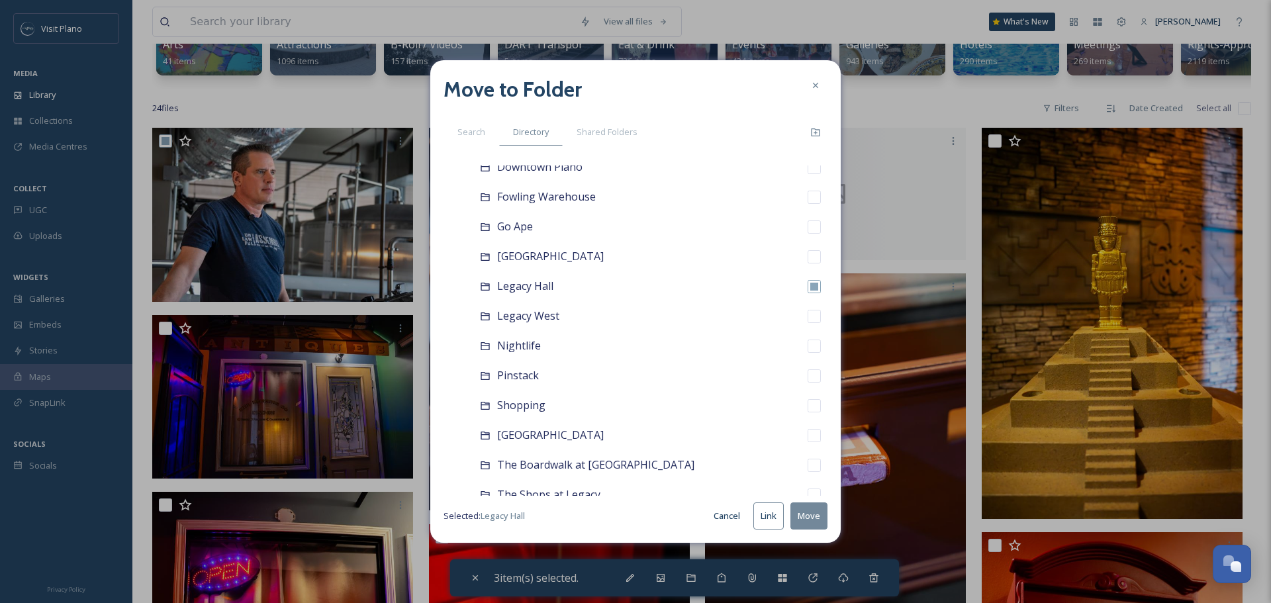
click at [805, 522] on button "Move" at bounding box center [808, 515] width 37 height 27
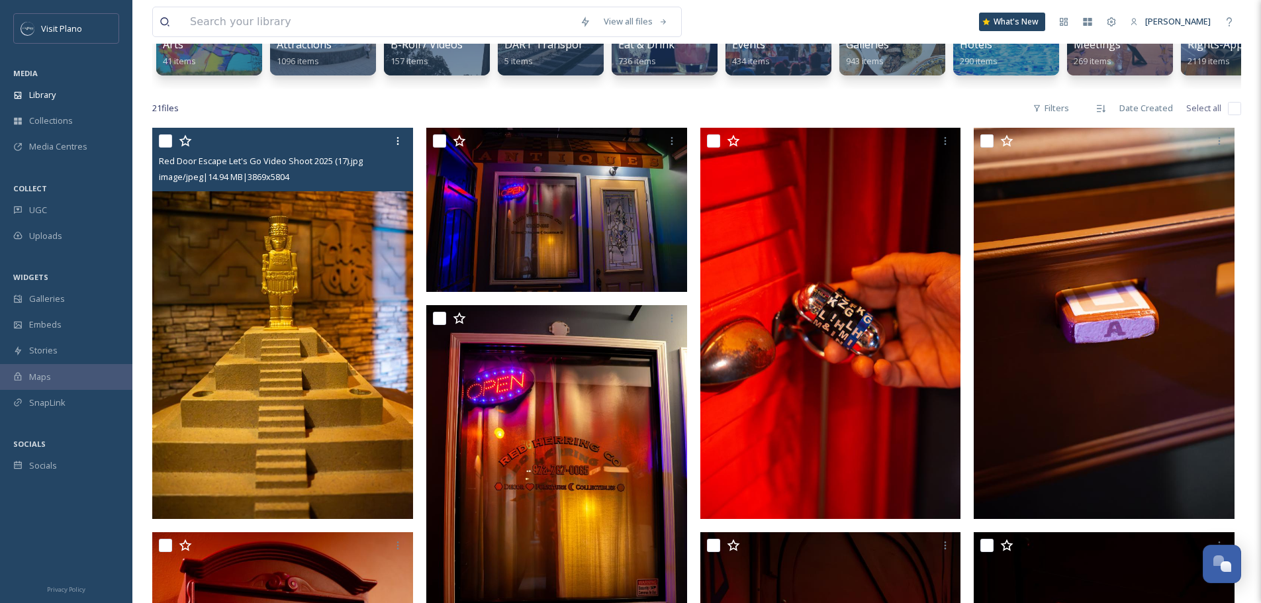
click at [160, 148] on input "checkbox" at bounding box center [165, 140] width 13 height 13
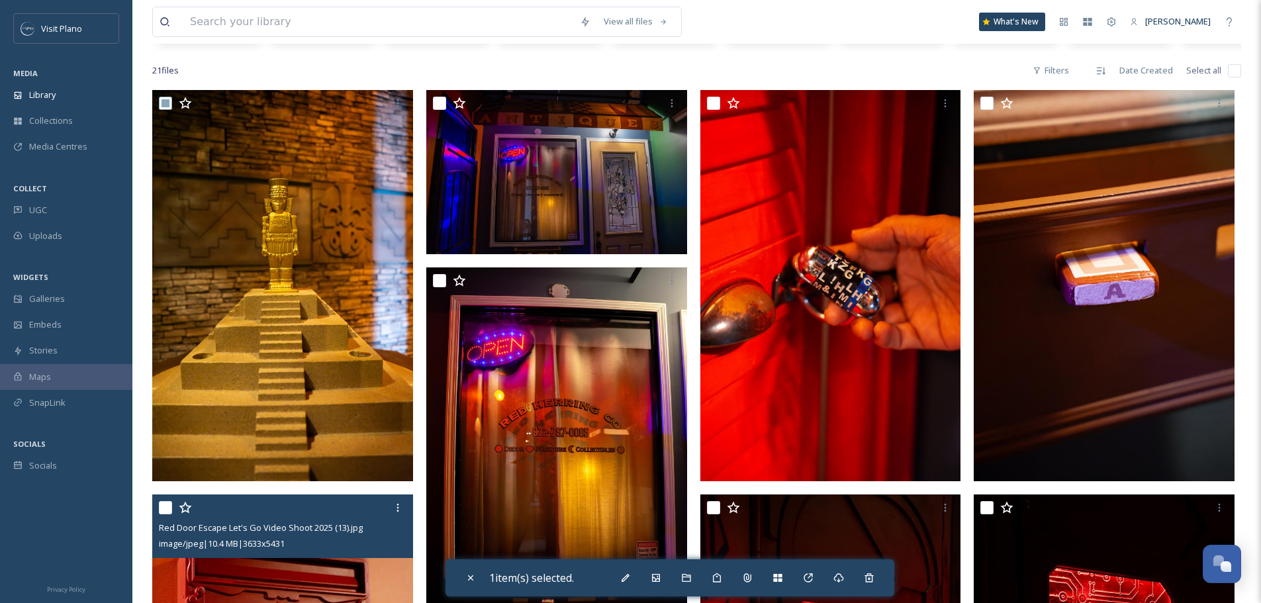
scroll to position [0, 0]
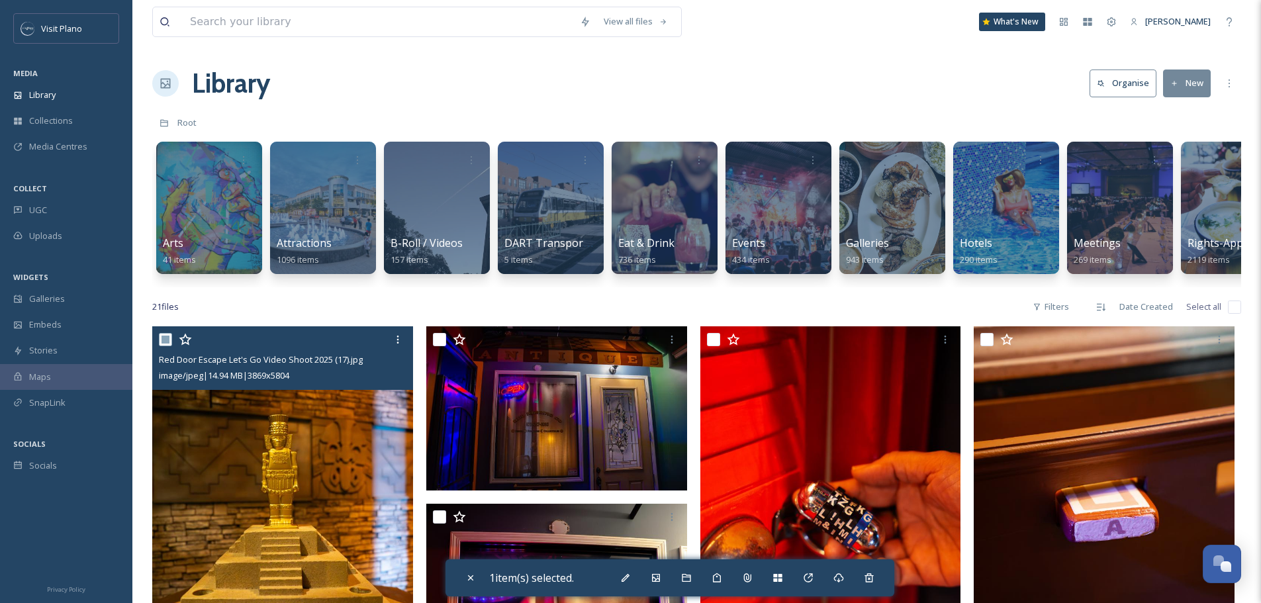
click at [161, 346] on input "checkbox" at bounding box center [165, 339] width 13 height 13
checkbox input "false"
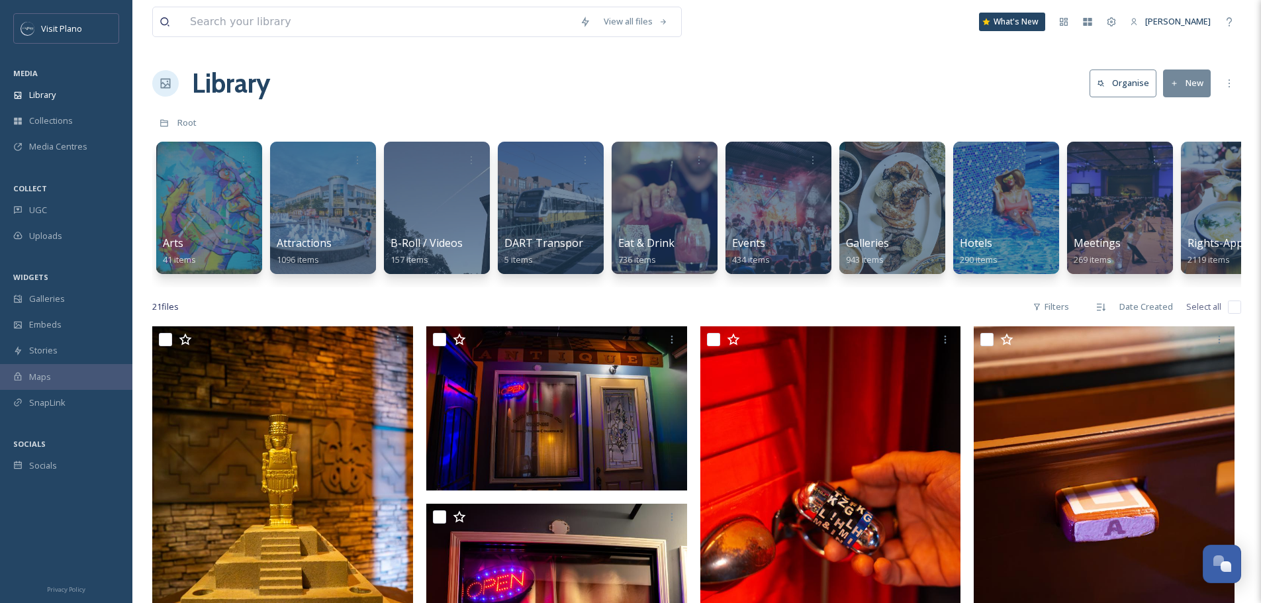
click at [1195, 91] on button "New" at bounding box center [1187, 83] width 48 height 27
click at [1180, 106] on div "File Upload" at bounding box center [1172, 114] width 75 height 26
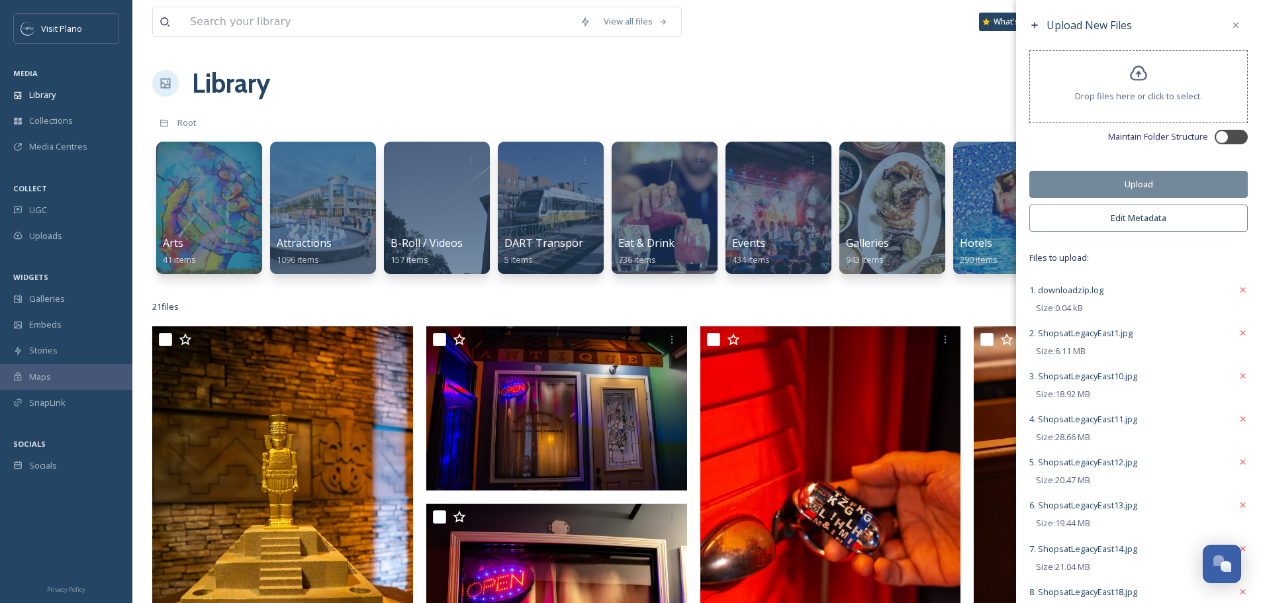
click at [1131, 220] on button "Edit Metadata" at bounding box center [1138, 218] width 218 height 27
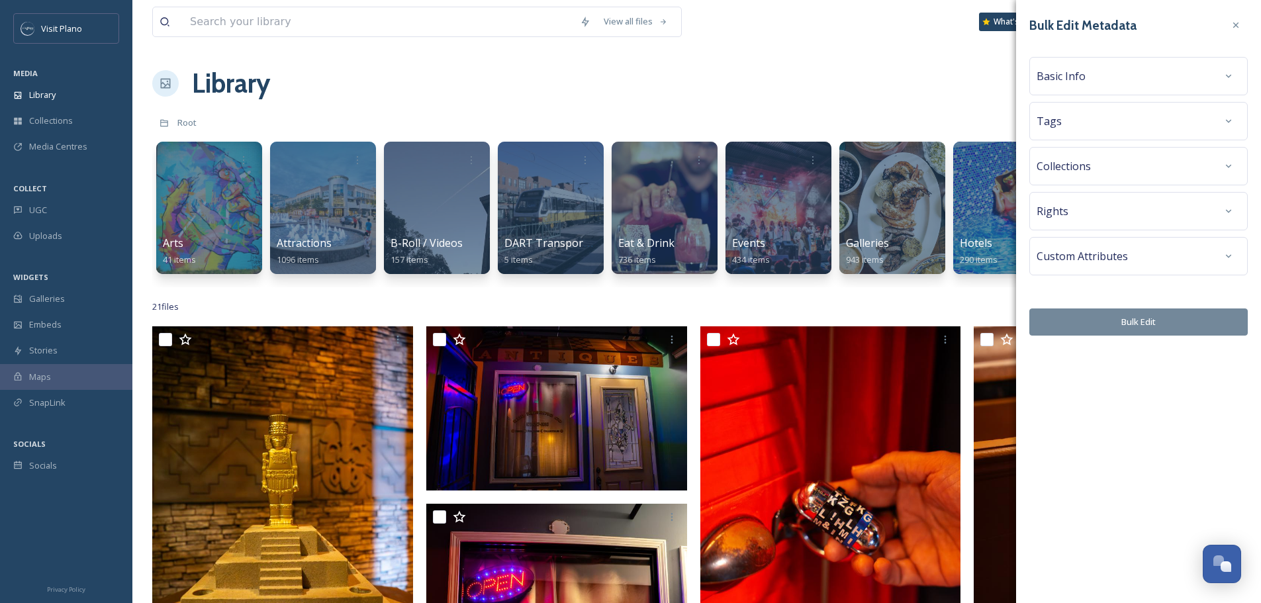
click at [1106, 70] on div "Basic Info" at bounding box center [1139, 76] width 204 height 24
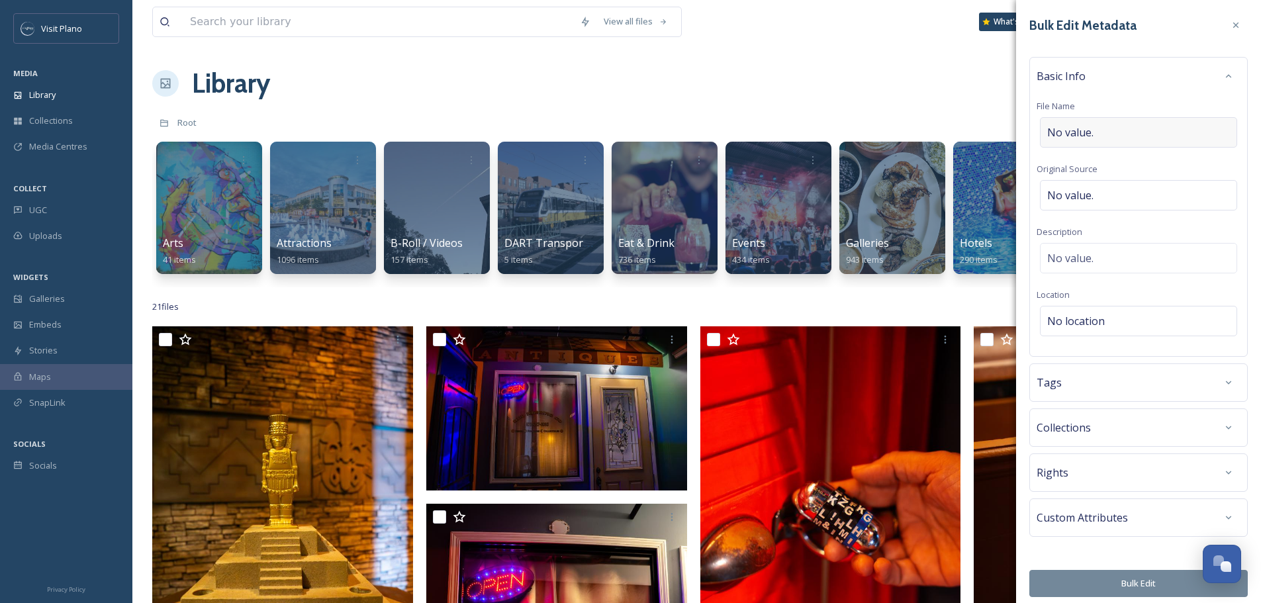
click at [1093, 133] on span "No value." at bounding box center [1070, 132] width 46 height 16
type input "Shops at Legacy Let's Go 2025"
drag, startPoint x: 1140, startPoint y: 573, endPoint x: 1143, endPoint y: 583, distance: 10.9
click at [1143, 583] on button "Bulk Edit" at bounding box center [1138, 583] width 218 height 27
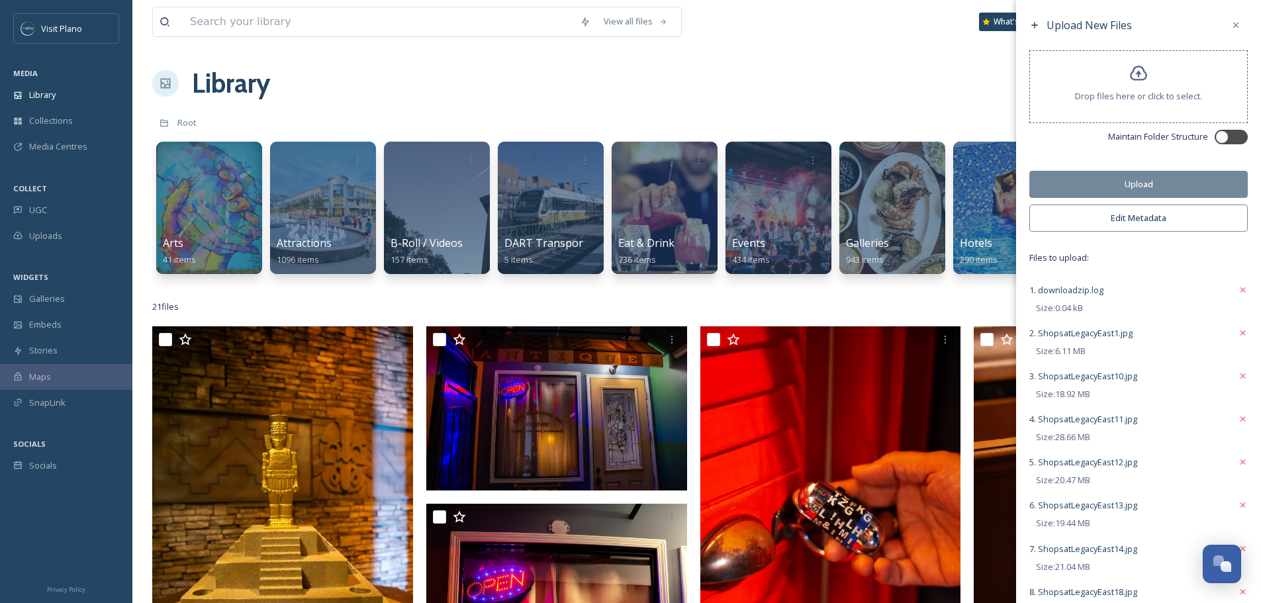
click at [1137, 176] on button "Upload" at bounding box center [1138, 184] width 218 height 27
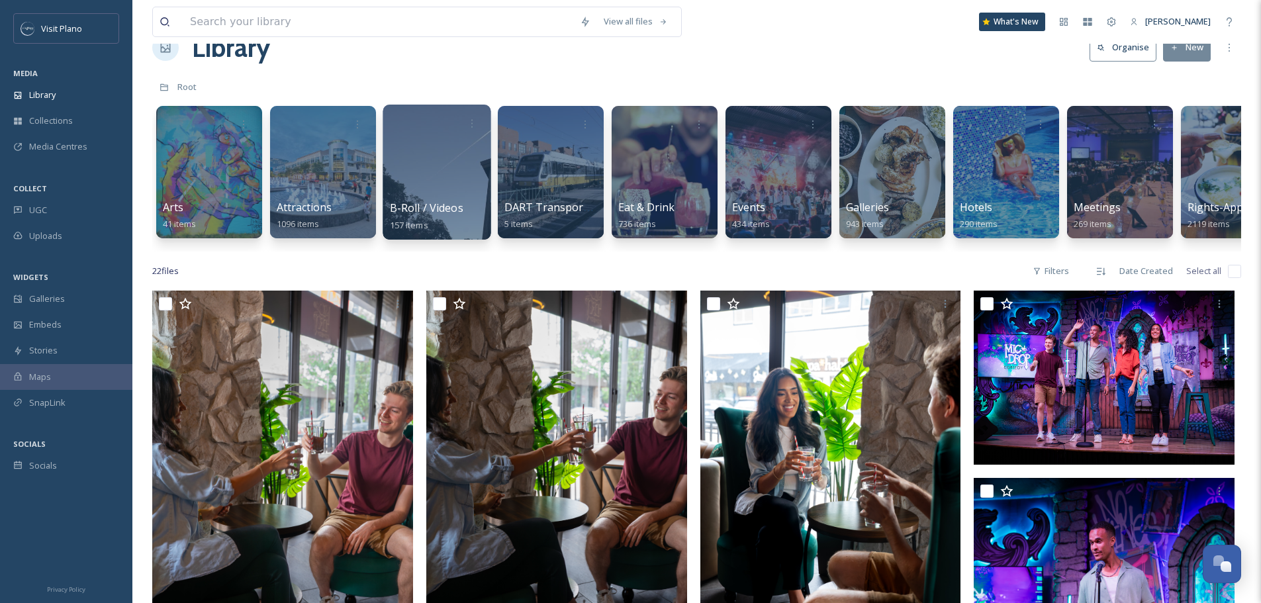
scroll to position [199, 0]
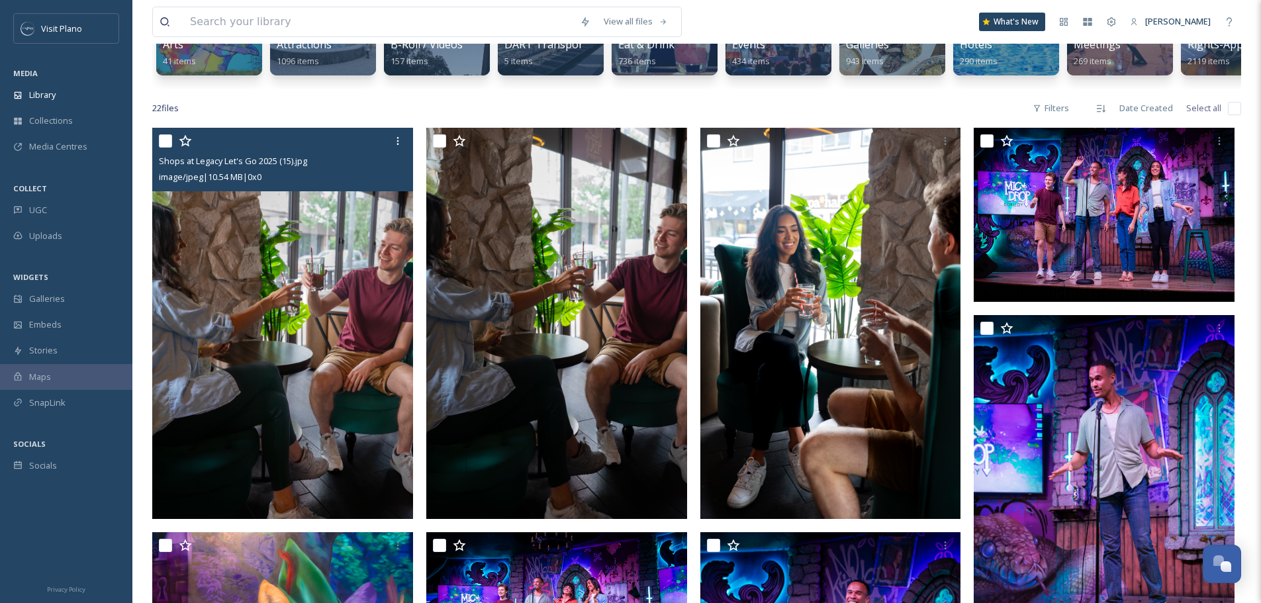
drag, startPoint x: 162, startPoint y: 148, endPoint x: 169, endPoint y: 146, distance: 7.5
click at [163, 148] on input "checkbox" at bounding box center [165, 140] width 13 height 13
checkbox input "true"
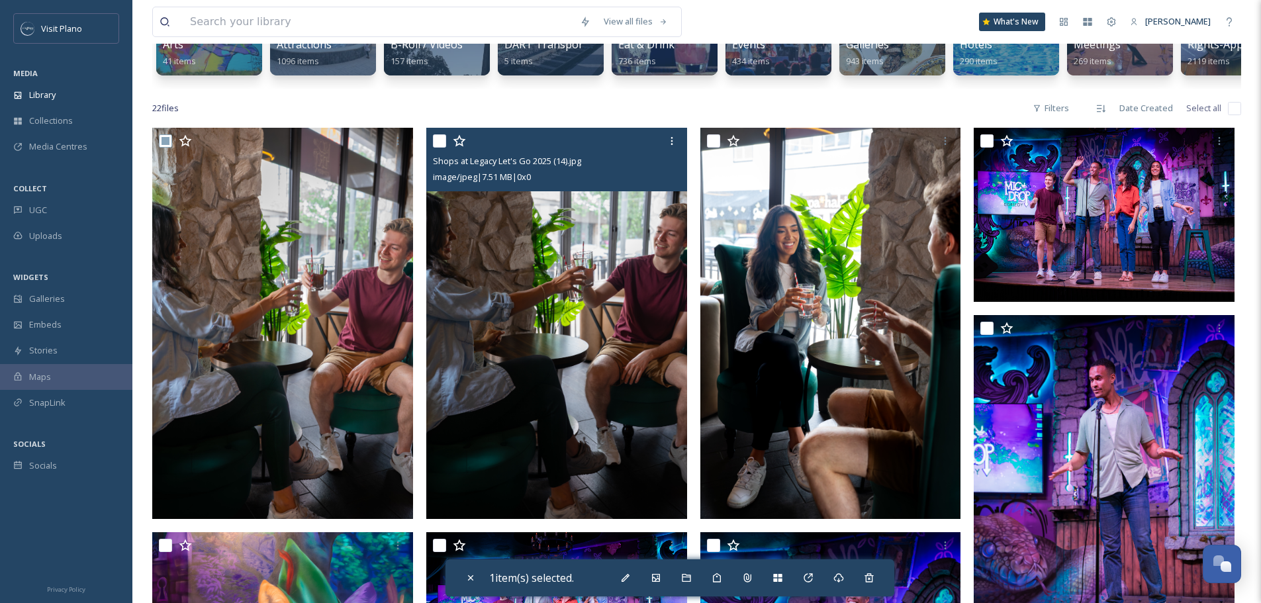
click at [451, 153] on div at bounding box center [558, 141] width 251 height 24
click at [444, 148] on input "checkbox" at bounding box center [439, 140] width 13 height 13
checkbox input "true"
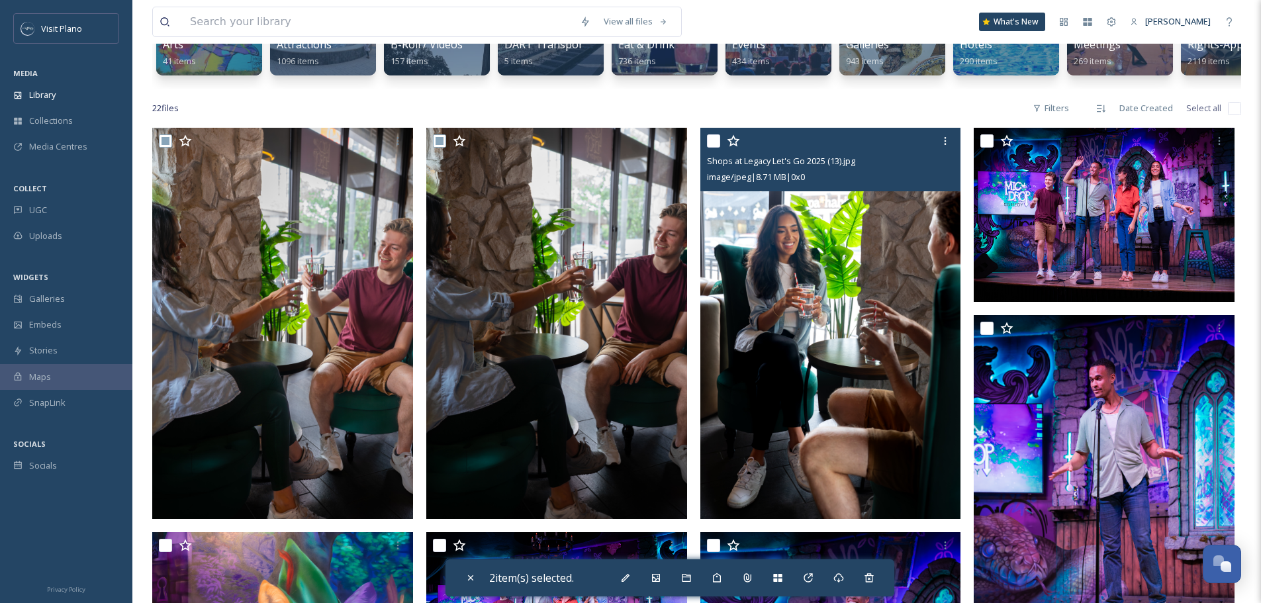
click at [704, 154] on div "Shops at Legacy Let's Go 2025 (13).jpg image/jpeg | 8.71 MB | 0 x 0" at bounding box center [830, 160] width 261 height 64
click at [718, 146] on input "checkbox" at bounding box center [713, 140] width 13 height 13
checkbox input "true"
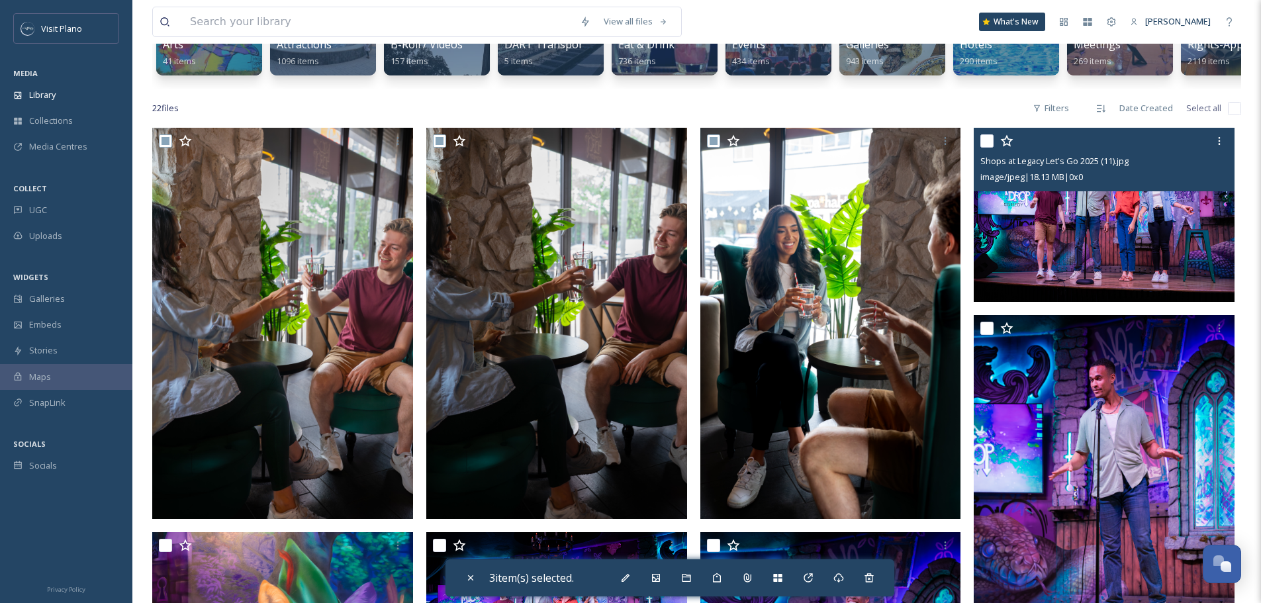
click at [990, 148] on input "checkbox" at bounding box center [986, 140] width 13 height 13
checkbox input "true"
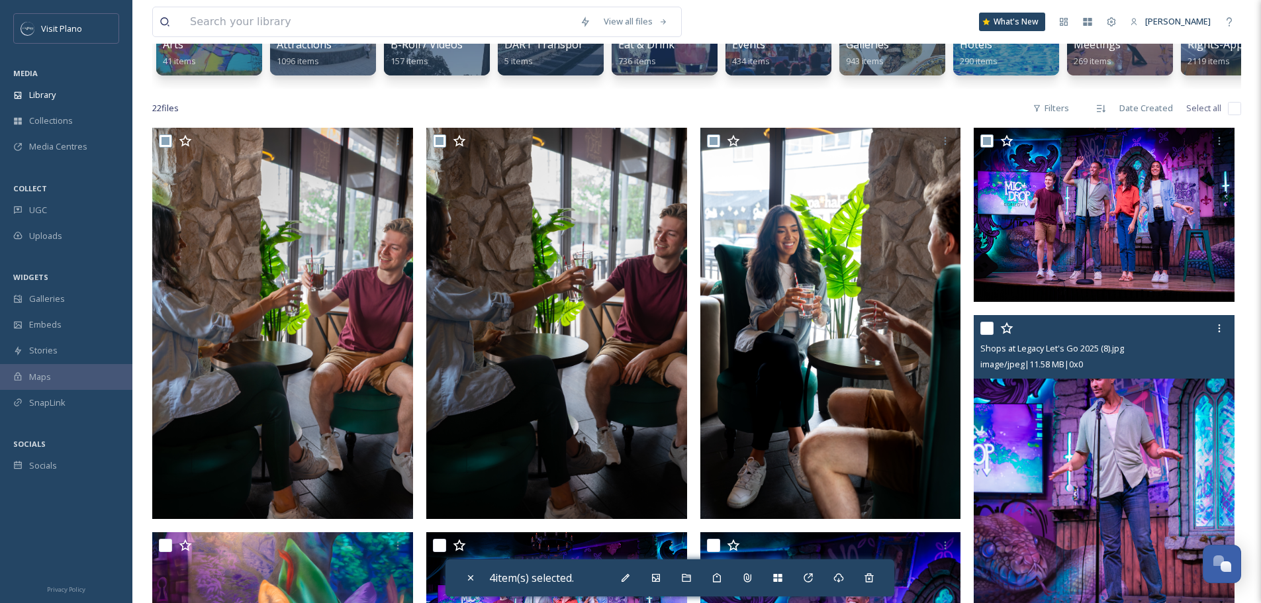
click at [990, 330] on div at bounding box center [1105, 328] width 251 height 24
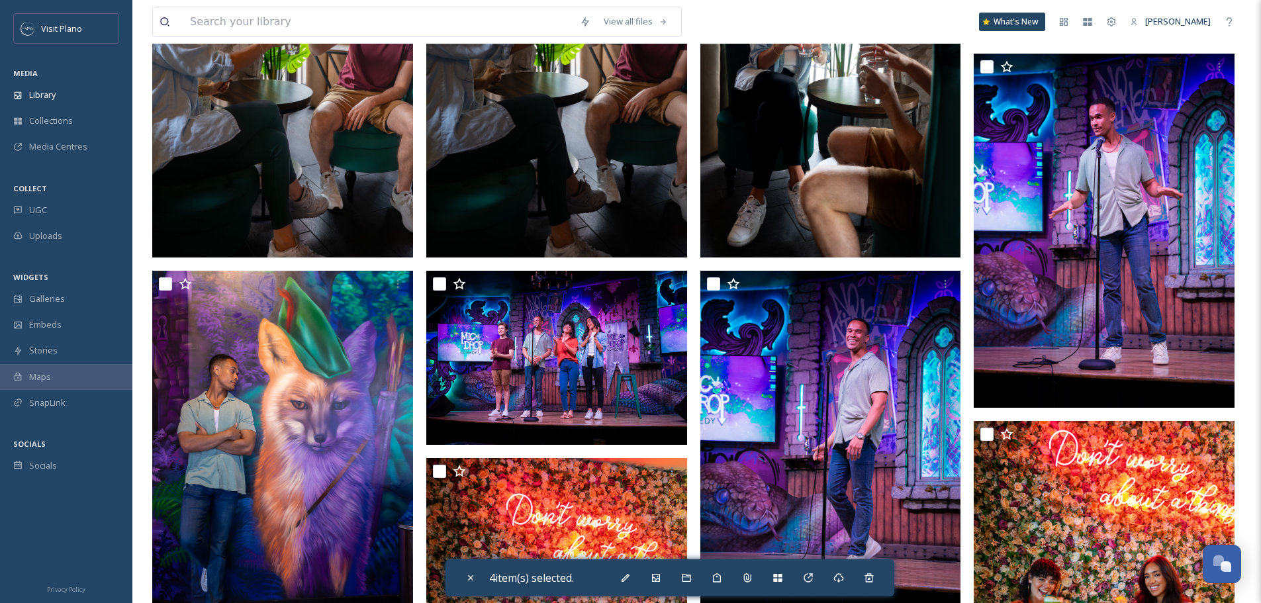
scroll to position [463, 0]
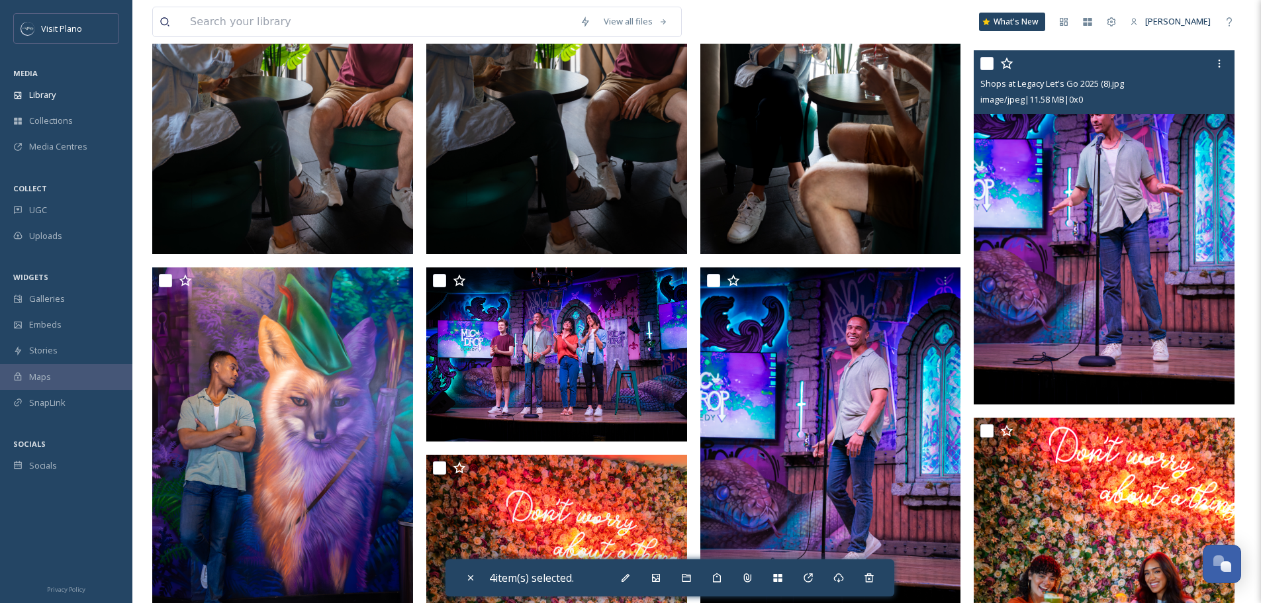
click at [991, 70] on input "checkbox" at bounding box center [986, 63] width 13 height 13
checkbox input "true"
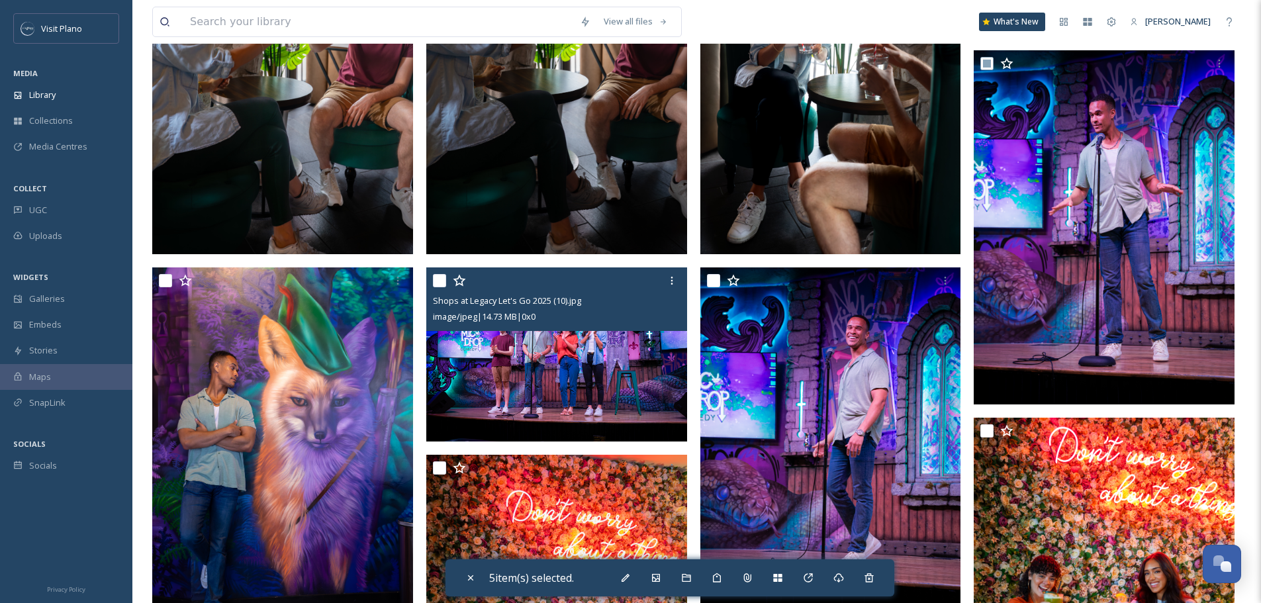
click at [439, 287] on input "checkbox" at bounding box center [439, 280] width 13 height 13
checkbox input "true"
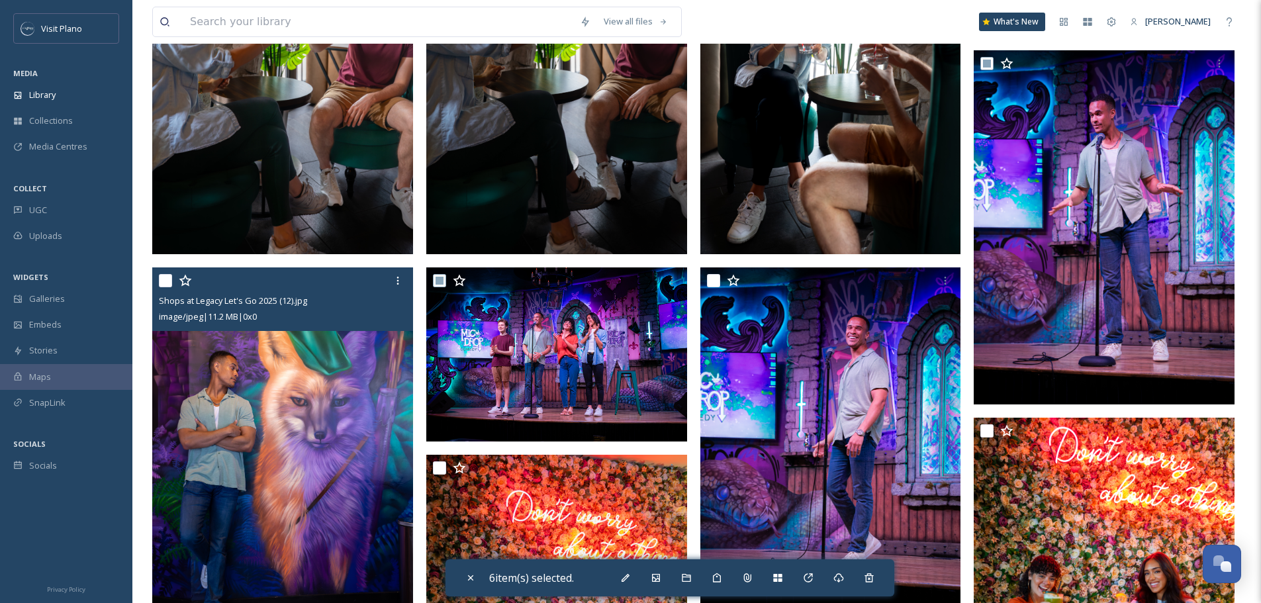
click at [166, 287] on input "checkbox" at bounding box center [165, 280] width 13 height 13
checkbox input "true"
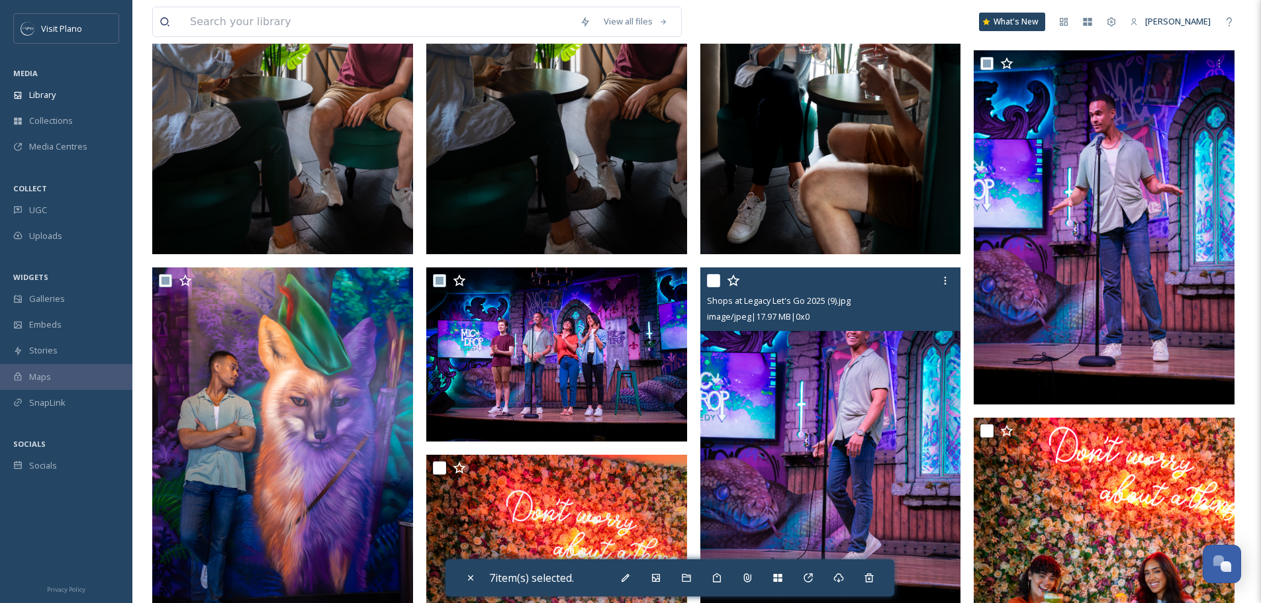
click at [714, 287] on input "checkbox" at bounding box center [713, 280] width 13 height 13
checkbox input "true"
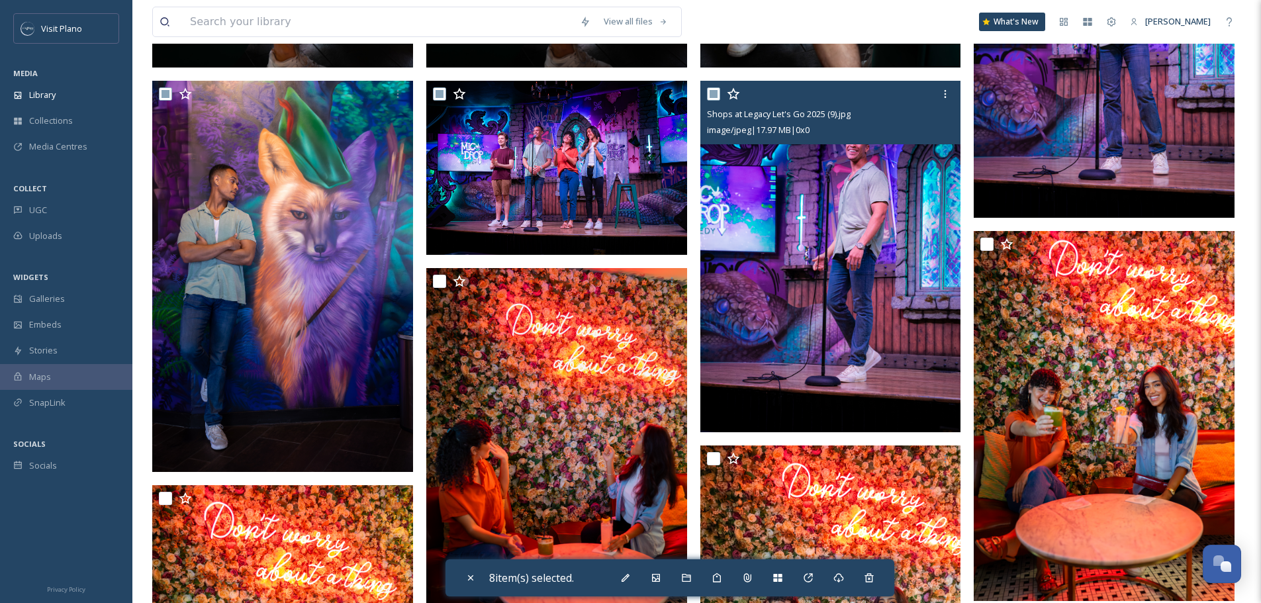
scroll to position [662, 0]
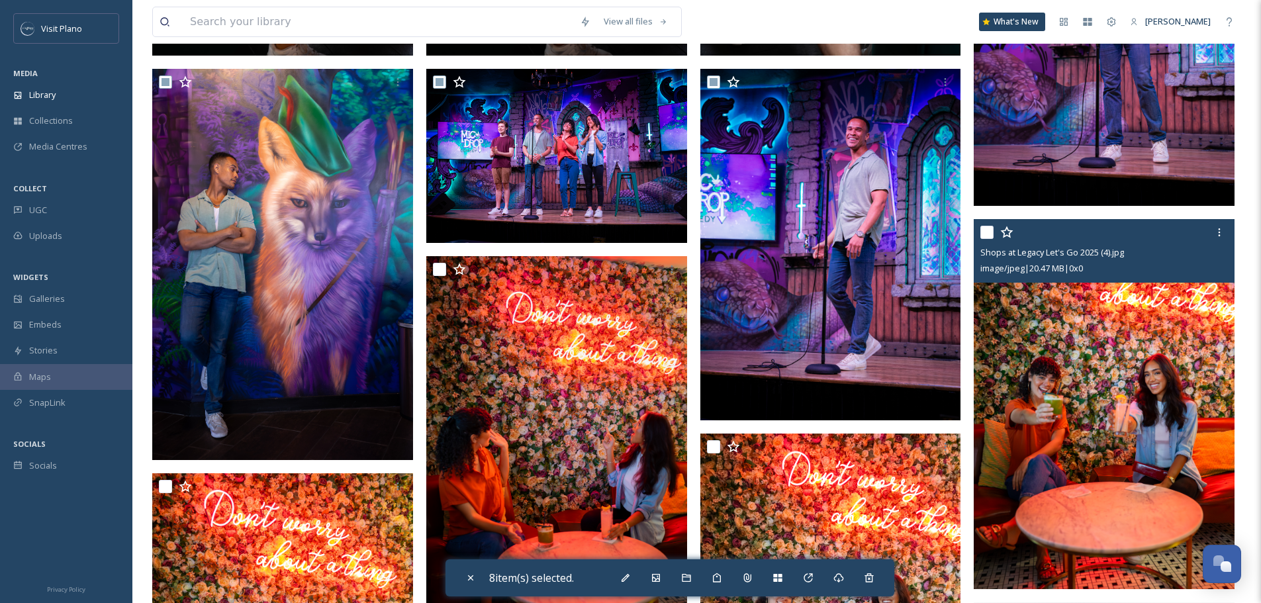
click at [992, 239] on input "checkbox" at bounding box center [986, 232] width 13 height 13
checkbox input "true"
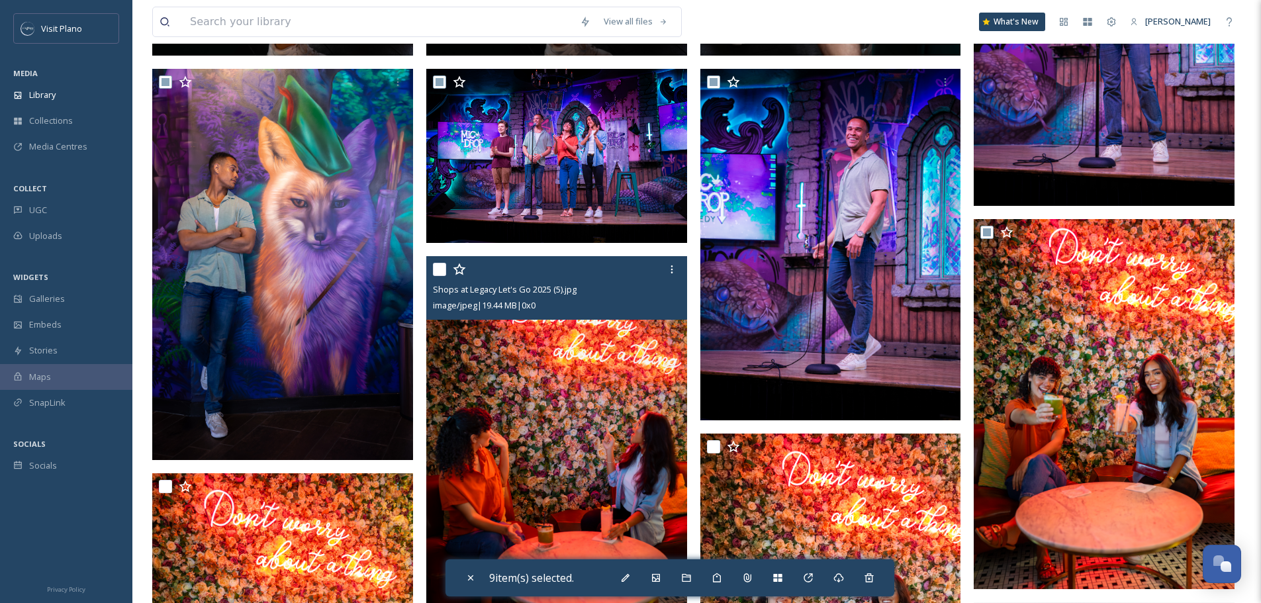
click at [439, 276] on input "checkbox" at bounding box center [439, 269] width 13 height 13
checkbox input "true"
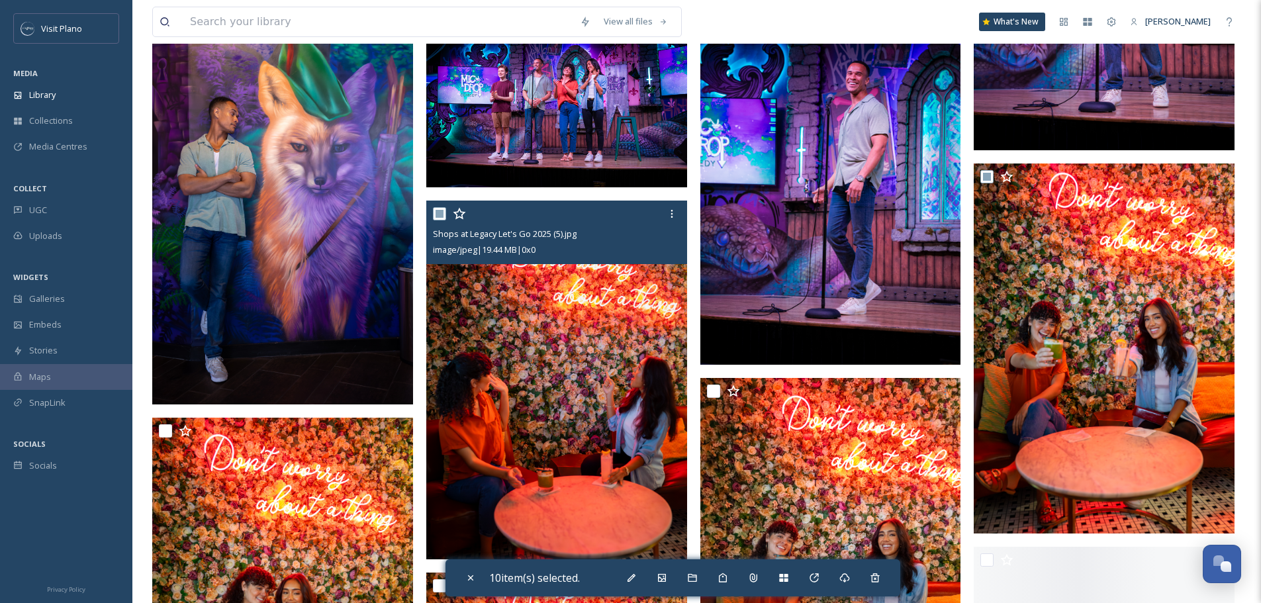
scroll to position [794, 0]
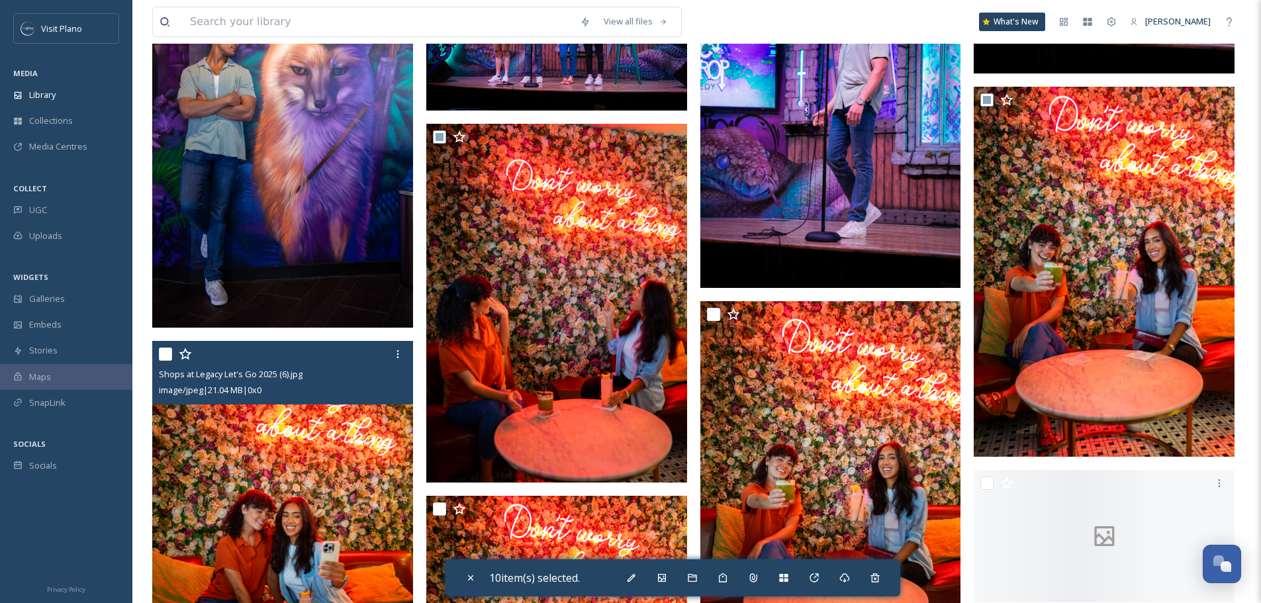
click at [170, 361] on input "checkbox" at bounding box center [165, 354] width 13 height 13
checkbox input "true"
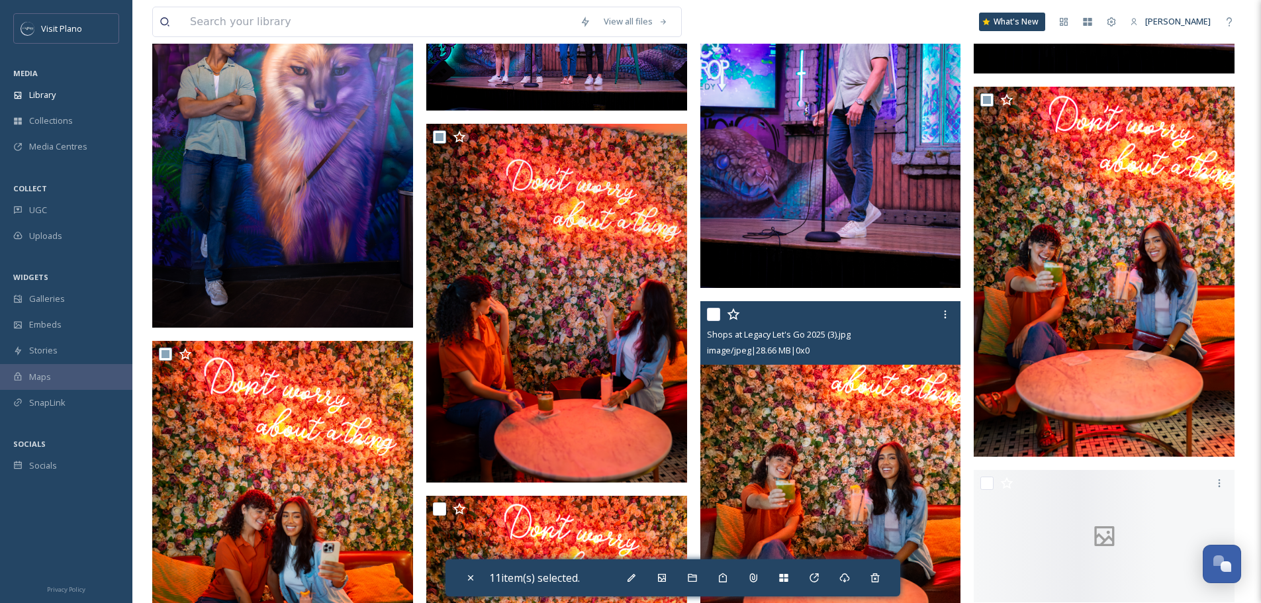
click at [713, 321] on input "checkbox" at bounding box center [713, 314] width 13 height 13
checkbox input "true"
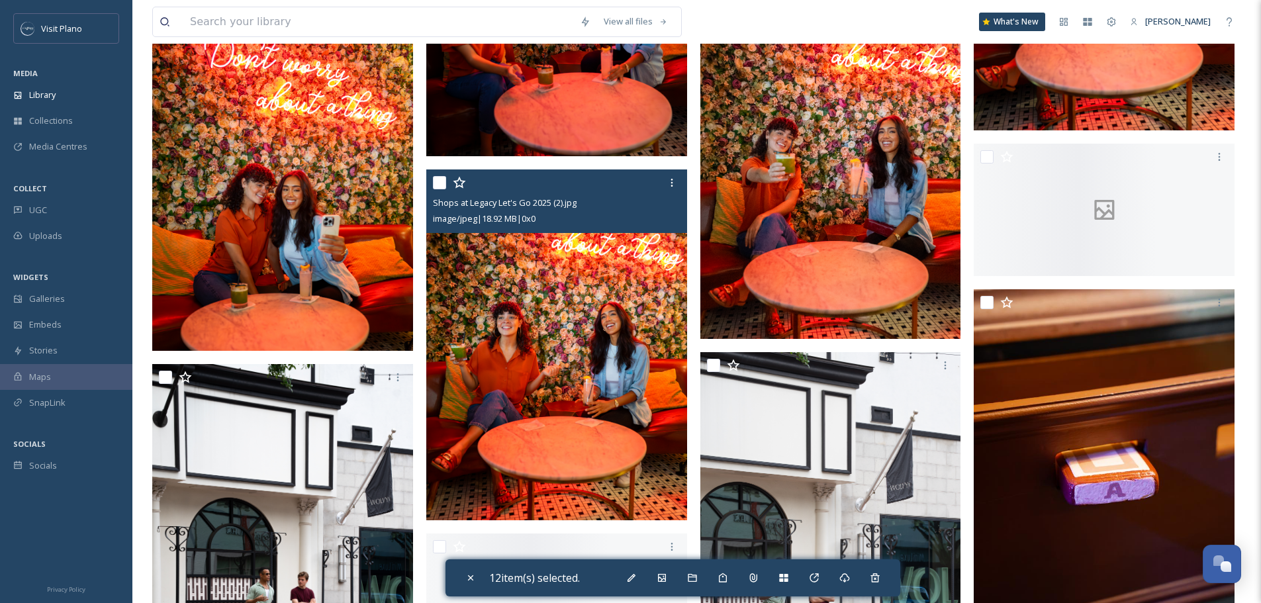
scroll to position [1125, 0]
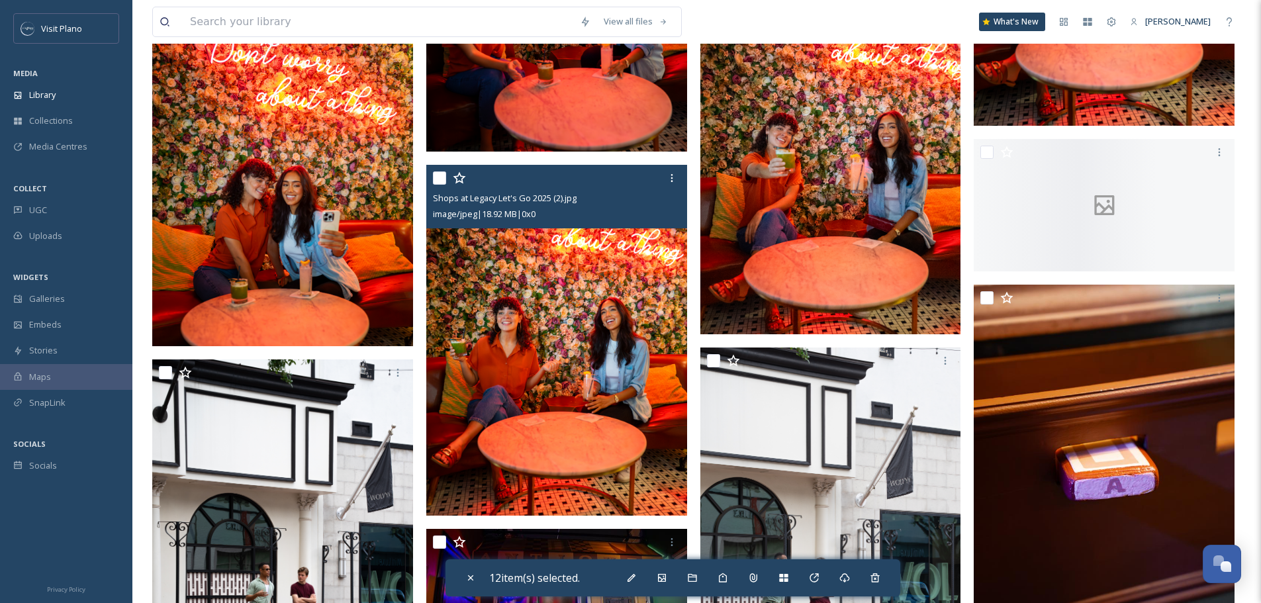
click at [430, 190] on div "Shops at Legacy Let's Go 2025 (2).jpg image/jpeg | 18.92 MB | 0 x 0" at bounding box center [556, 197] width 261 height 64
click at [442, 185] on input "checkbox" at bounding box center [439, 177] width 13 height 13
checkbox input "true"
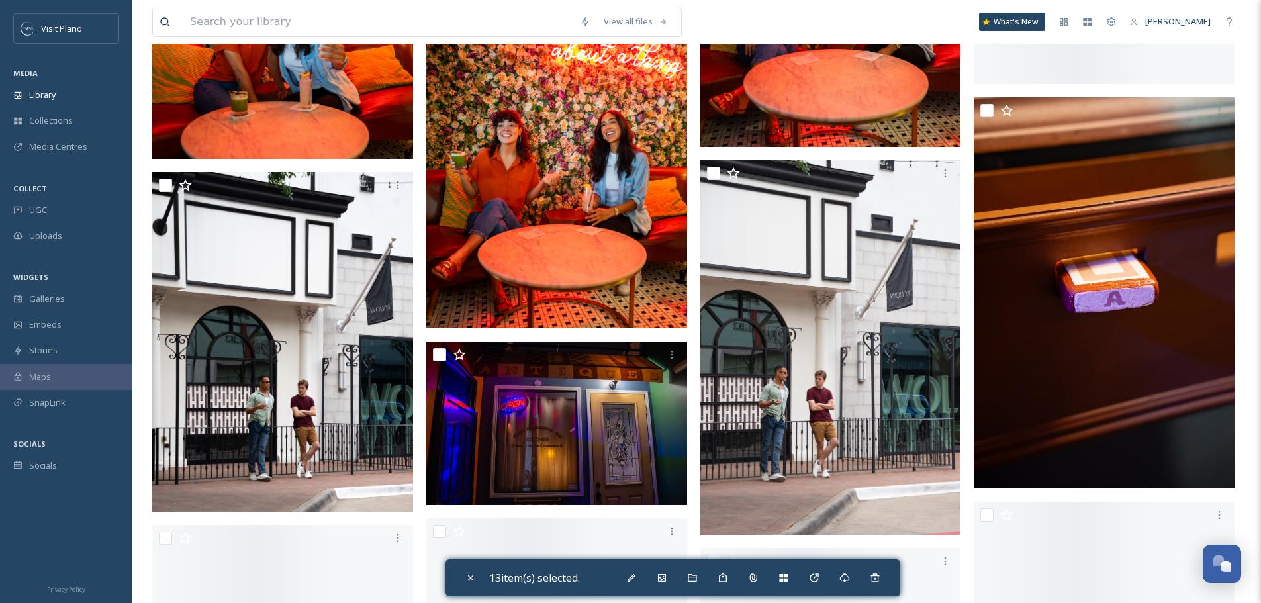
scroll to position [1324, 0]
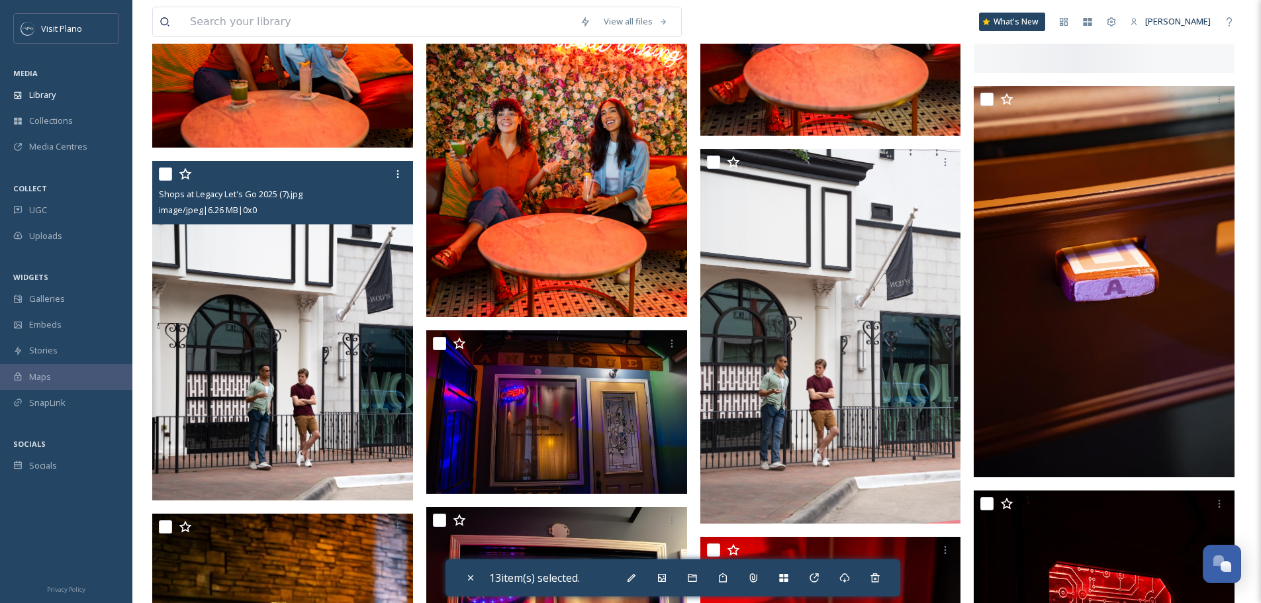
click at [166, 181] on input "checkbox" at bounding box center [165, 173] width 13 height 13
checkbox input "true"
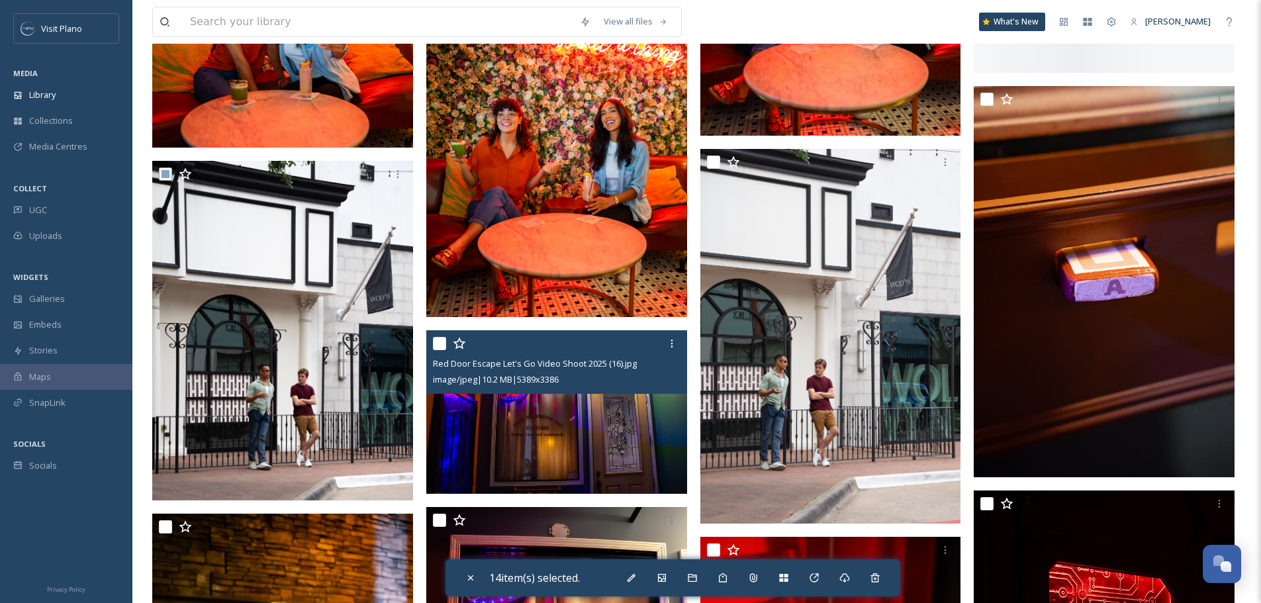
click at [438, 350] on input "checkbox" at bounding box center [439, 343] width 13 height 13
checkbox input "false"
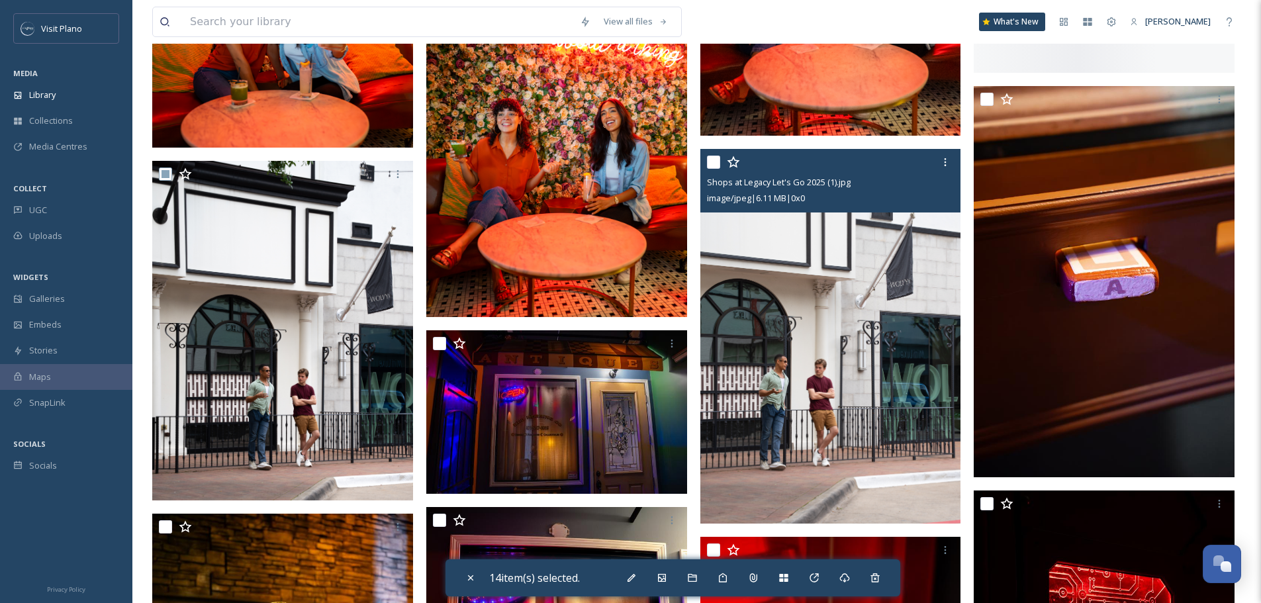
click at [716, 169] on input "checkbox" at bounding box center [713, 162] width 13 height 13
checkbox input "true"
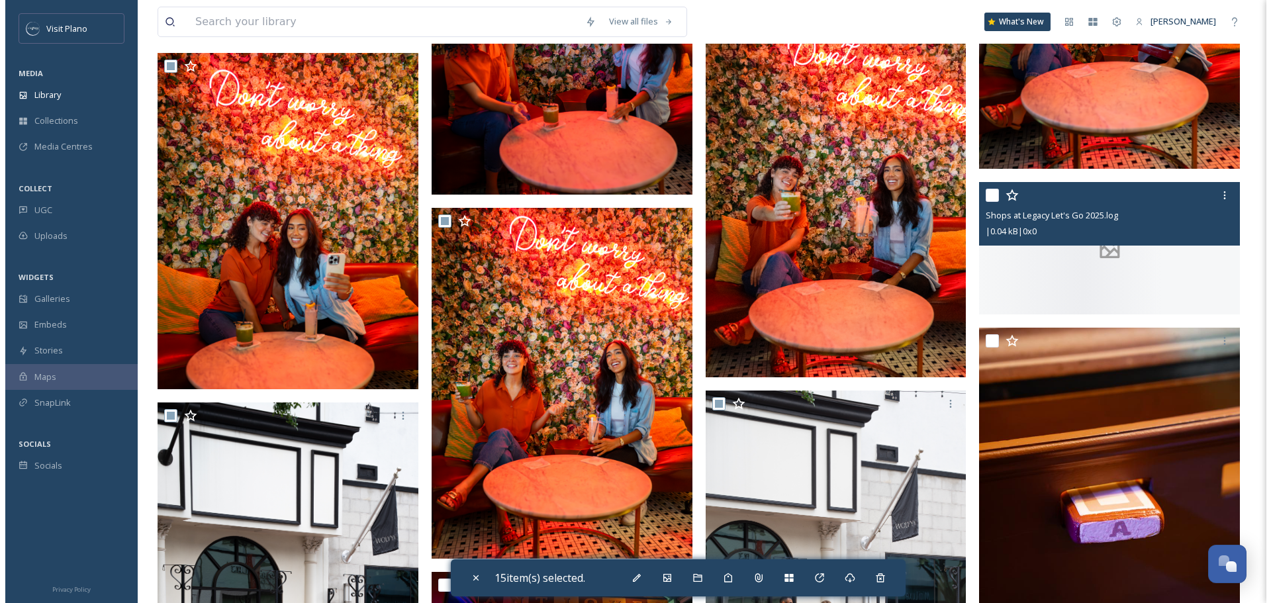
scroll to position [1059, 0]
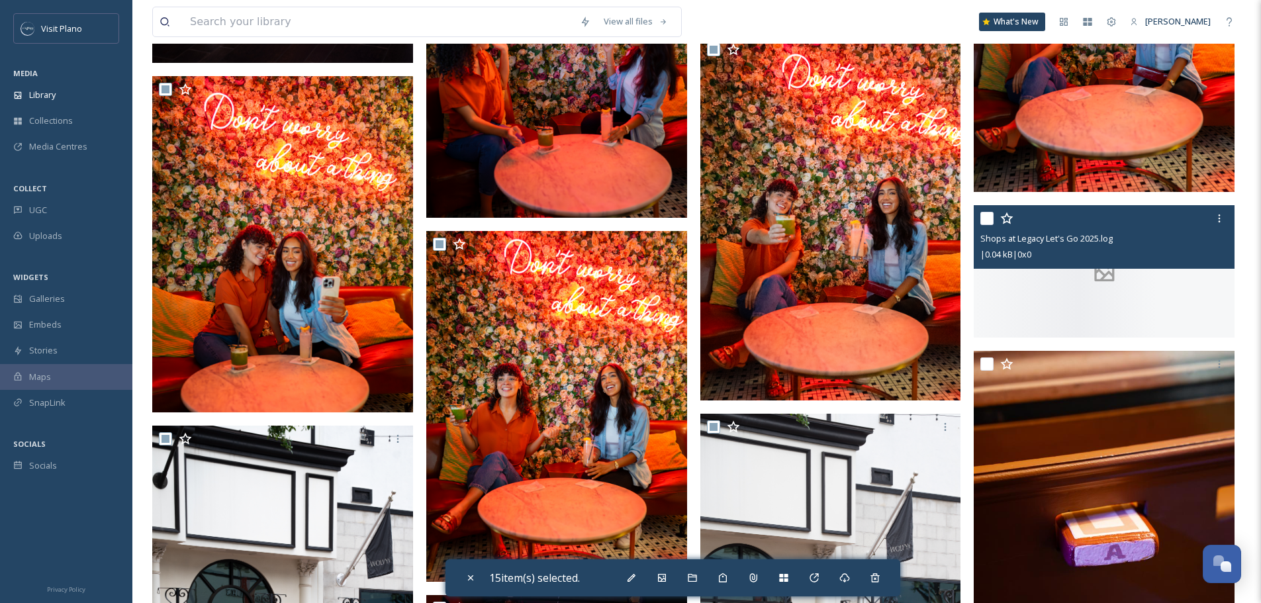
click at [989, 223] on input "checkbox" at bounding box center [986, 218] width 13 height 13
checkbox input "true"
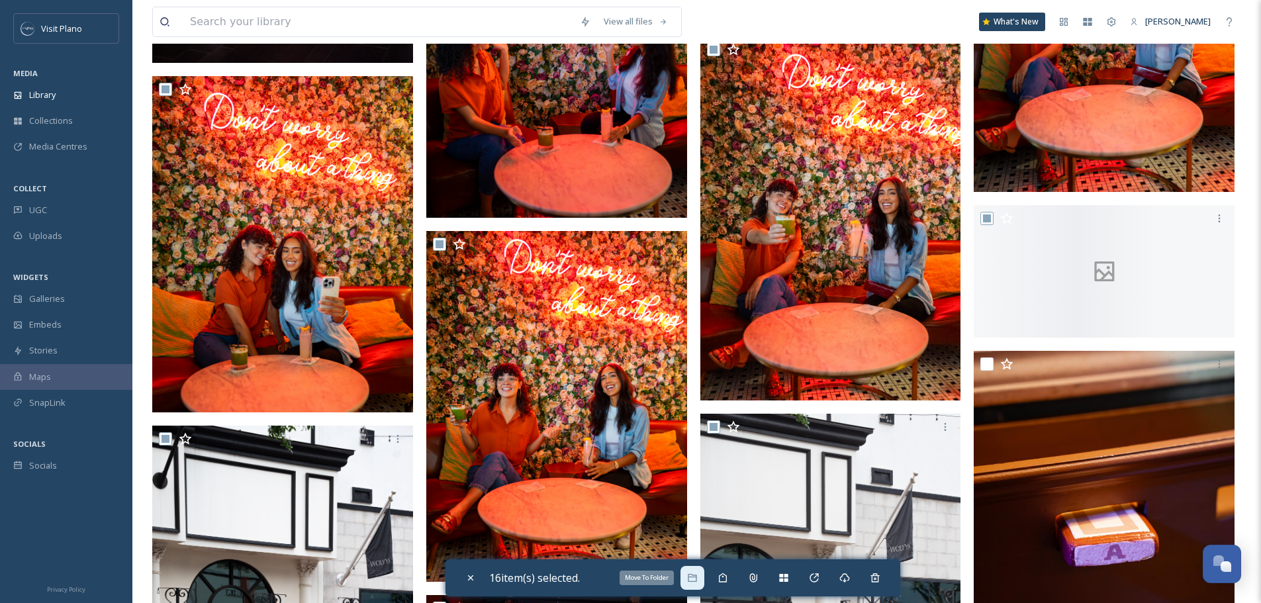
click at [704, 584] on div "Move To Folder" at bounding box center [693, 578] width 24 height 24
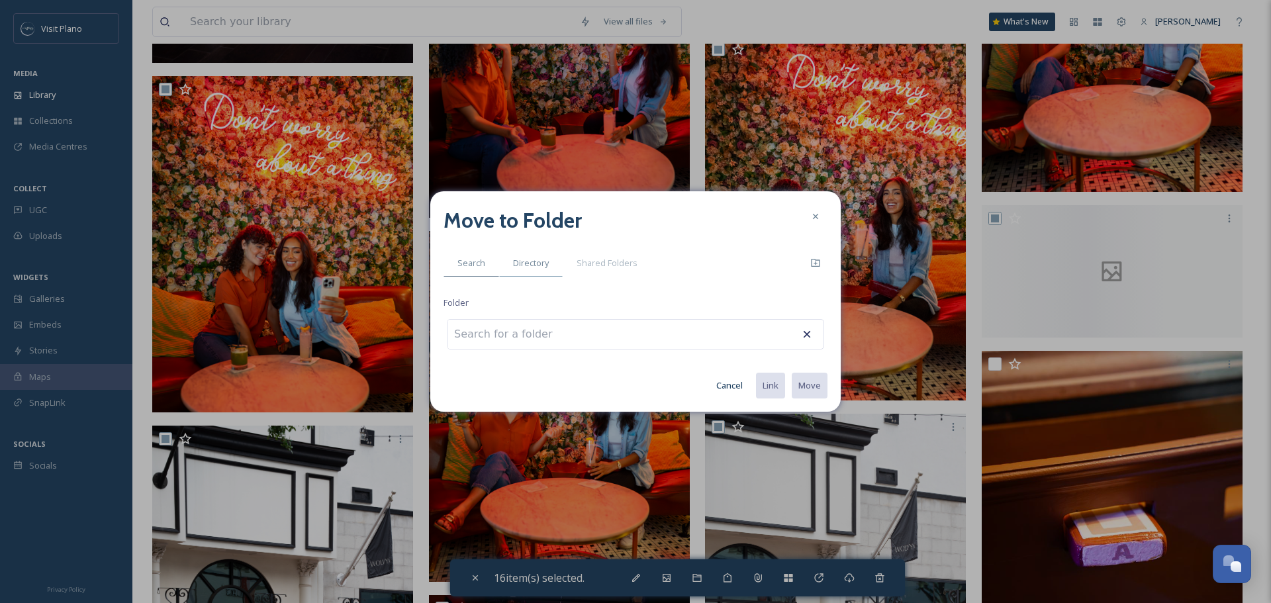
click at [534, 272] on div "Directory" at bounding box center [531, 263] width 64 height 27
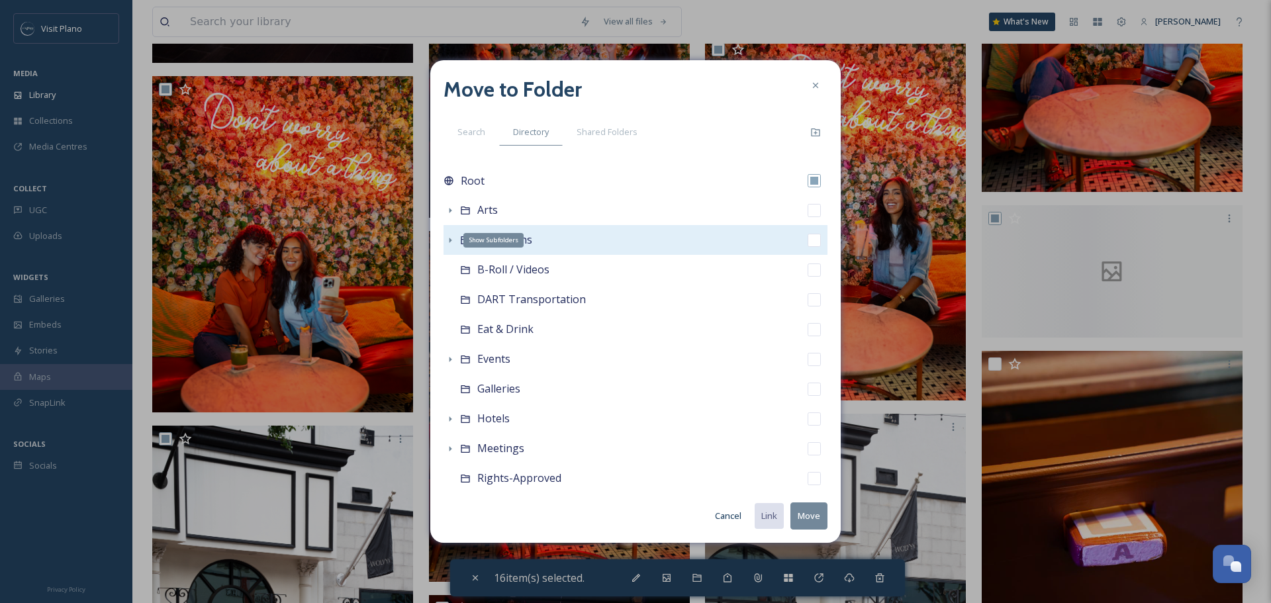
click at [451, 240] on icon at bounding box center [450, 240] width 3 height 5
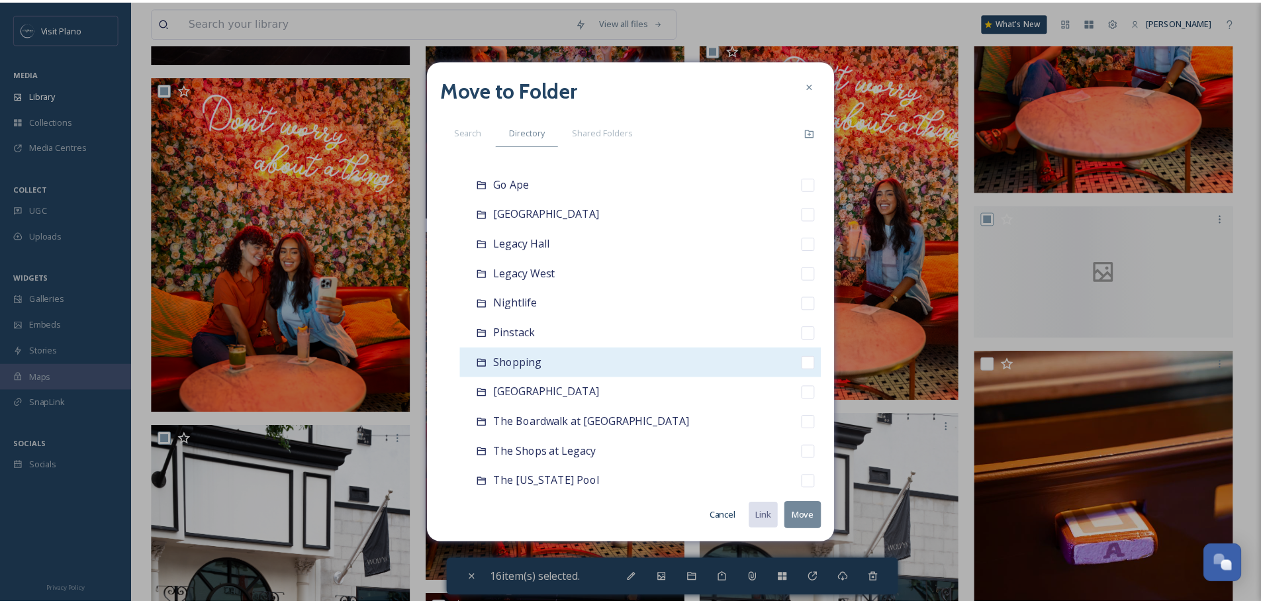
scroll to position [199, 0]
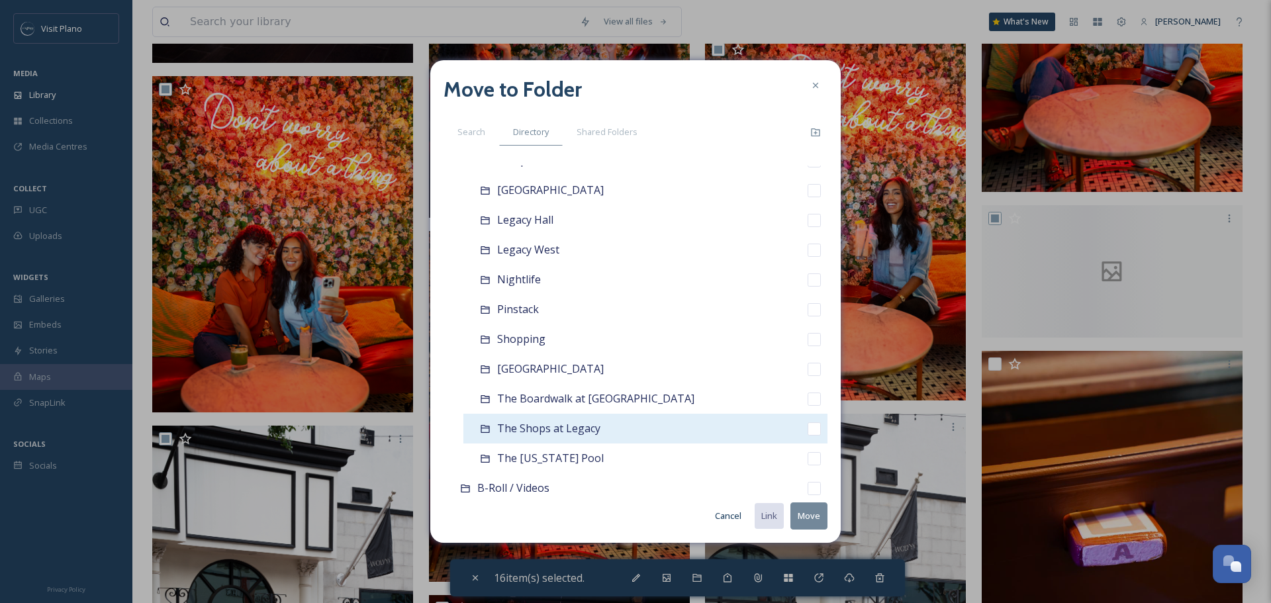
click at [529, 422] on span "The Shops at Legacy" at bounding box center [548, 428] width 103 height 15
checkbox input "false"
checkbox input "true"
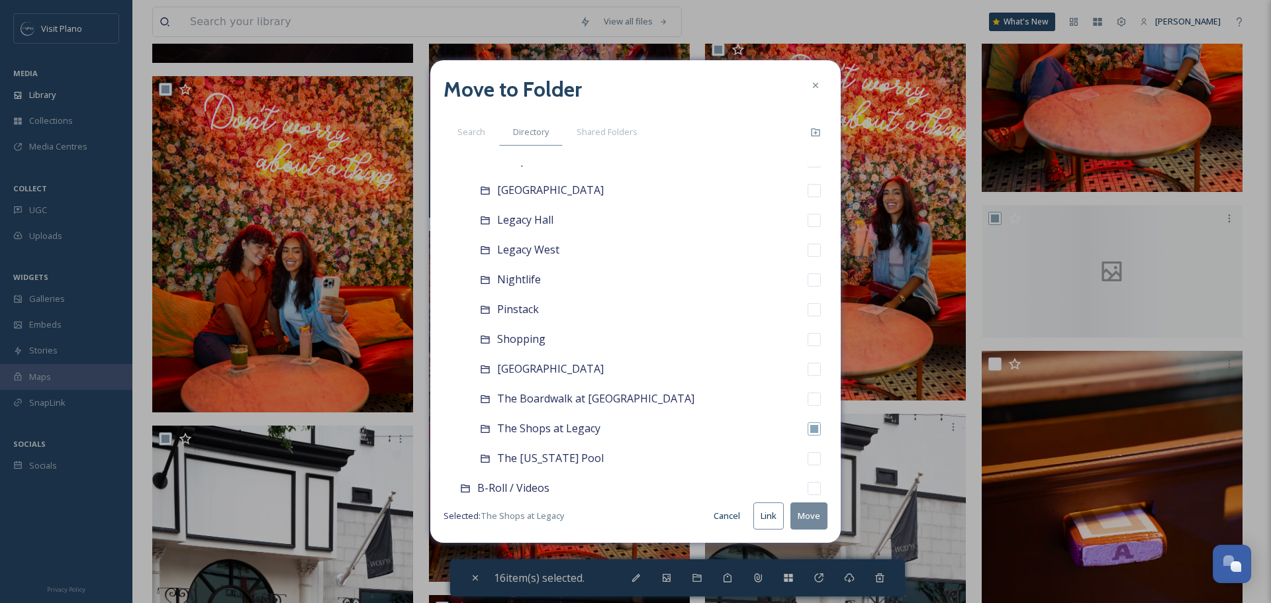
click at [797, 510] on button "Move" at bounding box center [808, 515] width 37 height 27
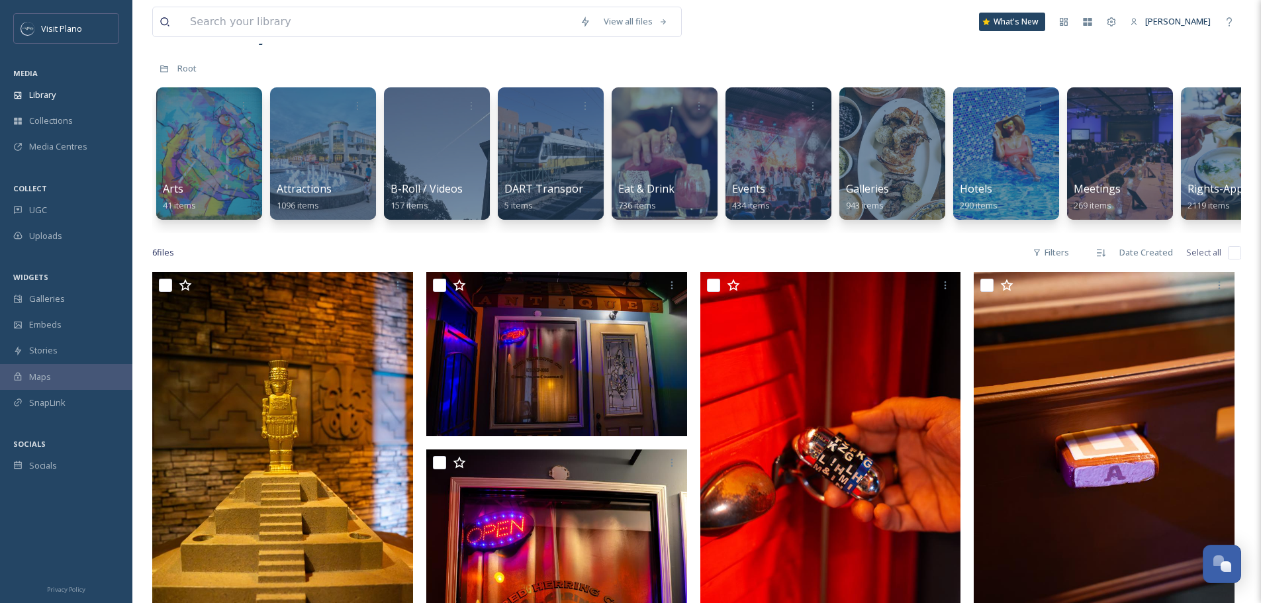
scroll to position [0, 0]
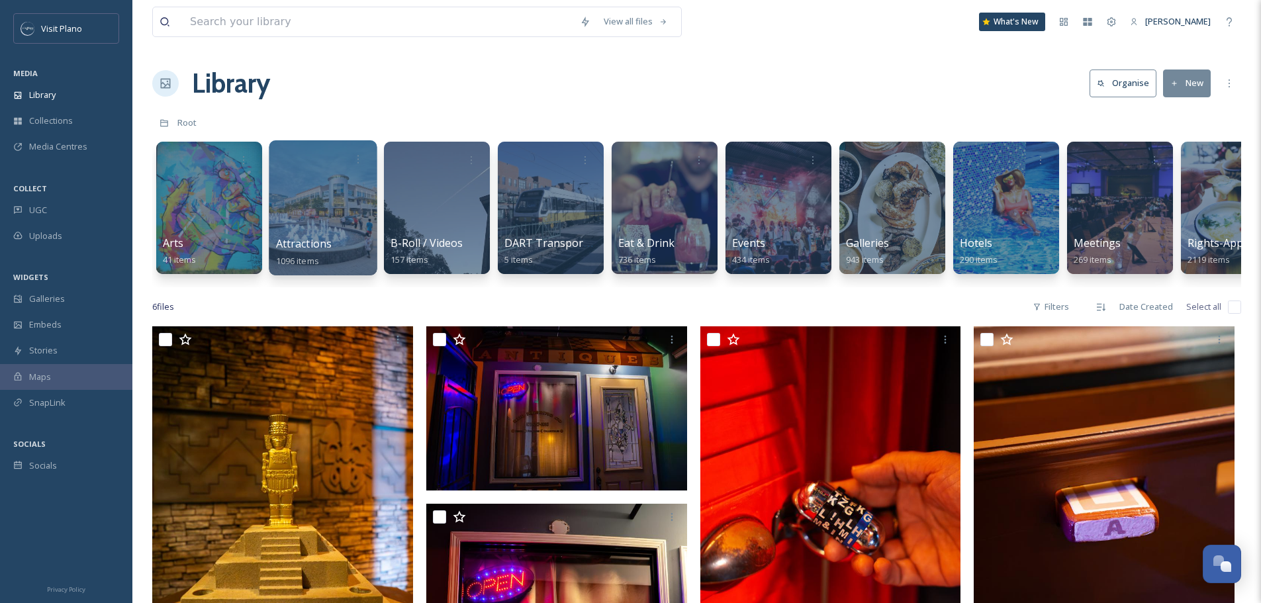
click at [338, 245] on div "Attractions 1096 items" at bounding box center [323, 252] width 95 height 33
click at [345, 250] on div "Attractions 1096 items" at bounding box center [323, 252] width 95 height 33
drag, startPoint x: 277, startPoint y: 287, endPoint x: 475, endPoint y: 305, distance: 199.4
click at [420, 310] on div "6 file s Filters Date Created Select all" at bounding box center [696, 307] width 1089 height 26
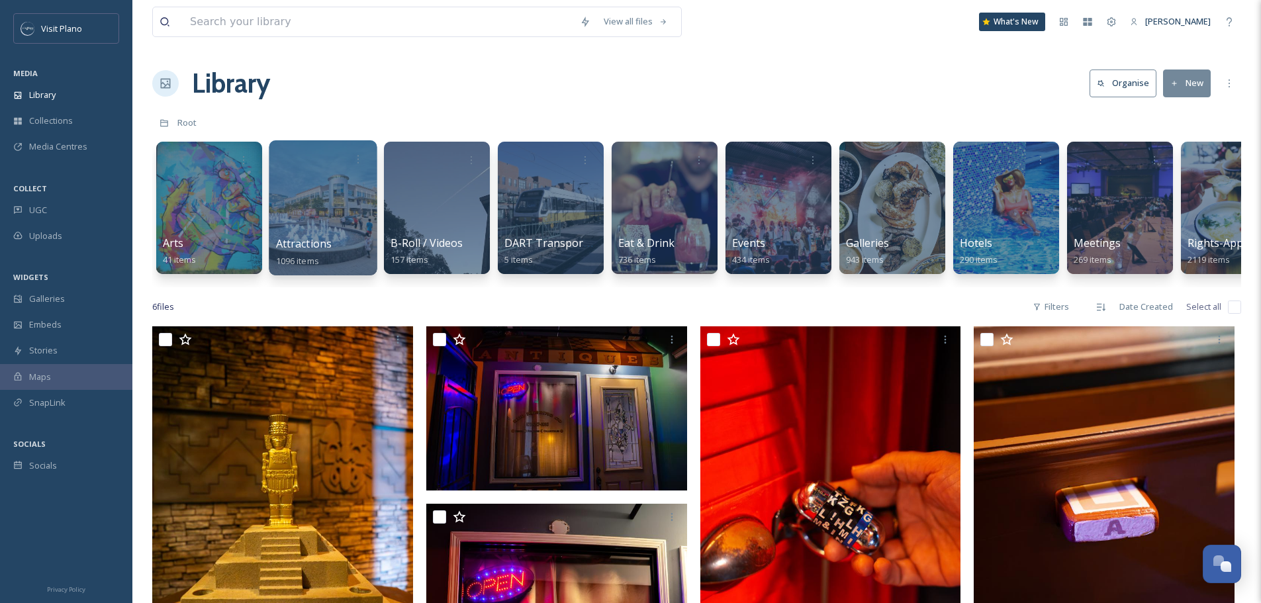
click at [331, 258] on div "Attractions 1096 items" at bounding box center [323, 252] width 95 height 33
click at [324, 242] on span "Attractions" at bounding box center [304, 243] width 56 height 15
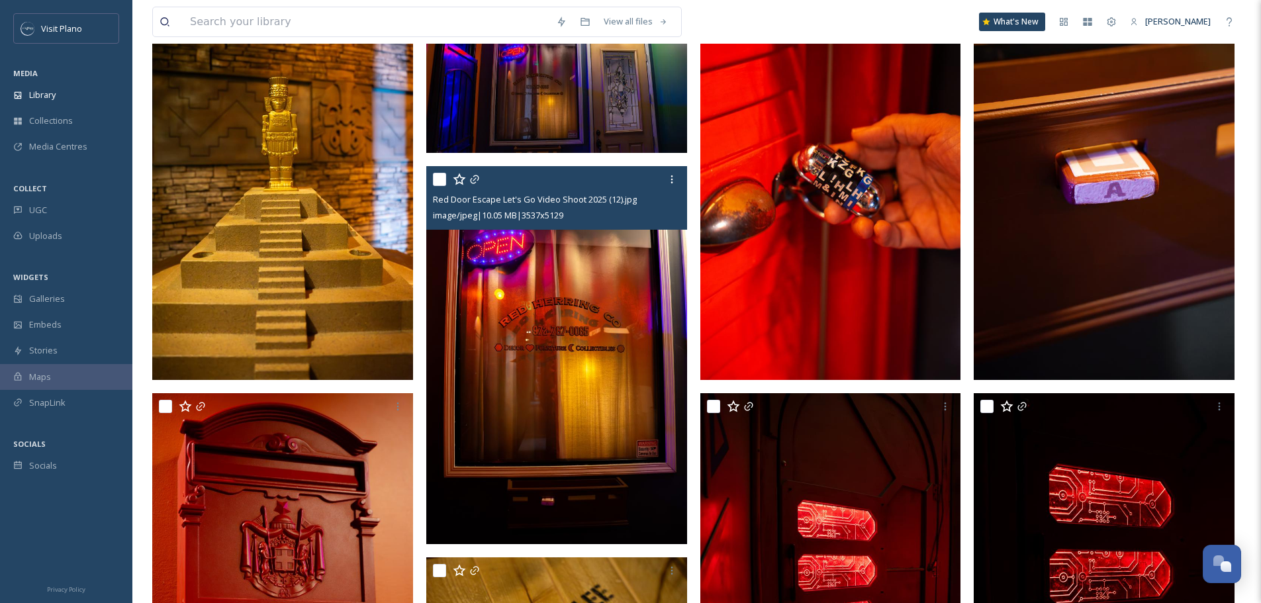
scroll to position [66, 0]
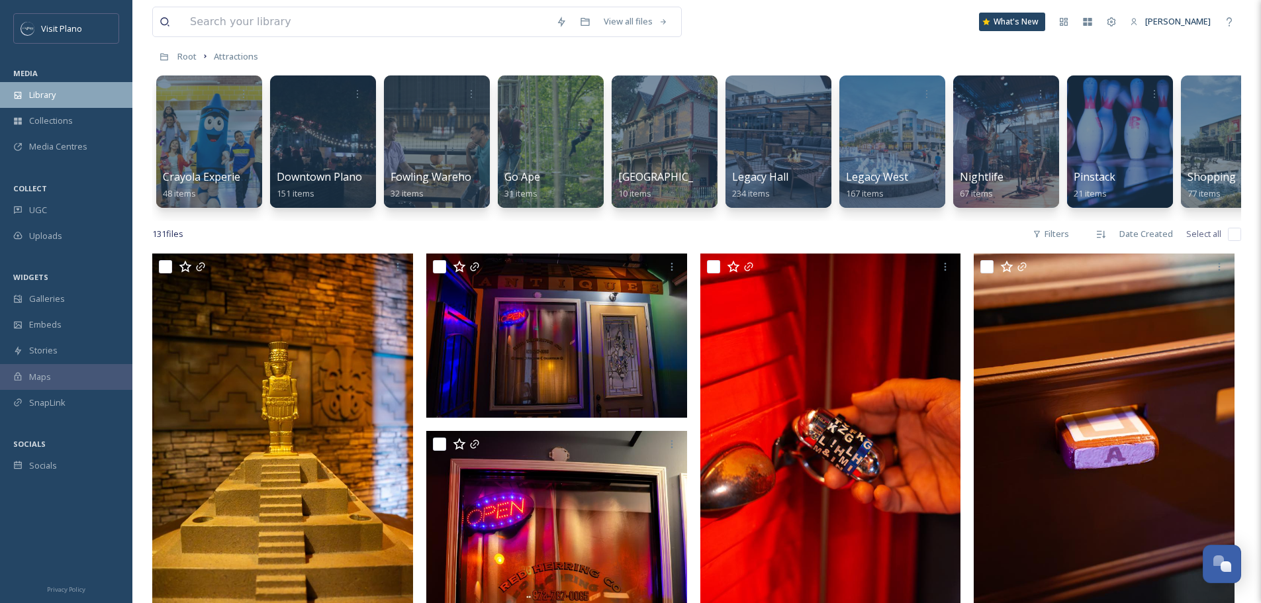
click at [72, 106] on div "Library" at bounding box center [66, 95] width 132 height 26
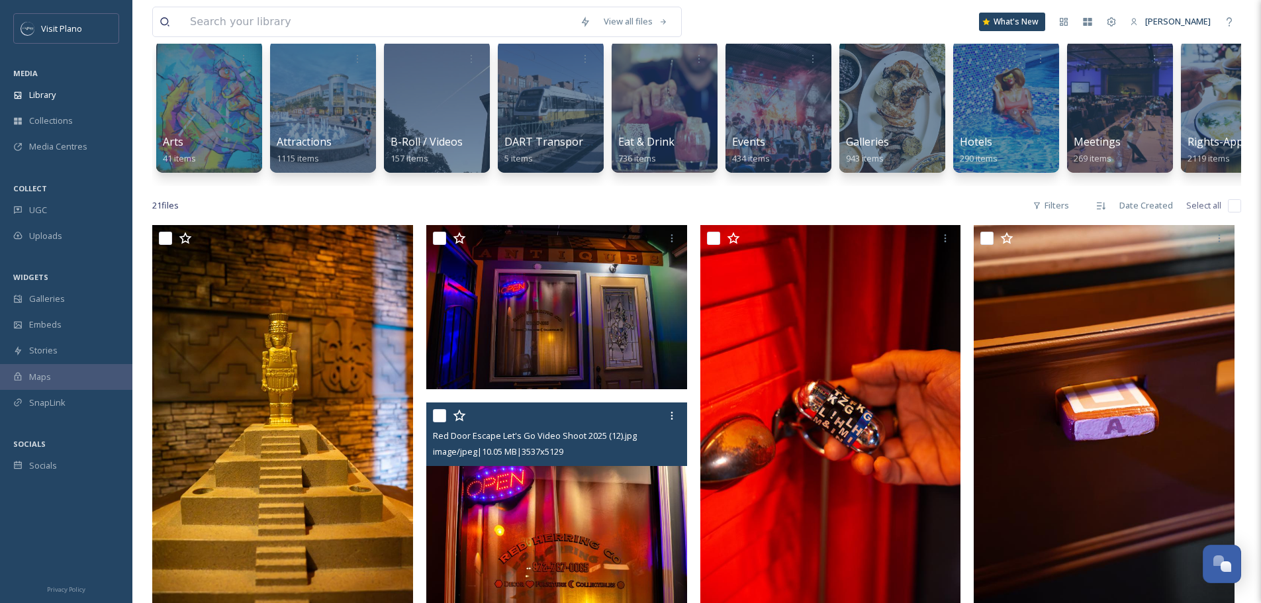
scroll to position [265, 0]
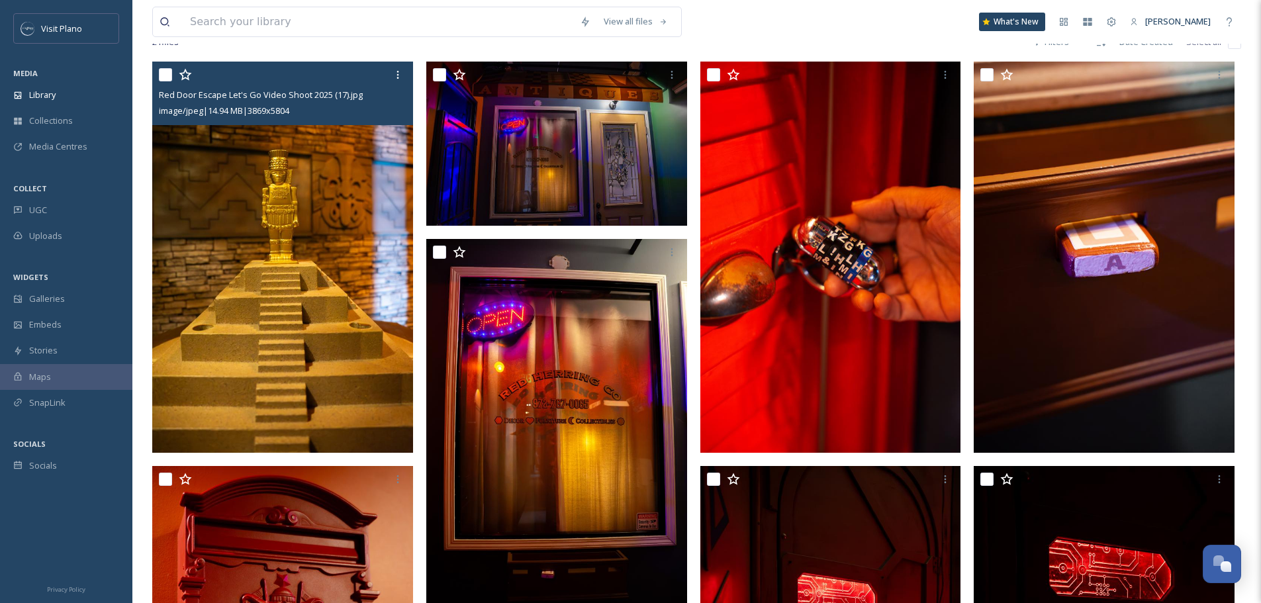
click at [164, 81] on input "checkbox" at bounding box center [165, 74] width 13 height 13
checkbox input "true"
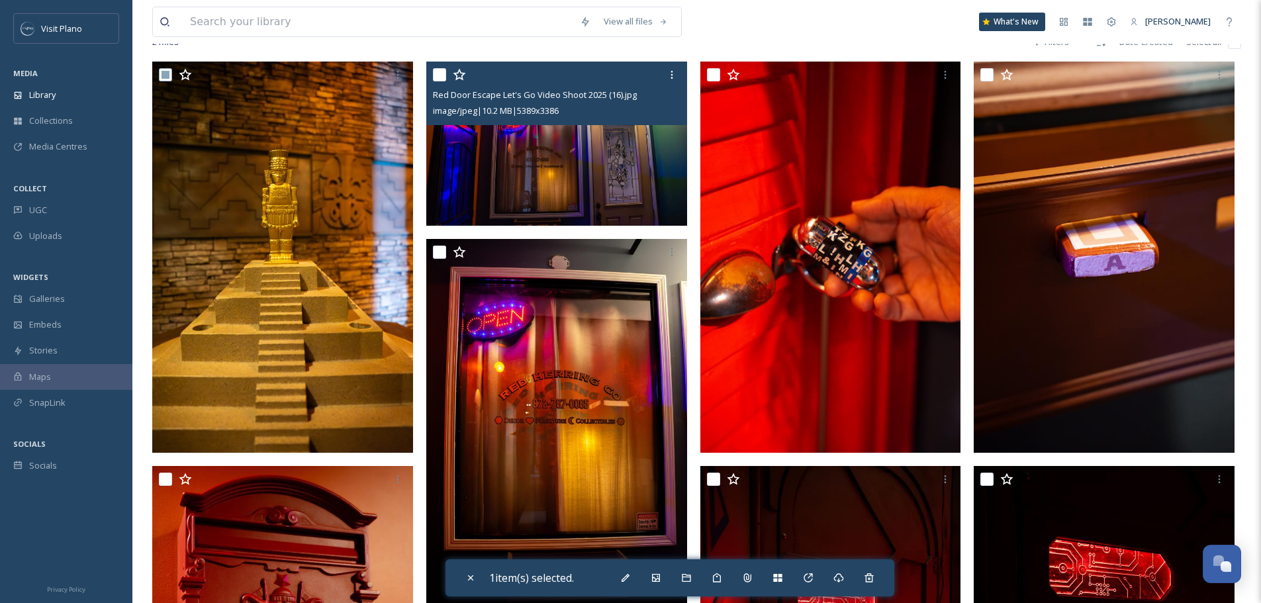
click at [444, 81] on input "checkbox" at bounding box center [439, 74] width 13 height 13
checkbox input "true"
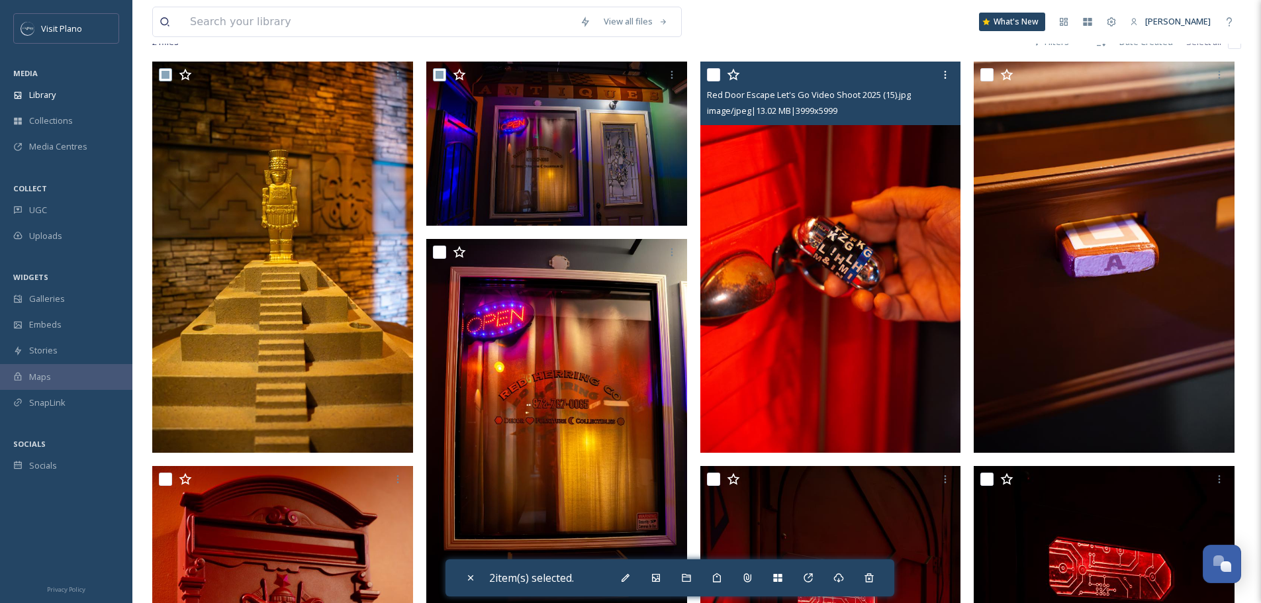
drag, startPoint x: 712, startPoint y: 81, endPoint x: 731, endPoint y: 83, distance: 18.6
click at [712, 80] on input "checkbox" at bounding box center [713, 74] width 13 height 13
checkbox input "true"
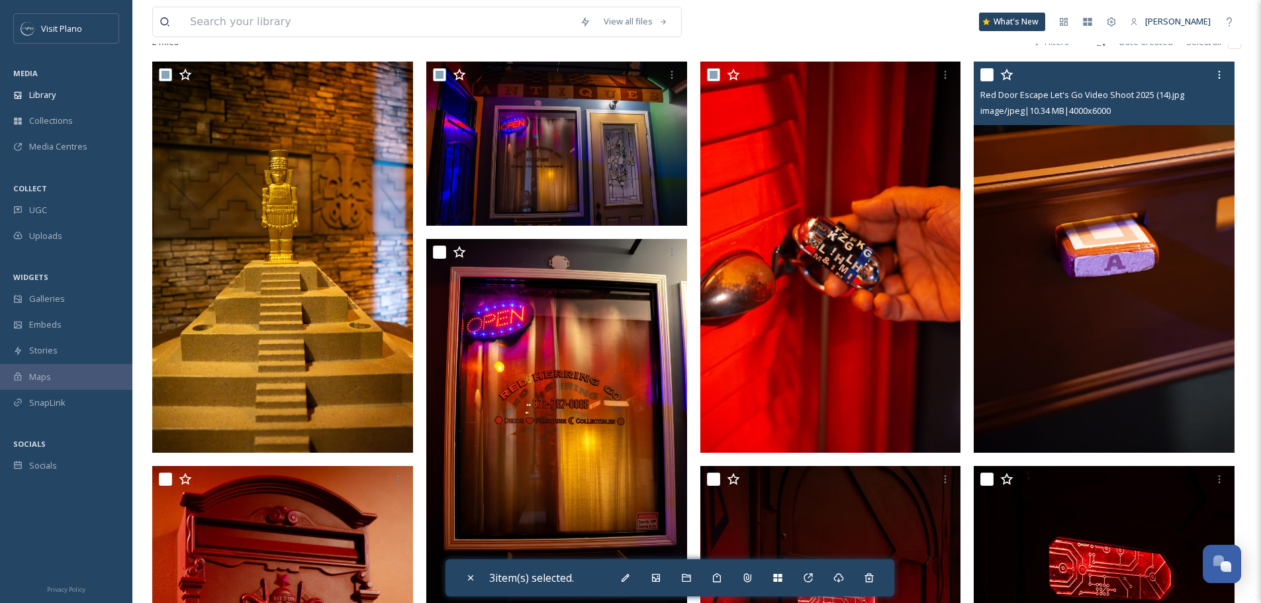
click at [983, 80] on input "checkbox" at bounding box center [986, 74] width 13 height 13
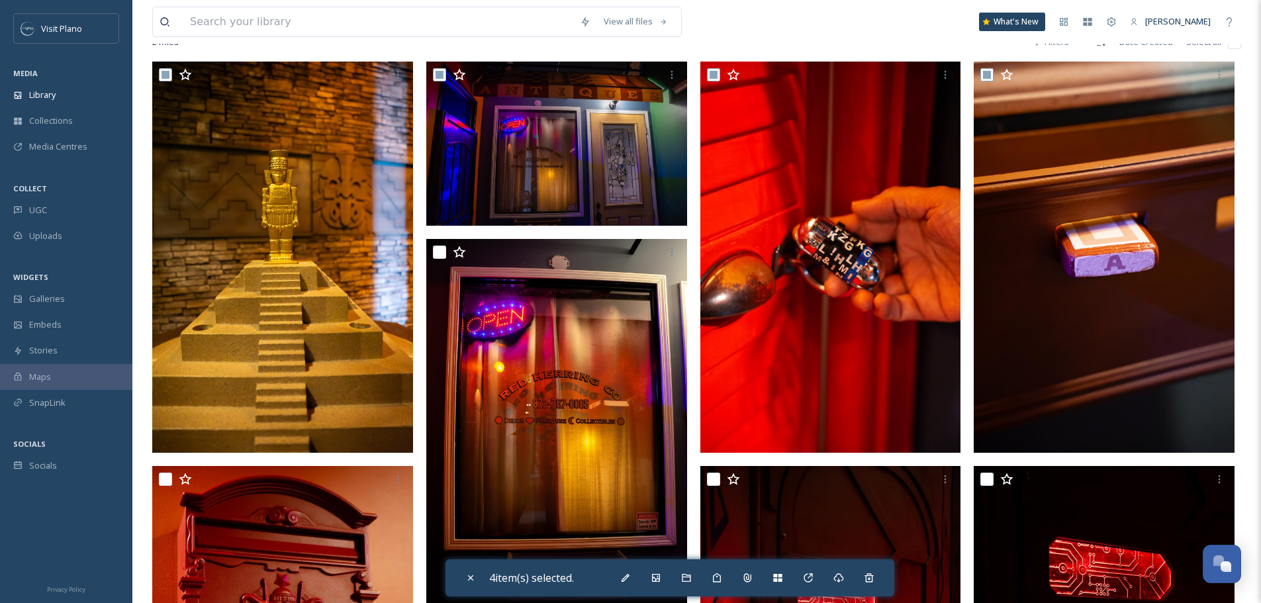
click at [891, 40] on div "View all files What's New Olivia Larson" at bounding box center [696, 22] width 1089 height 44
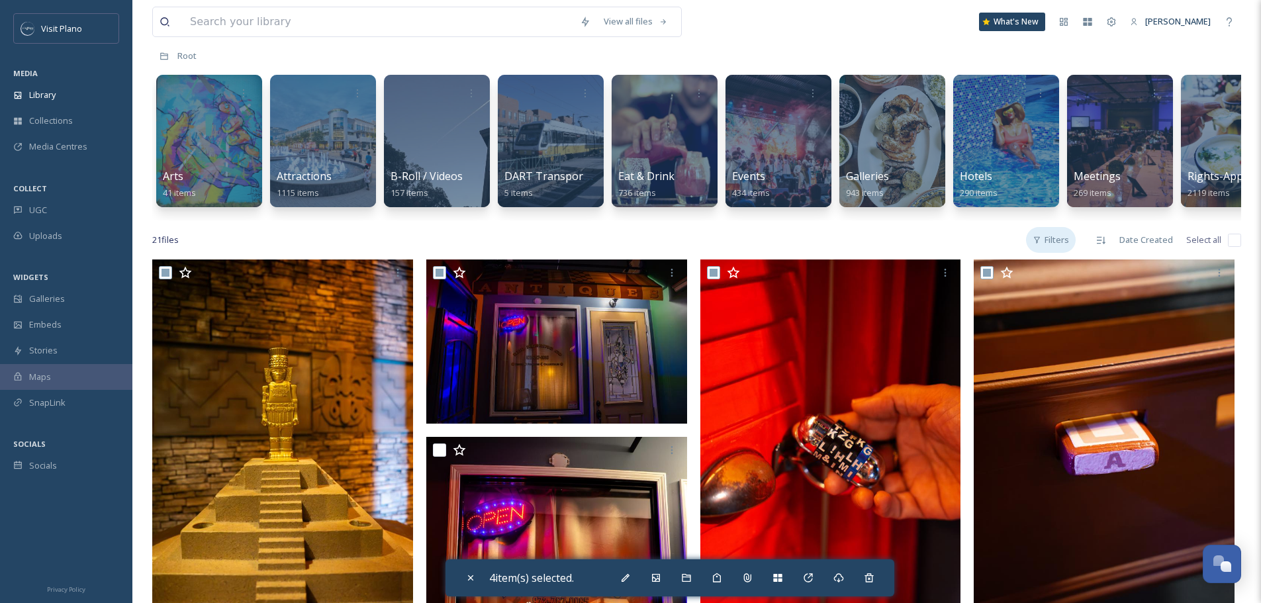
scroll to position [66, 0]
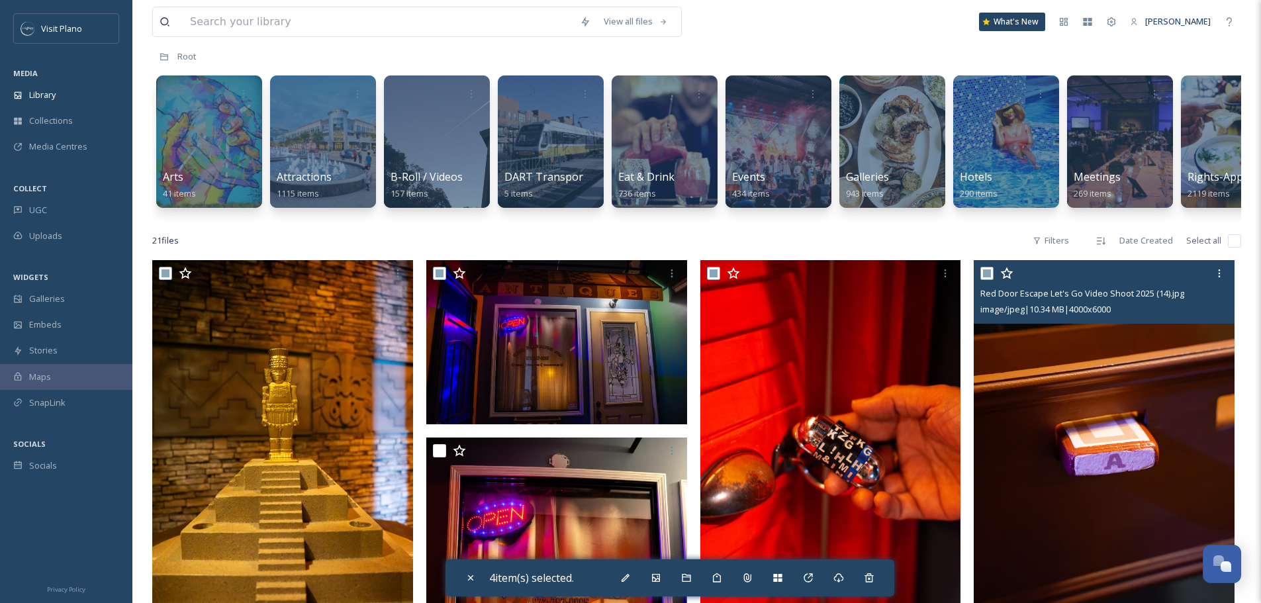
click at [982, 285] on div at bounding box center [1105, 273] width 251 height 24
click at [991, 280] on input "checkbox" at bounding box center [986, 273] width 13 height 13
checkbox input "false"
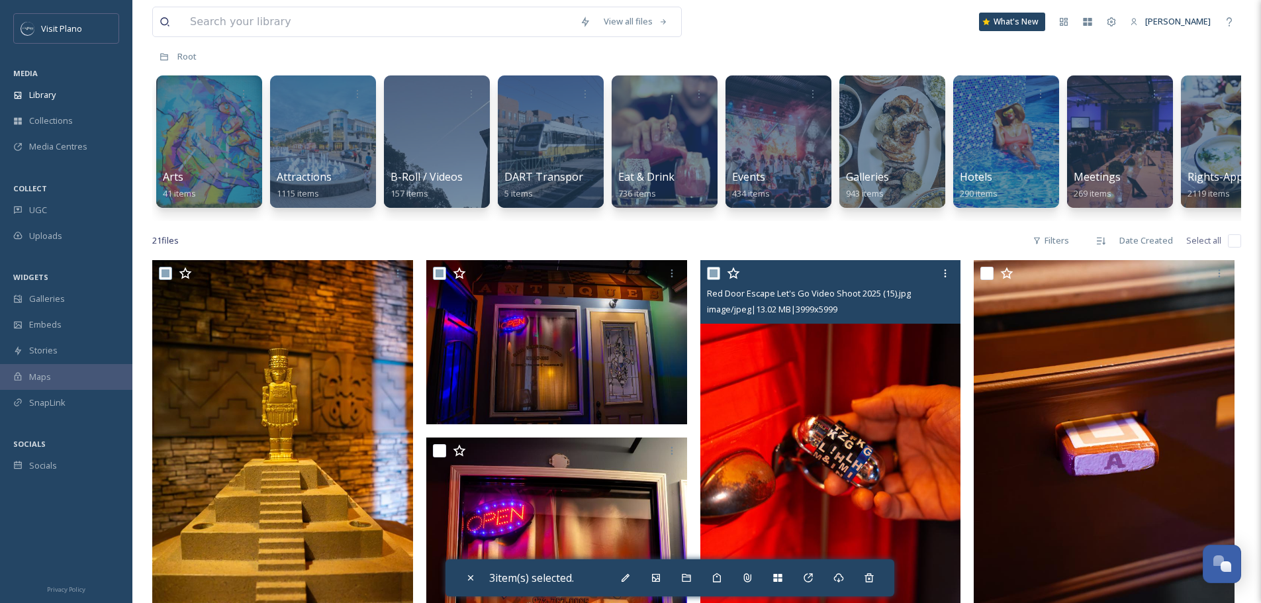
click at [712, 280] on input "checkbox" at bounding box center [713, 273] width 13 height 13
checkbox input "false"
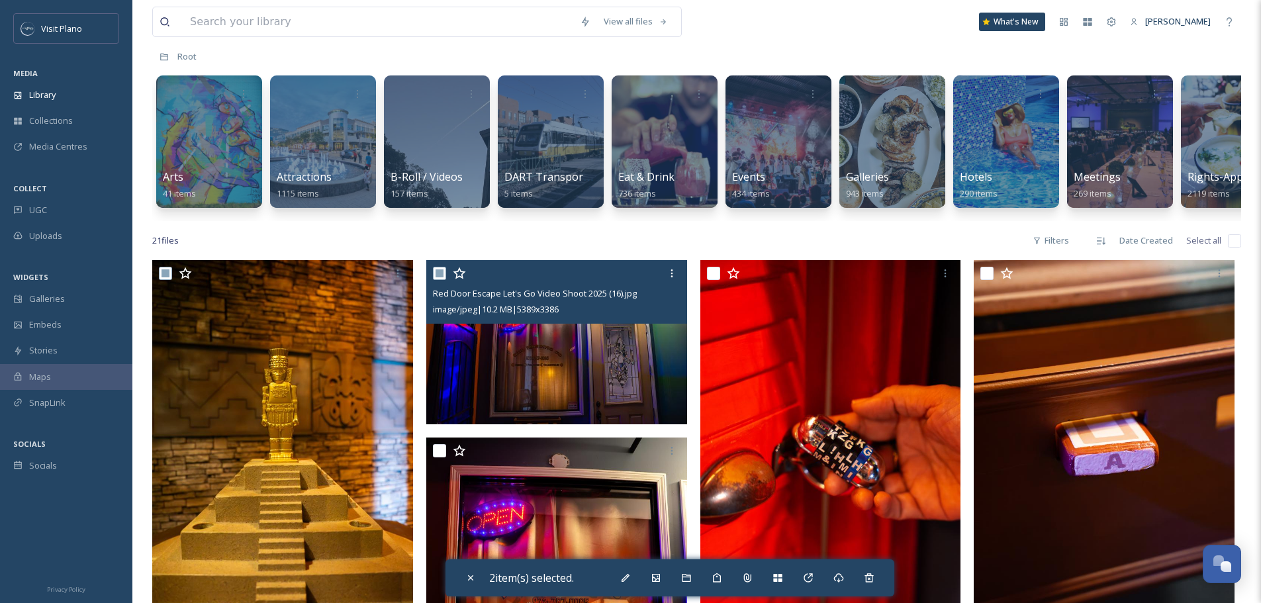
click at [442, 280] on input "checkbox" at bounding box center [439, 273] width 13 height 13
checkbox input "false"
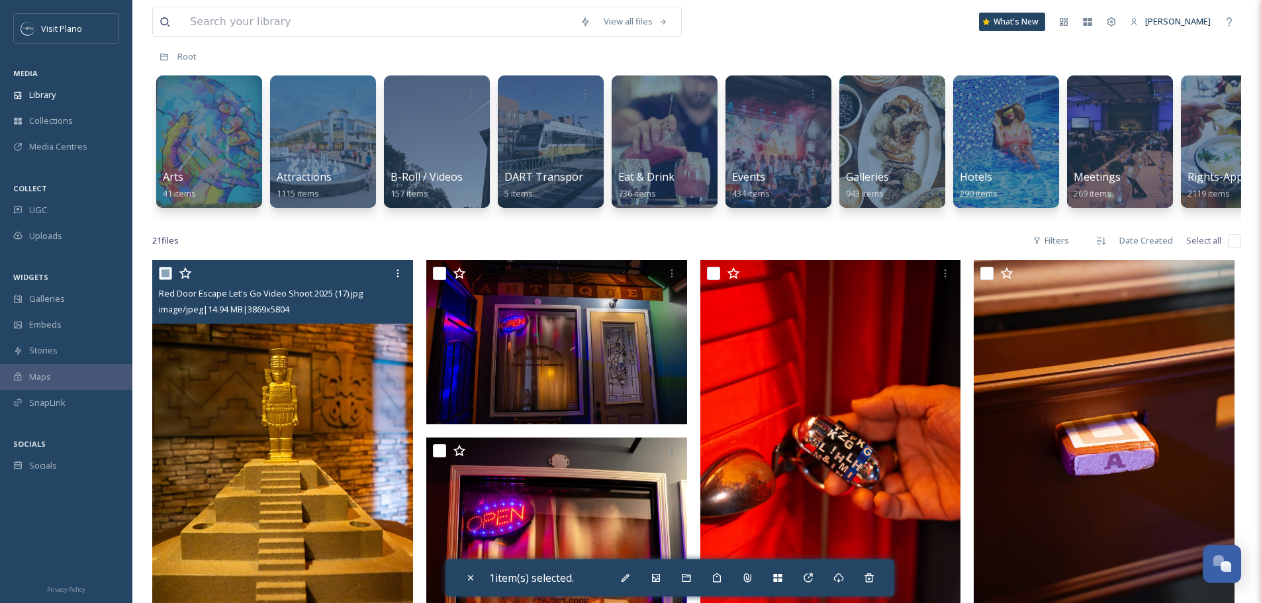
click at [168, 280] on input "checkbox" at bounding box center [165, 273] width 13 height 13
checkbox input "false"
